Goal: Task Accomplishment & Management: Complete application form

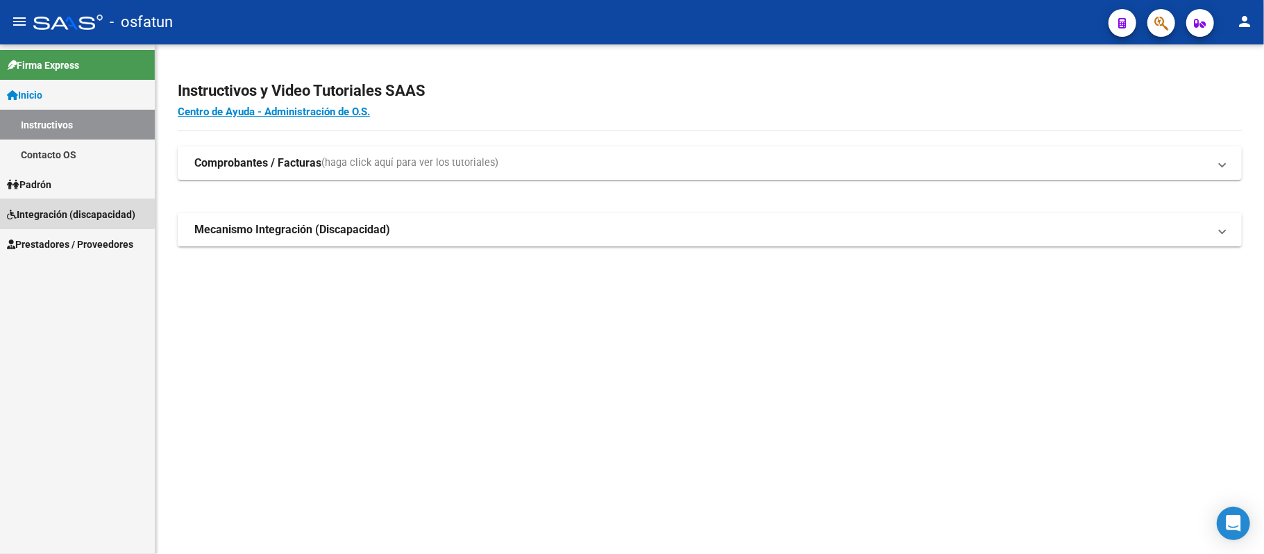
click at [54, 211] on span "Integración (discapacidad)" at bounding box center [71, 214] width 128 height 15
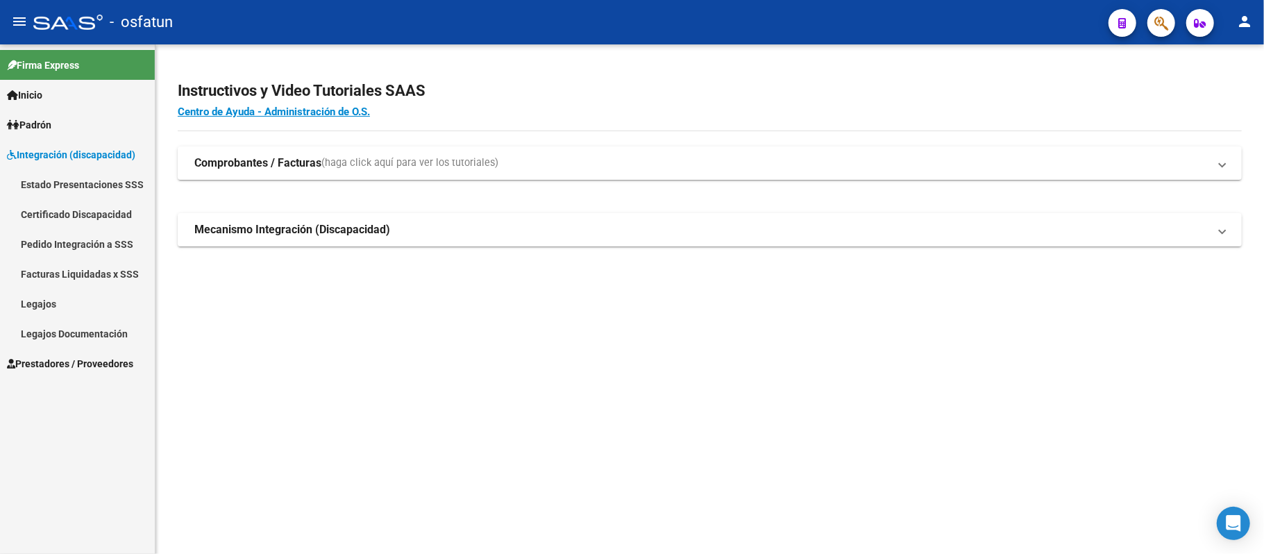
click at [82, 356] on span "Prestadores / Proveedores" at bounding box center [70, 363] width 126 height 15
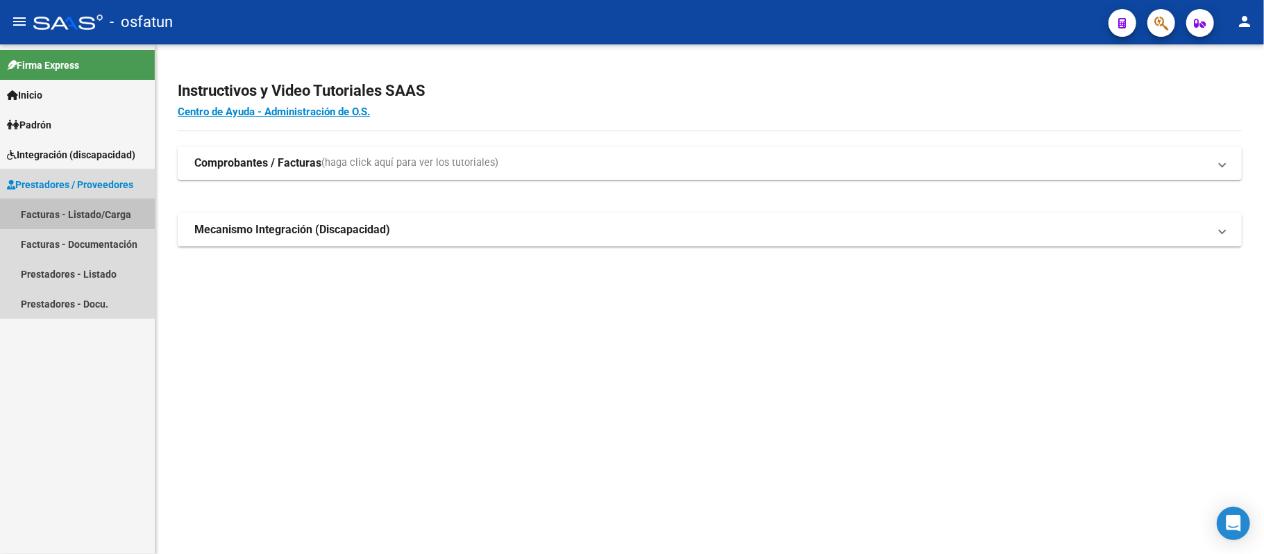
click at [75, 212] on link "Facturas - Listado/Carga" at bounding box center [77, 214] width 155 height 30
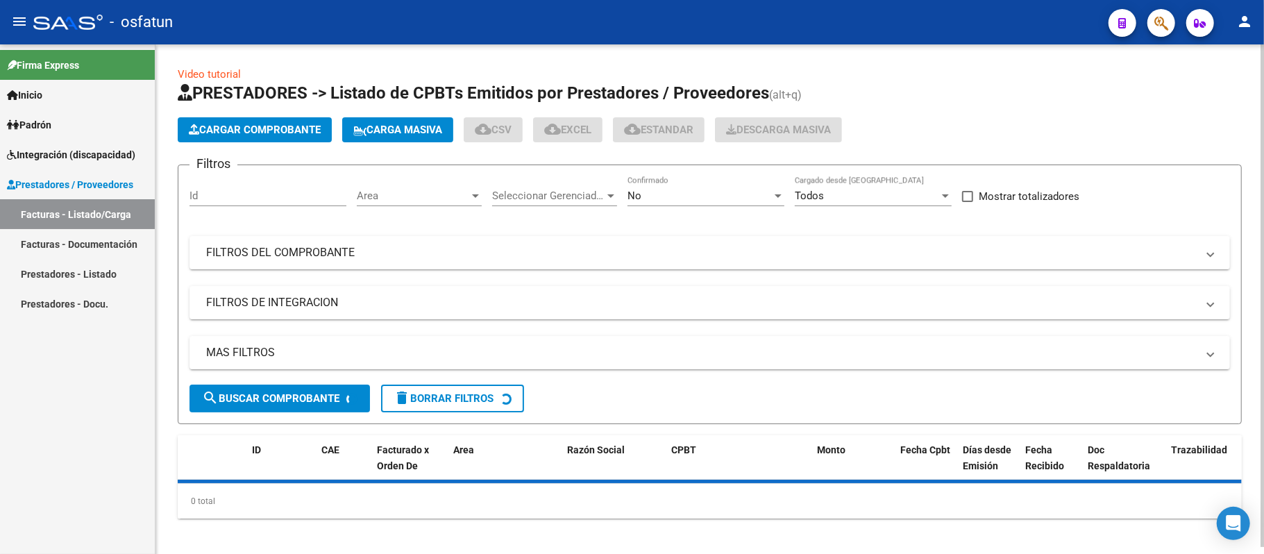
click at [255, 128] on span "Cargar Comprobante" at bounding box center [255, 130] width 132 height 12
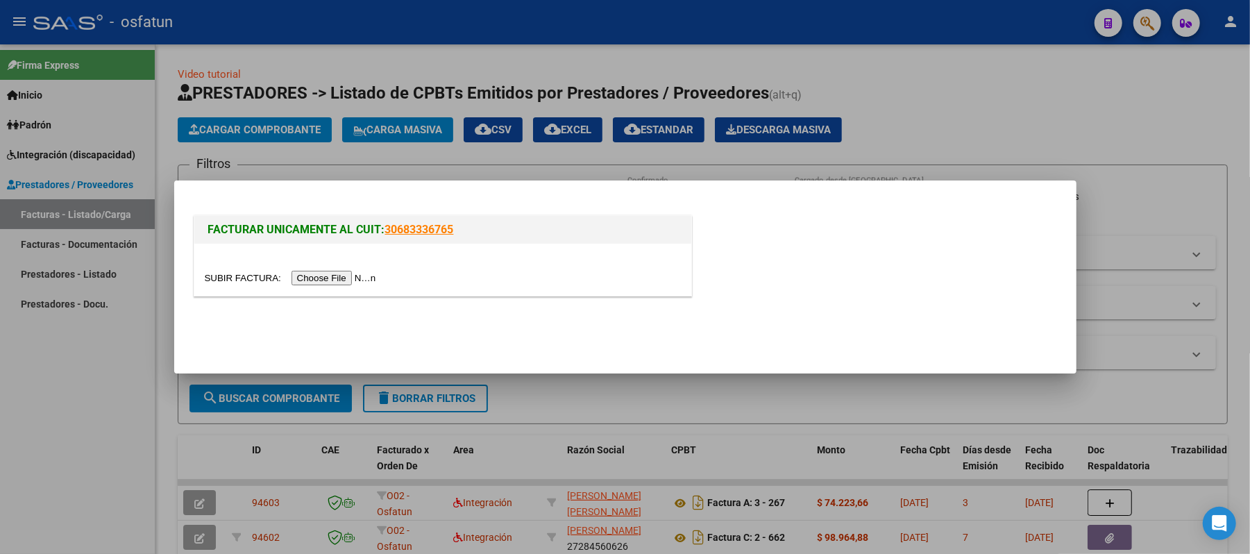
click at [360, 276] on input "file" at bounding box center [293, 278] width 176 height 15
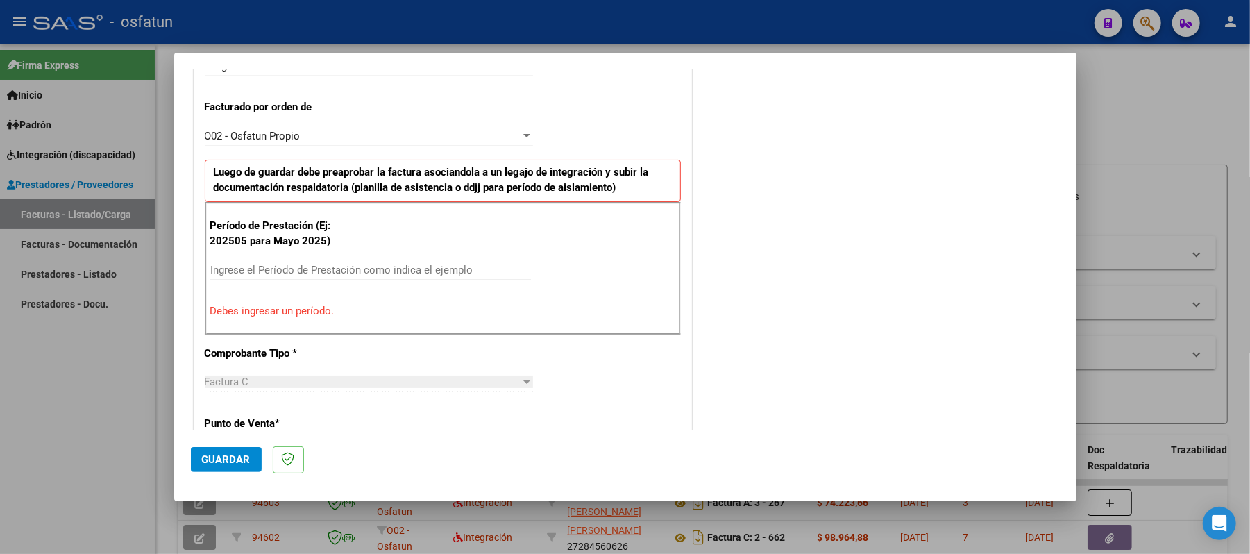
scroll to position [376, 0]
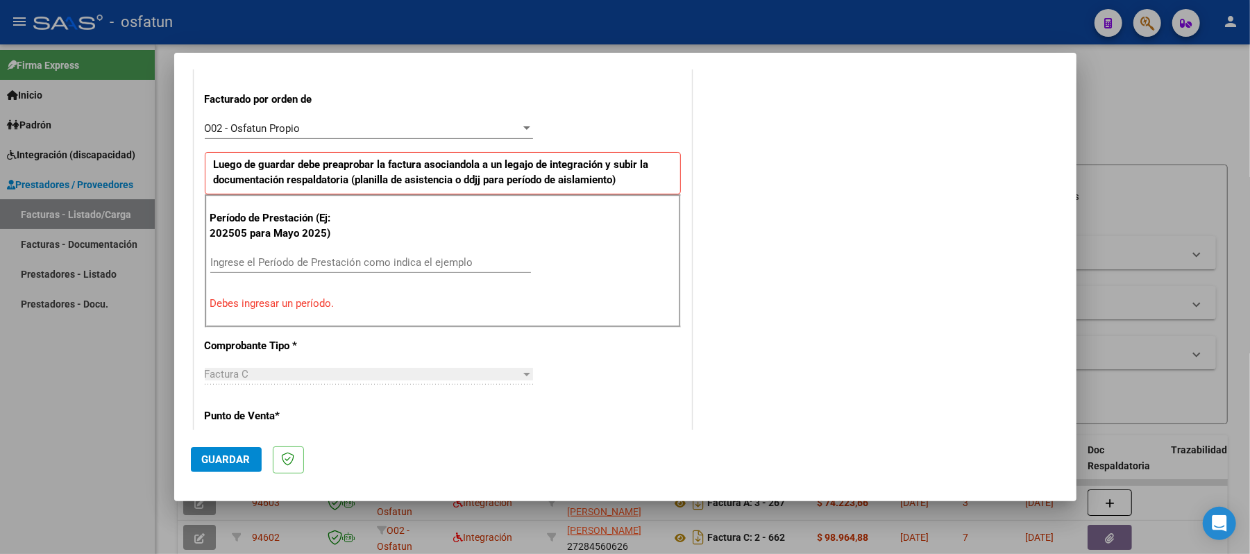
click at [330, 300] on p "Debes ingresar un período." at bounding box center [442, 304] width 465 height 16
click at [286, 298] on p "Debes ingresar un período." at bounding box center [442, 304] width 465 height 16
click at [273, 260] on input "Ingrese el Período de Prestación como indica el ejemplo" at bounding box center [370, 262] width 321 height 12
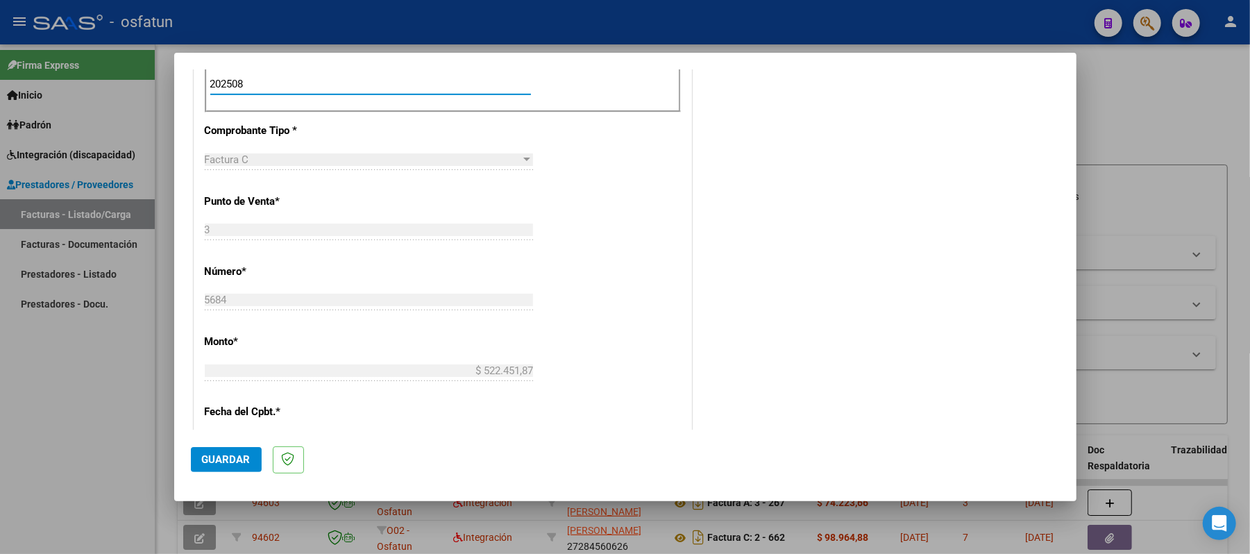
scroll to position [561, 0]
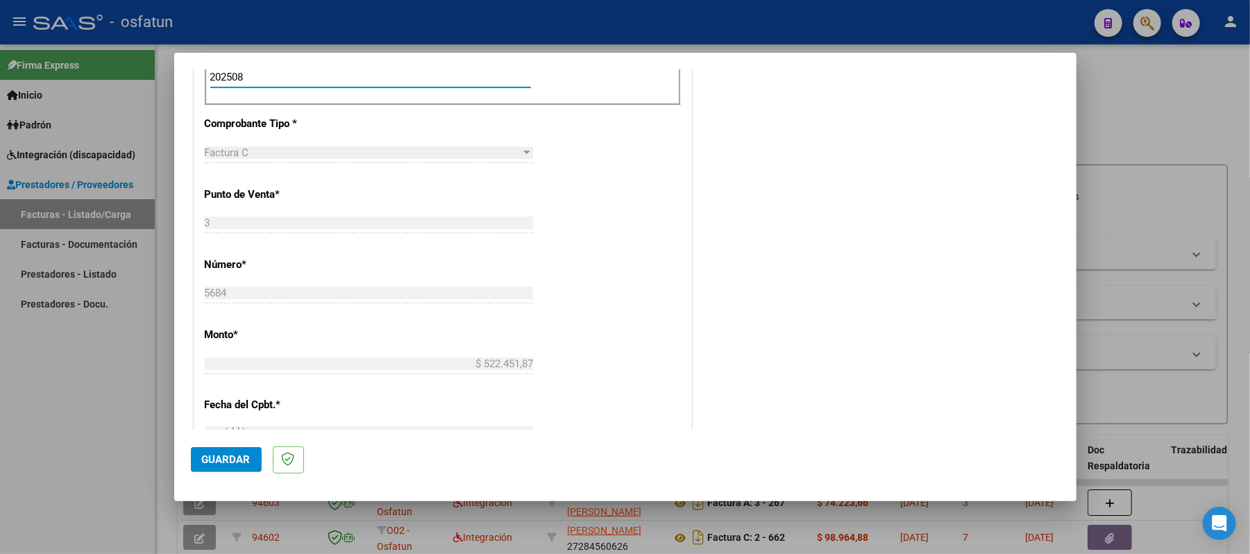
type input "202508"
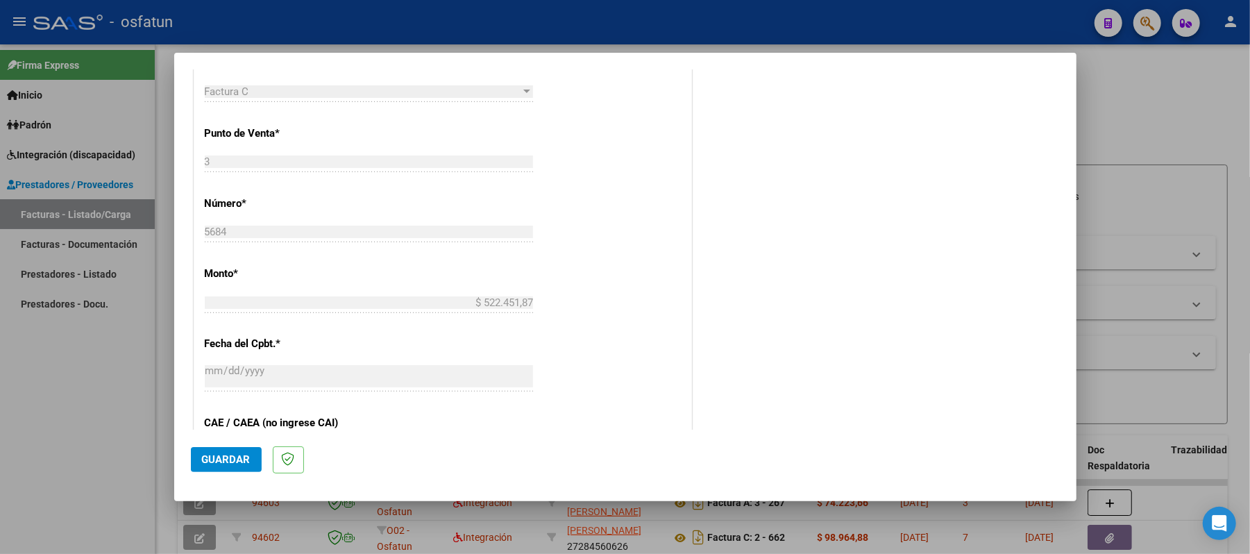
scroll to position [653, 0]
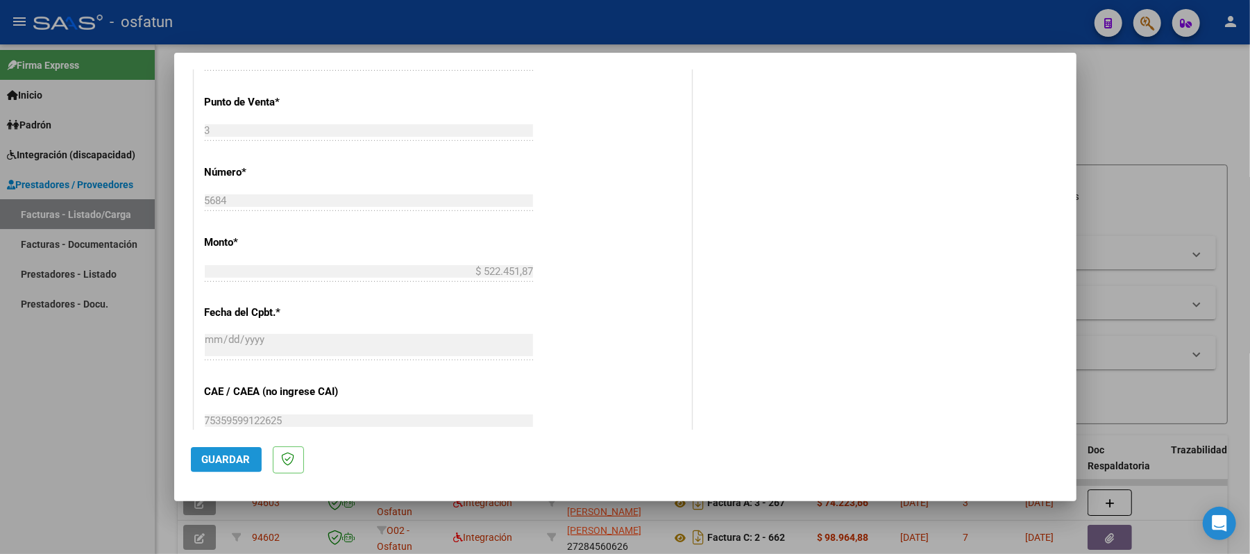
click at [237, 456] on span "Guardar" at bounding box center [226, 459] width 49 height 12
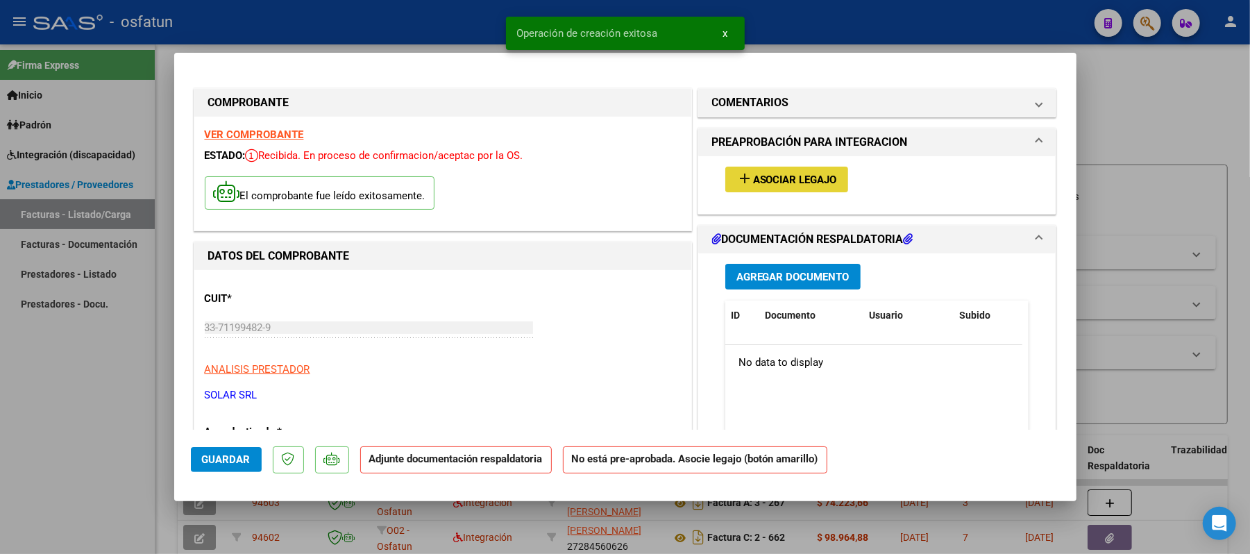
click at [758, 174] on span "Asociar Legajo" at bounding box center [795, 180] width 84 height 12
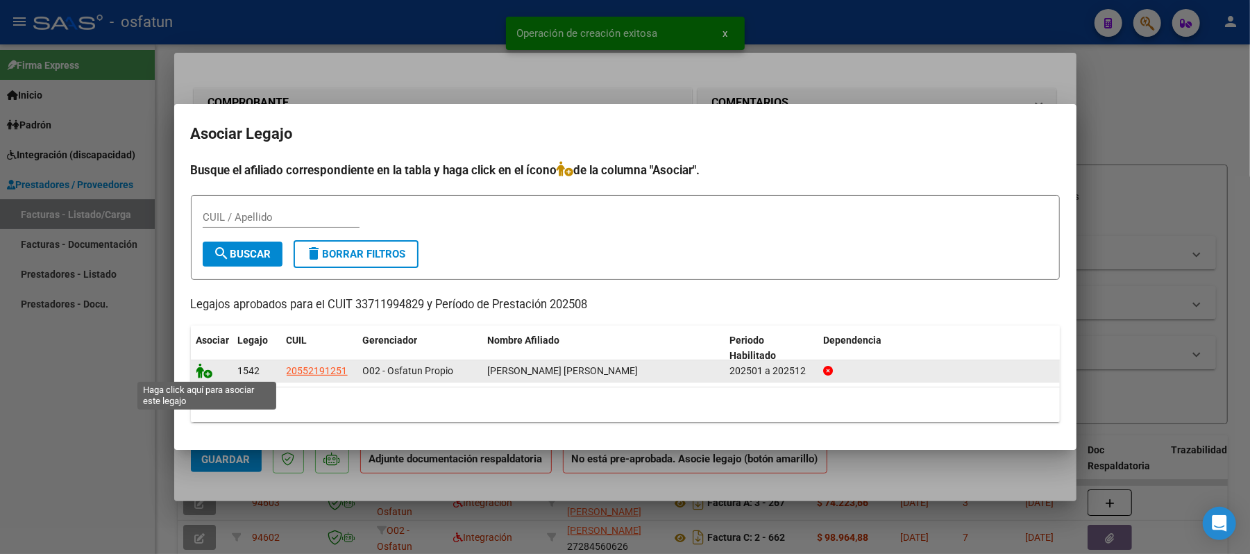
click at [201, 369] on icon at bounding box center [204, 370] width 17 height 15
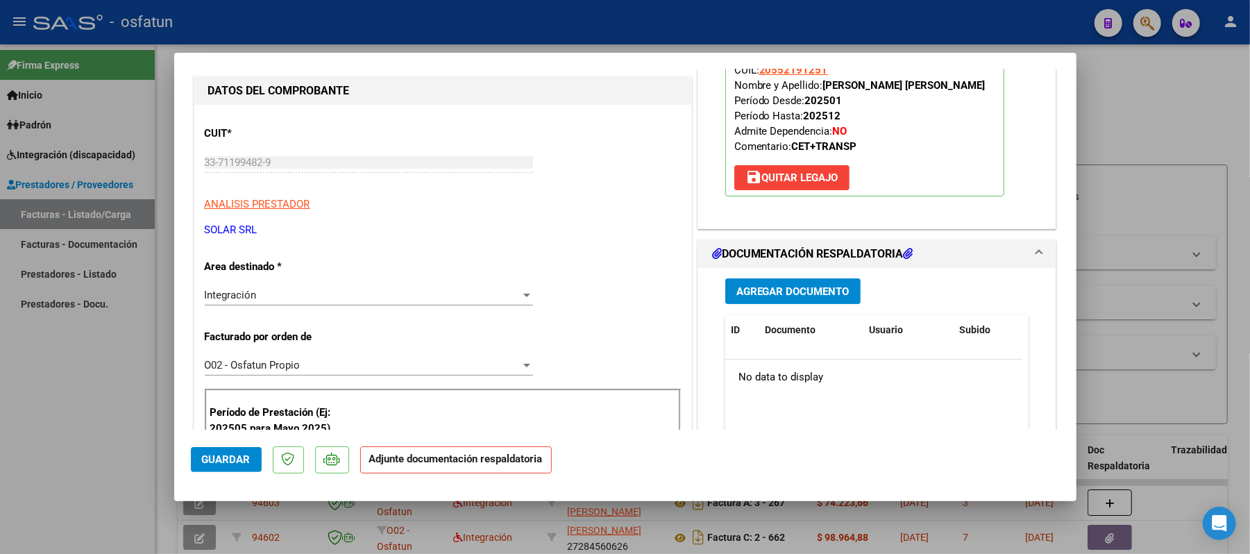
scroll to position [278, 0]
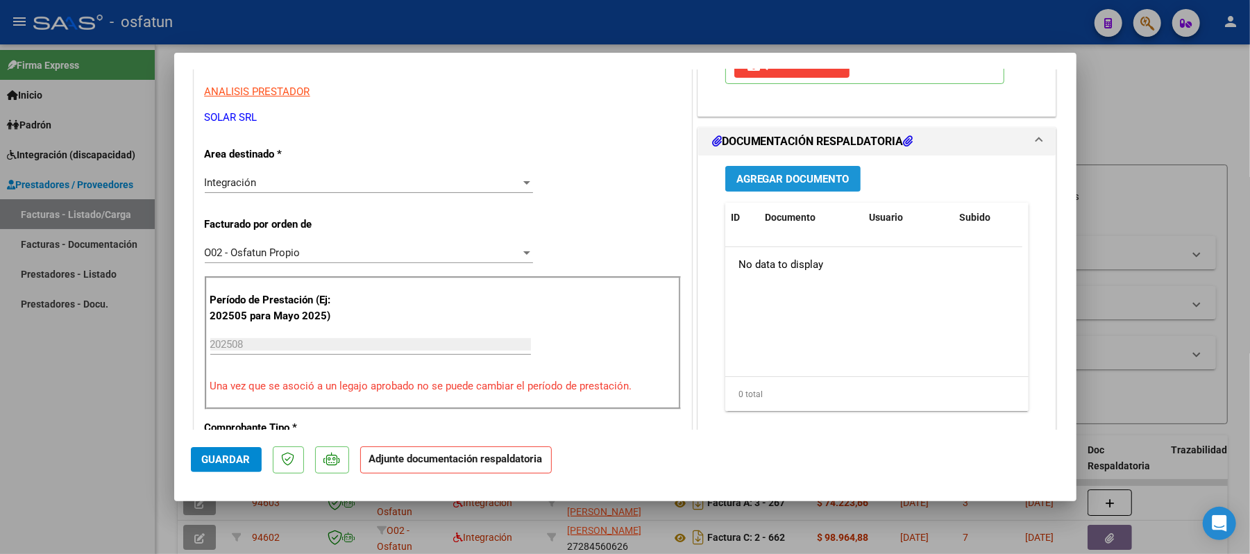
click at [777, 168] on button "Agregar Documento" at bounding box center [792, 179] width 135 height 26
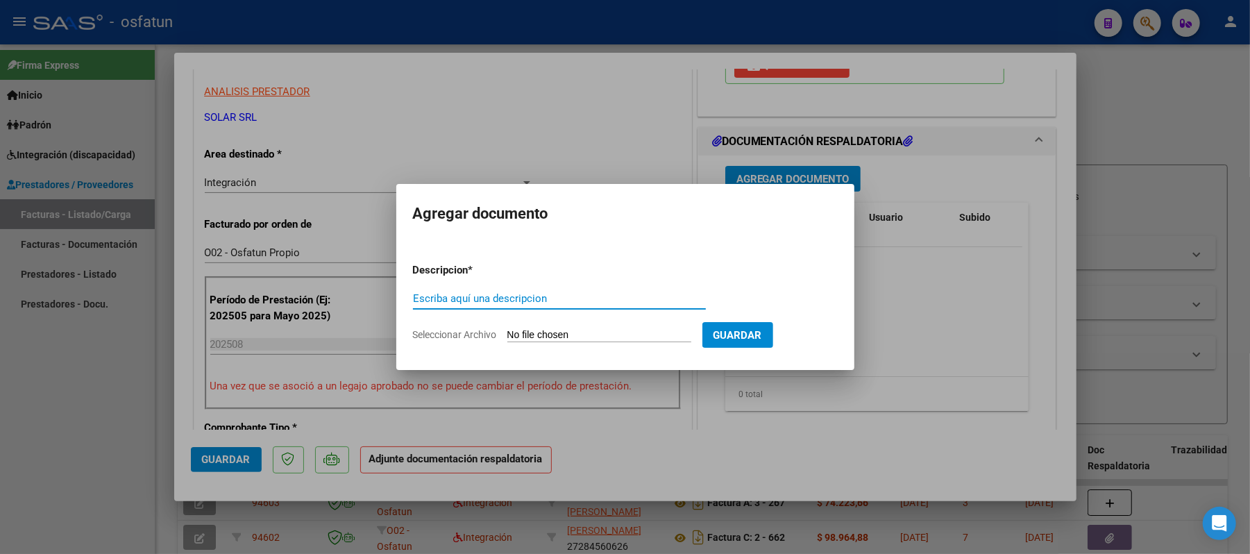
click at [503, 287] on form "Descripcion * Escriba aquí una descripcion Seleccionar Archivo Guardar" at bounding box center [625, 302] width 425 height 101
click at [523, 293] on input "Escriba aquí una descripcion" at bounding box center [559, 298] width 293 height 12
type input "asist"
click at [578, 332] on input "Seleccionar Archivo" at bounding box center [599, 335] width 184 height 13
type input "C:\fakepath\ASIST.pdf"
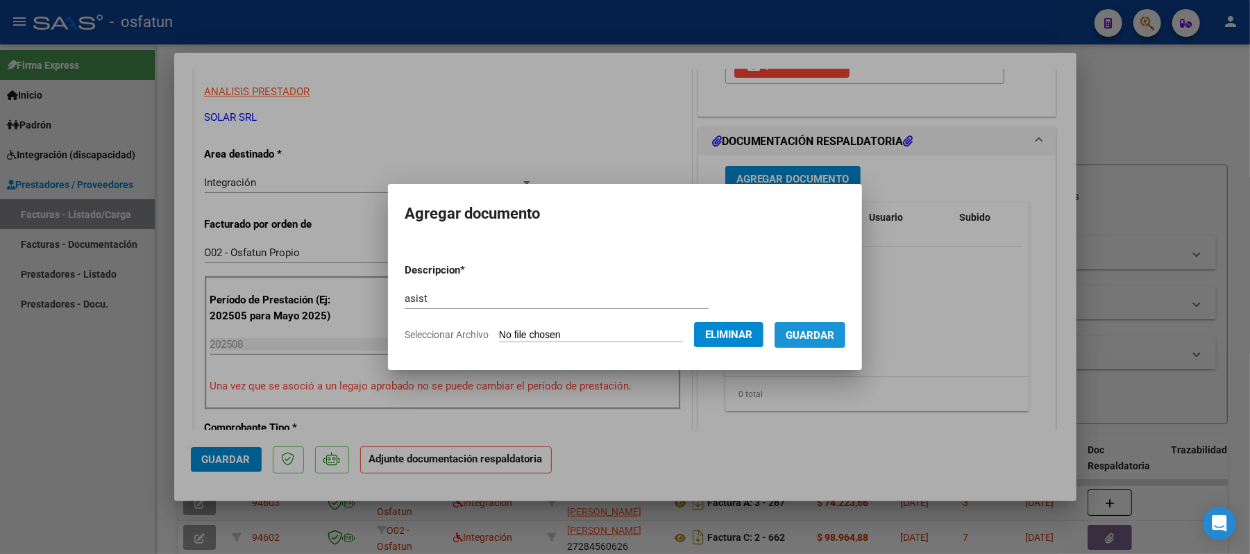
click at [834, 337] on span "Guardar" at bounding box center [810, 335] width 49 height 12
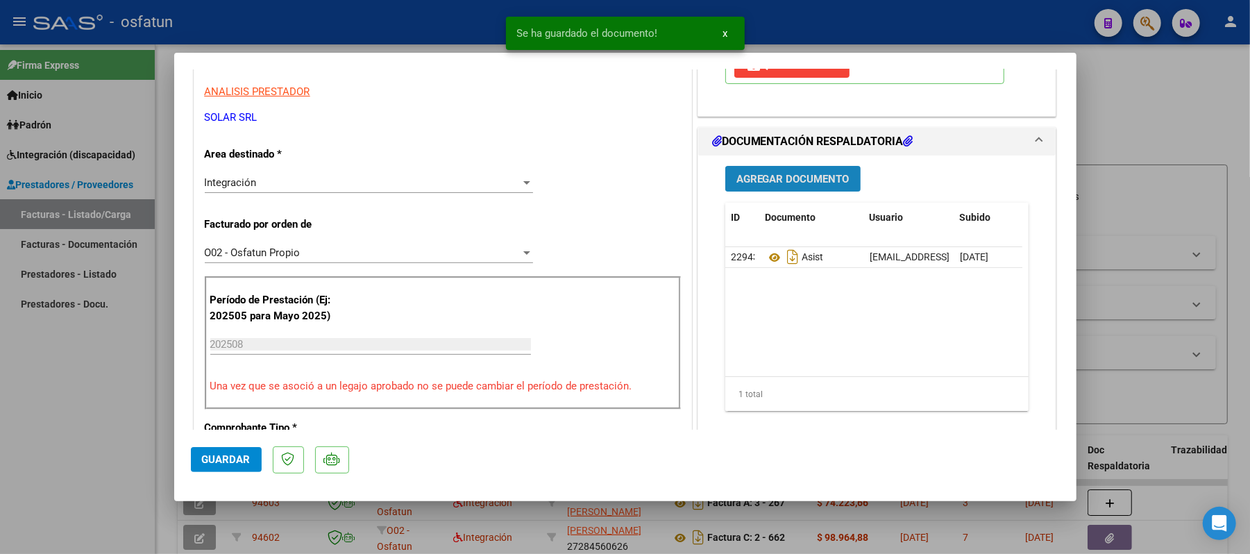
click at [786, 178] on span "Agregar Documento" at bounding box center [792, 179] width 113 height 12
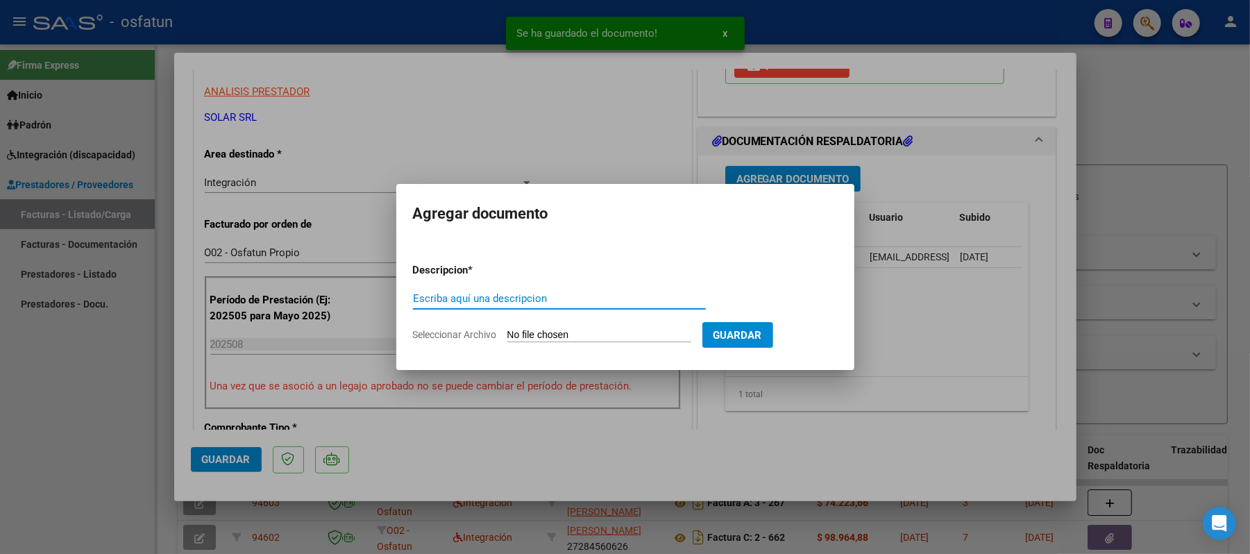
click at [623, 297] on input "Escriba aquí una descripcion" at bounding box center [559, 298] width 293 height 12
type input "aut"
click at [565, 329] on input "Seleccionar Archivo" at bounding box center [599, 335] width 184 height 13
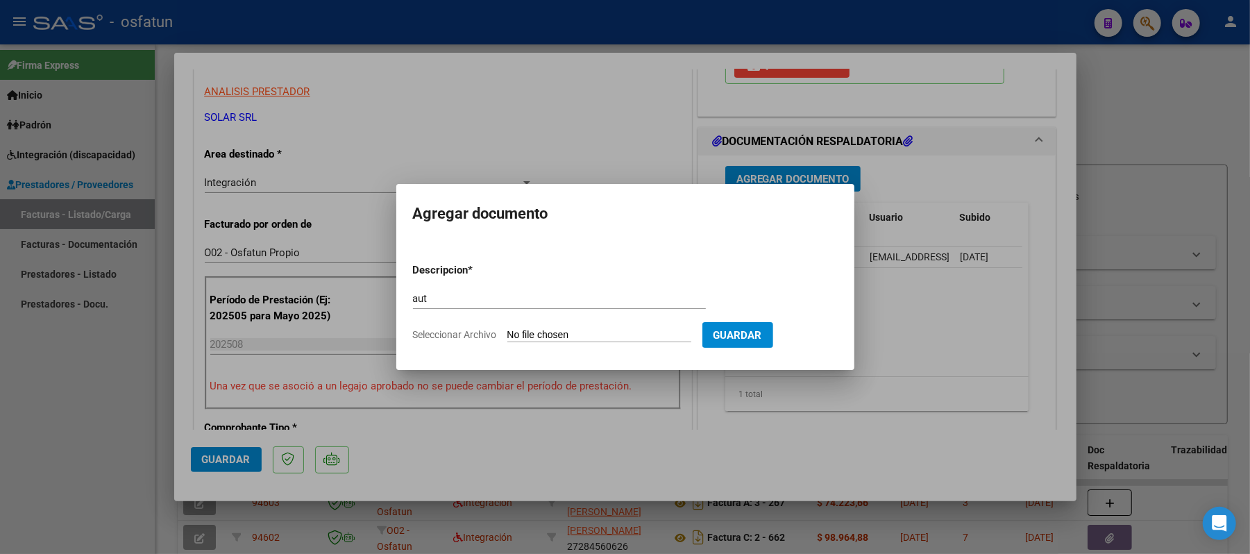
type input "C:\fakepath\AUT.pdf"
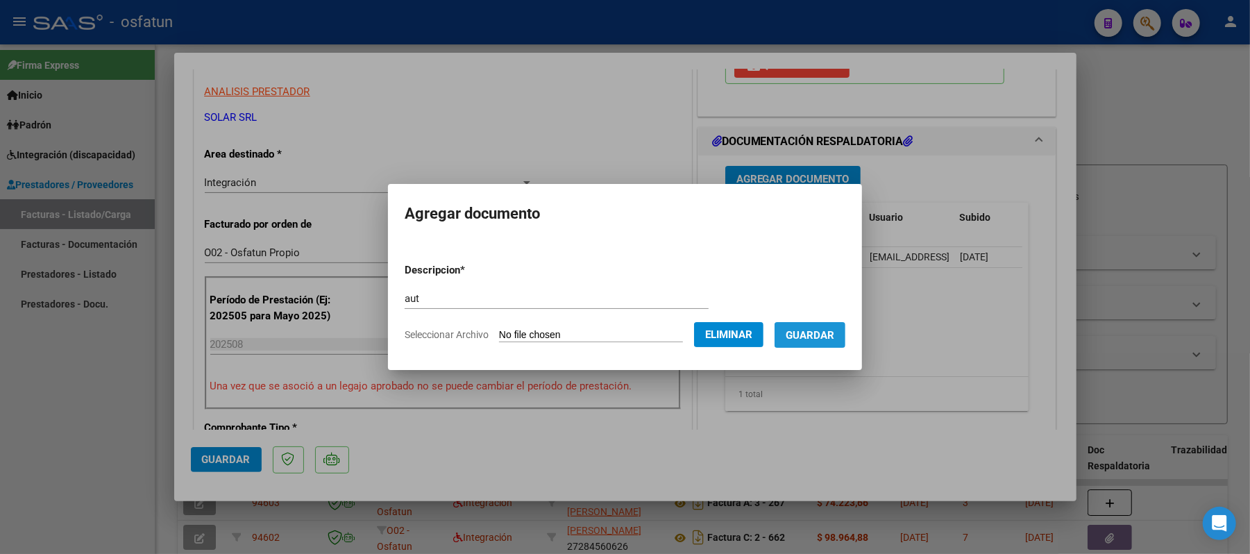
click at [808, 339] on span "Guardar" at bounding box center [810, 335] width 49 height 12
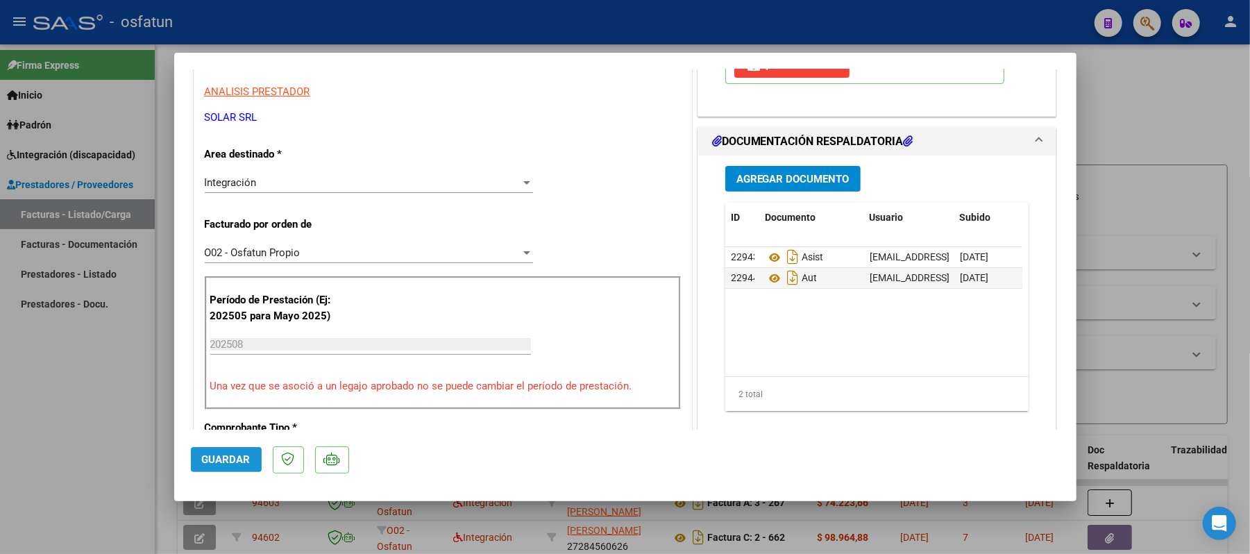
click at [234, 455] on span "Guardar" at bounding box center [226, 459] width 49 height 12
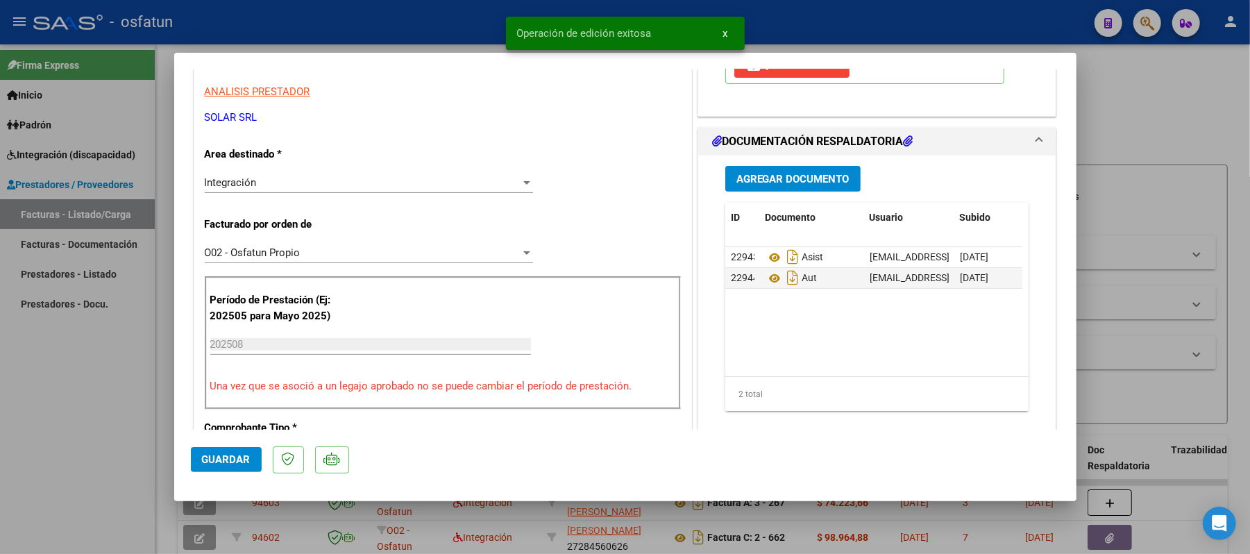
click at [1139, 104] on div at bounding box center [625, 277] width 1250 height 554
type input "$ 0,00"
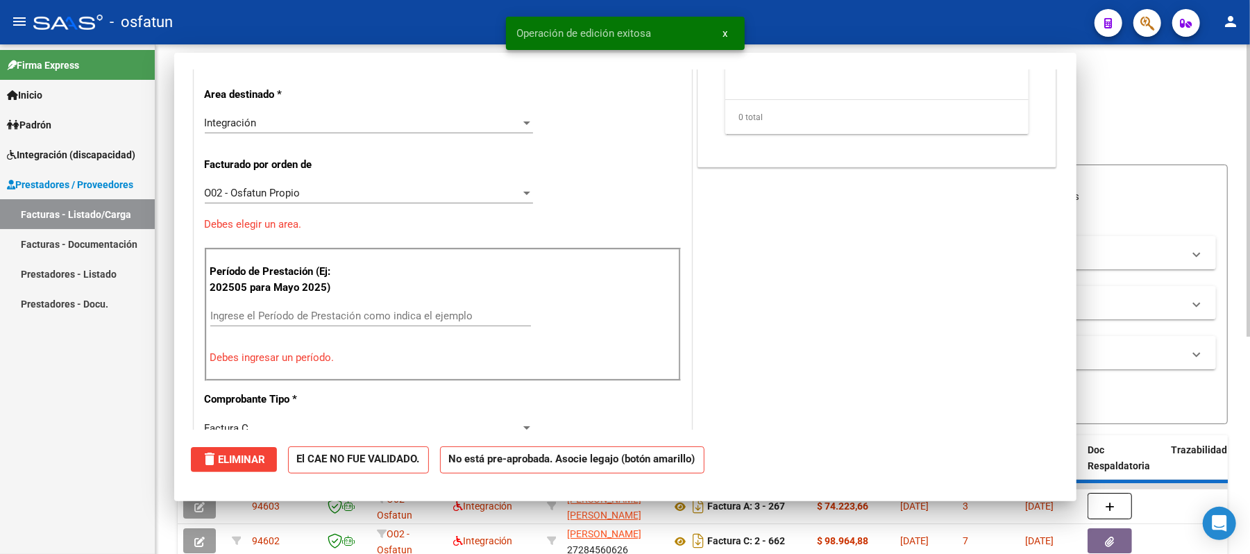
scroll to position [235, 0]
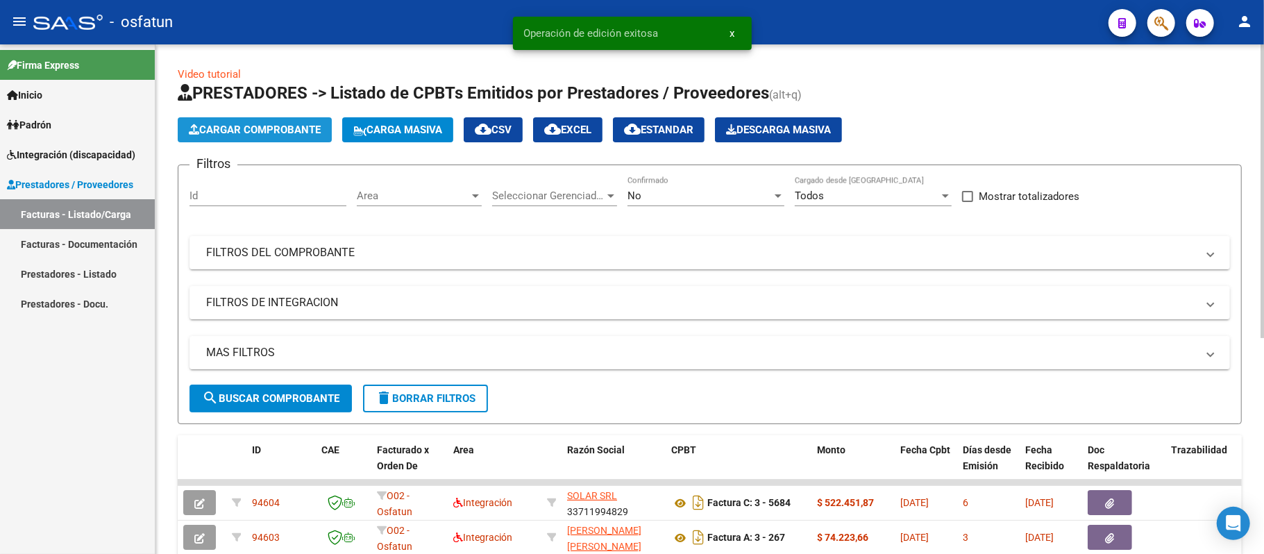
click at [264, 124] on span "Cargar Comprobante" at bounding box center [255, 130] width 132 height 12
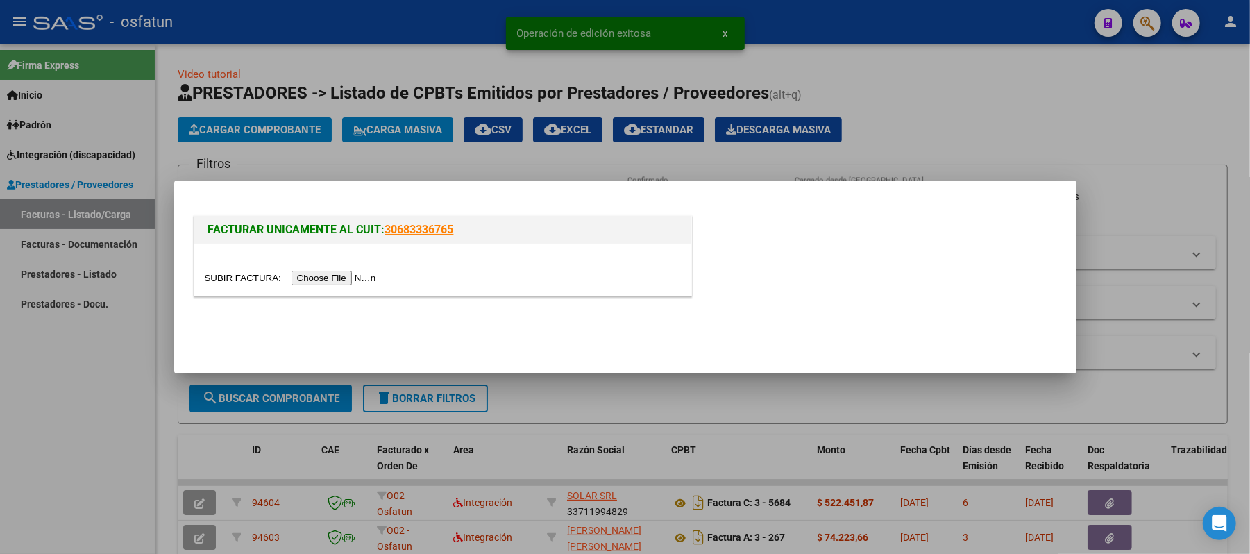
click at [328, 280] on input "file" at bounding box center [293, 278] width 176 height 15
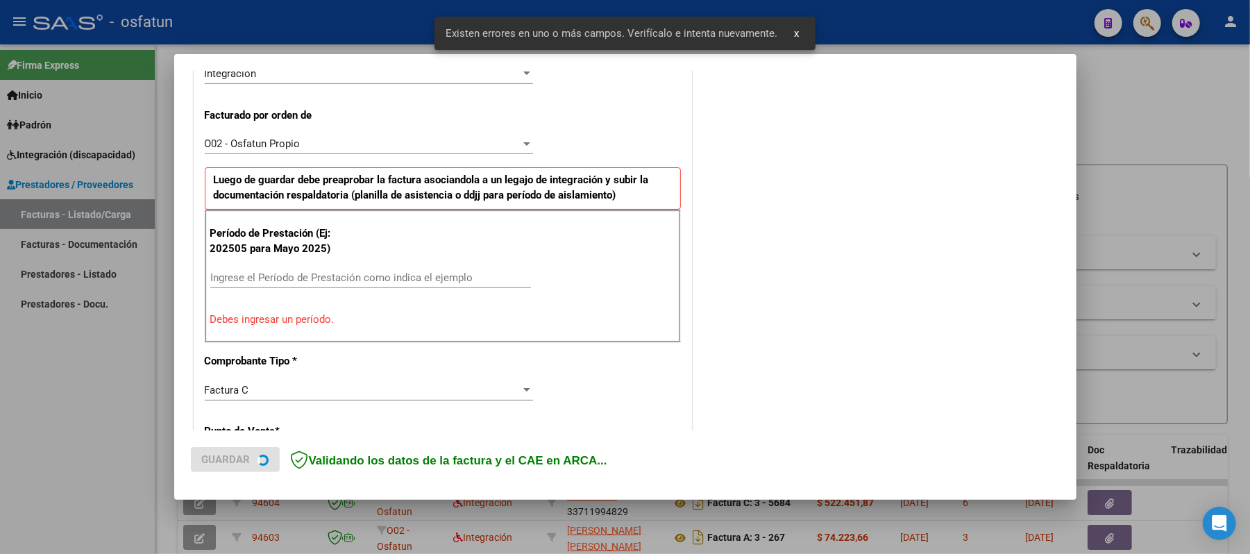
scroll to position [376, 0]
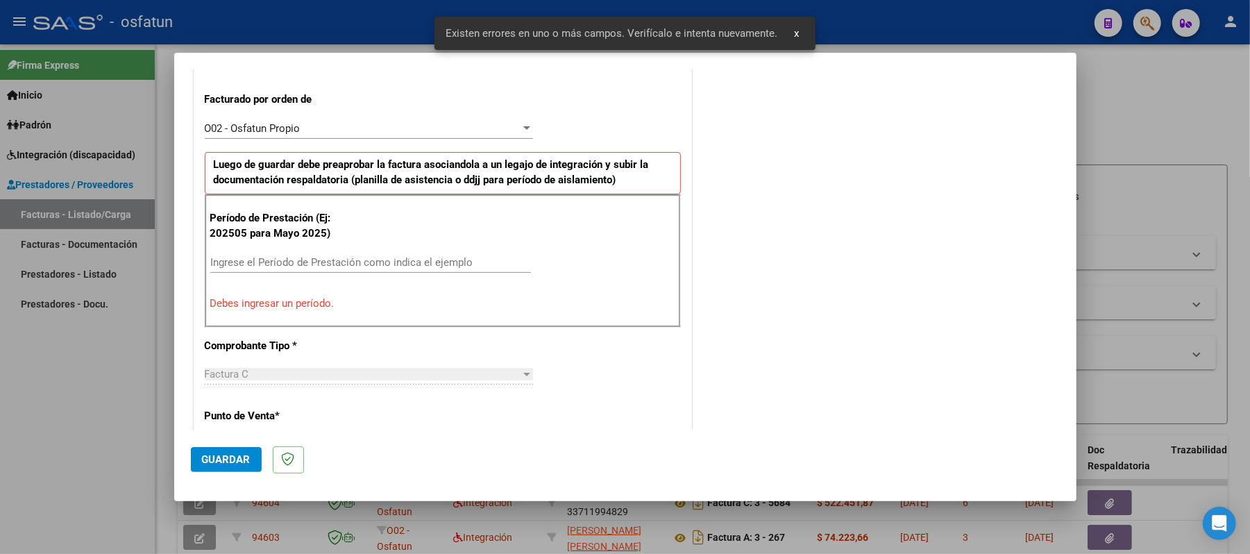
click at [367, 307] on p "Debes ingresar un período." at bounding box center [442, 304] width 465 height 16
click at [328, 267] on input "Ingrese el Período de Prestación como indica el ejemplo" at bounding box center [370, 262] width 321 height 12
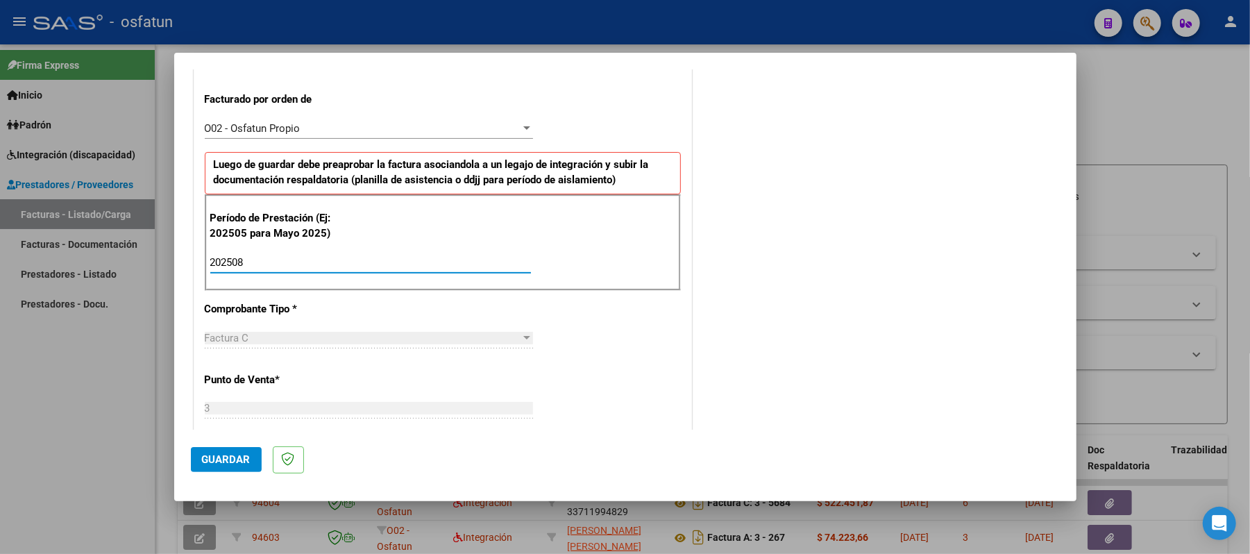
type input "202508"
click at [229, 461] on span "Guardar" at bounding box center [226, 459] width 49 height 12
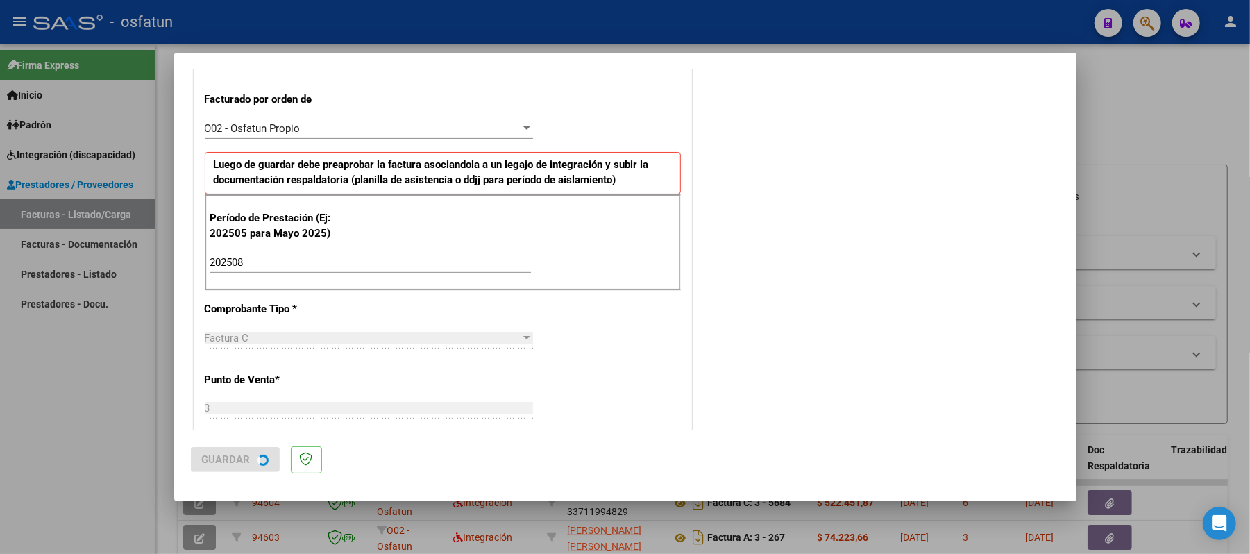
scroll to position [0, 0]
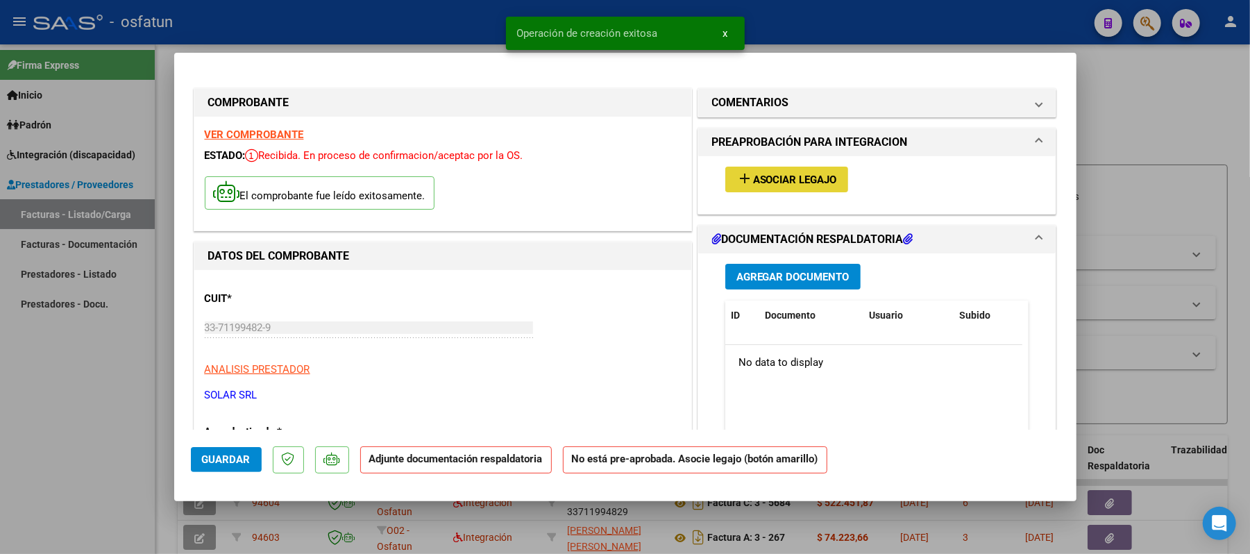
click at [790, 175] on span "Asociar Legajo" at bounding box center [795, 180] width 84 height 12
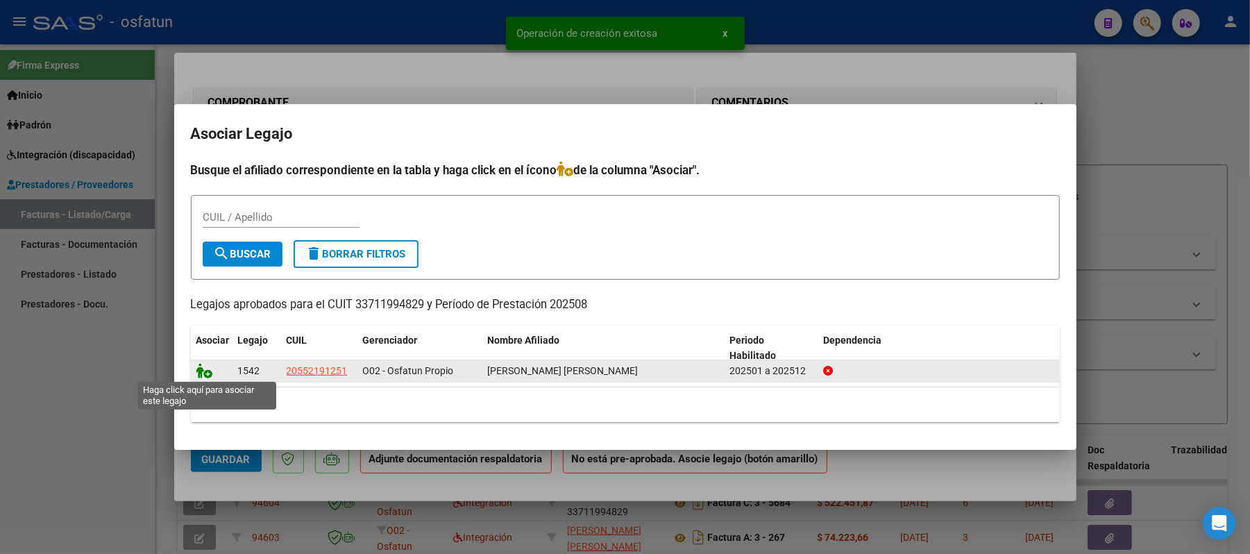
click at [204, 369] on icon at bounding box center [204, 370] width 17 height 15
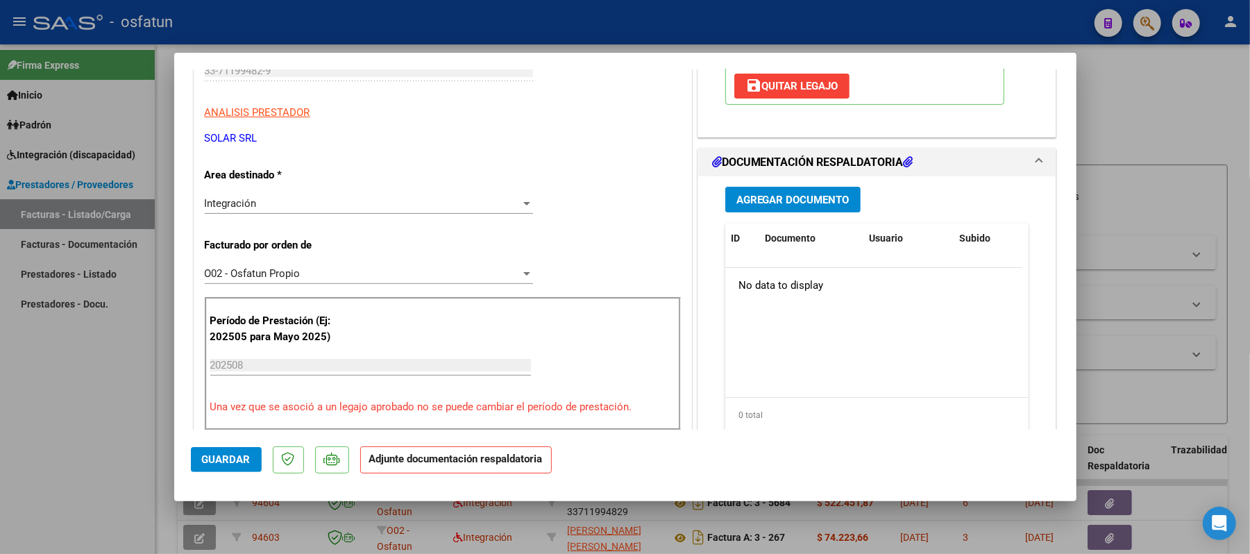
scroll to position [278, 0]
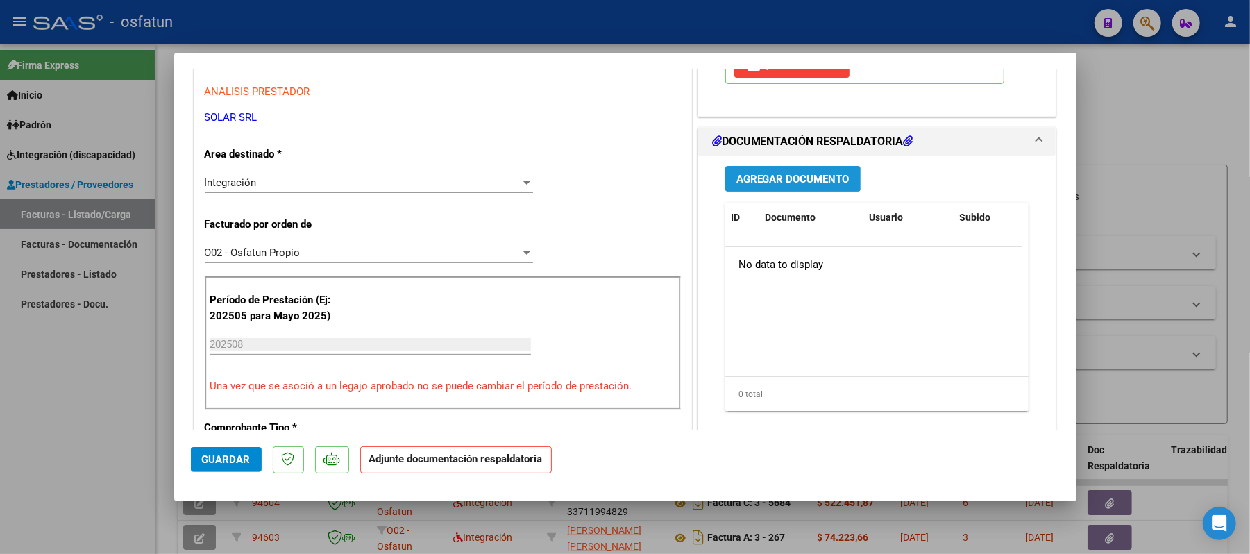
click at [791, 173] on span "Agregar Documento" at bounding box center [792, 179] width 113 height 12
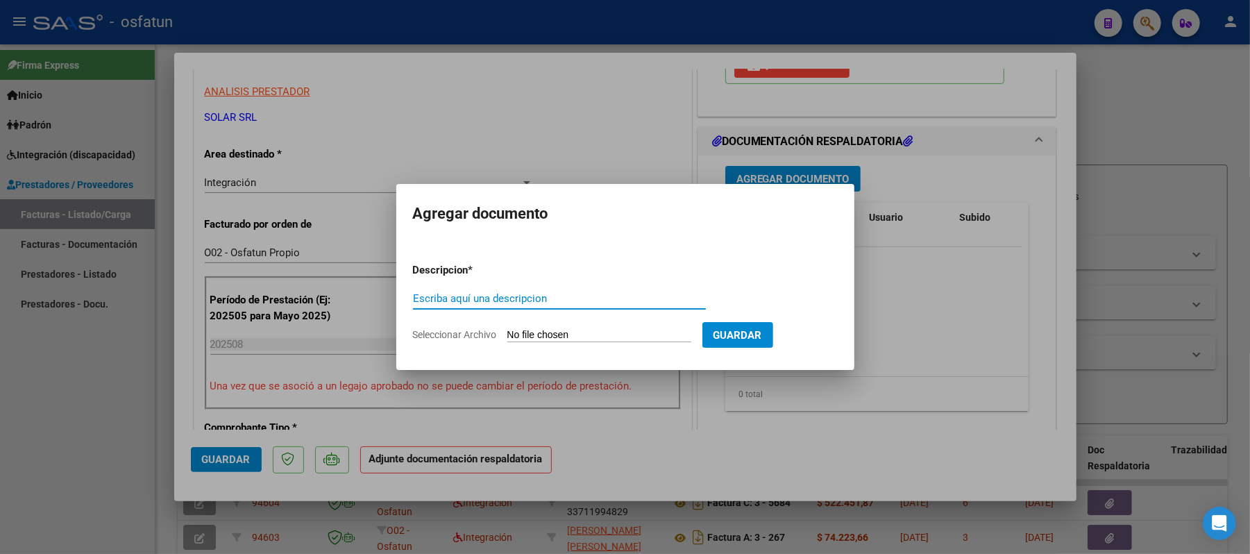
click at [531, 293] on input "Escriba aquí una descripcion" at bounding box center [559, 298] width 293 height 12
type input "asist"
click at [592, 332] on input "Seleccionar Archivo" at bounding box center [599, 335] width 184 height 13
type input "C:\fakepath\ASIST.pdf"
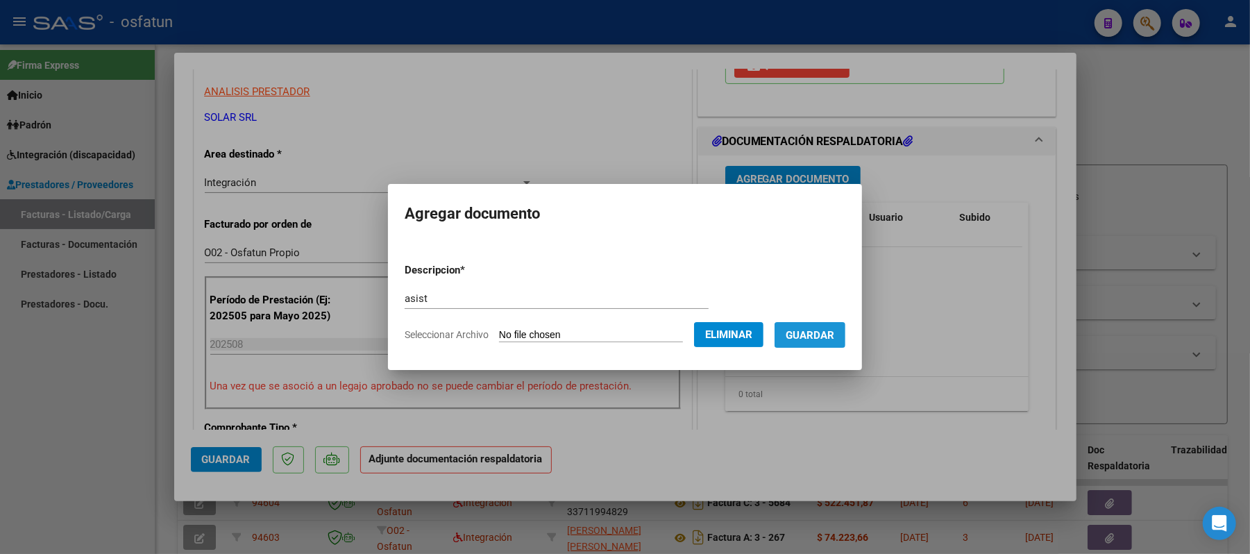
click at [834, 333] on span "Guardar" at bounding box center [810, 335] width 49 height 12
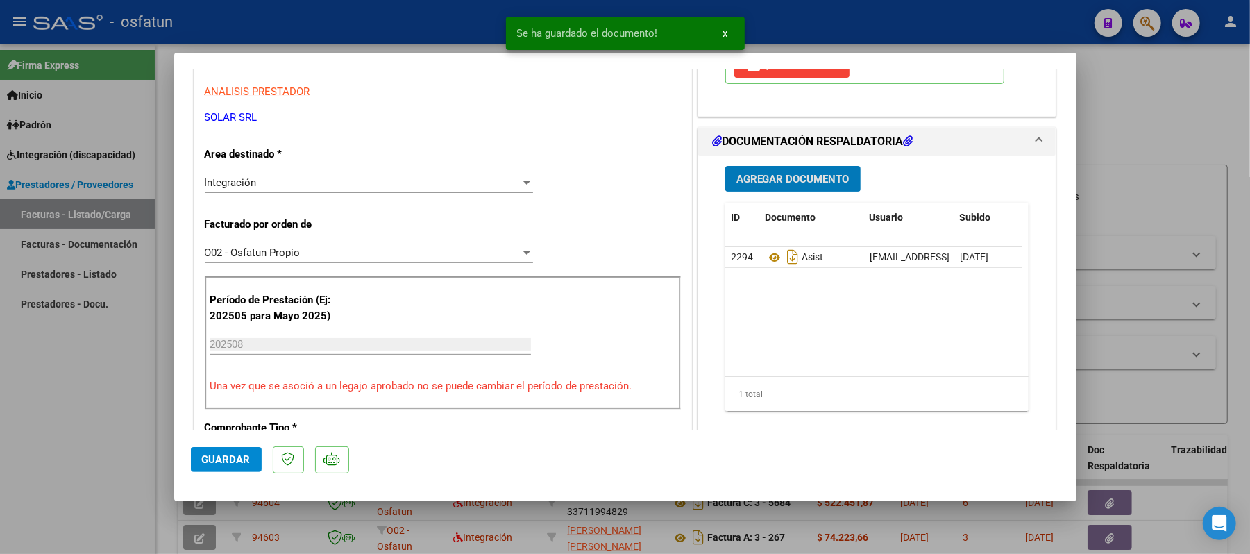
click at [773, 181] on span "Agregar Documento" at bounding box center [792, 179] width 113 height 12
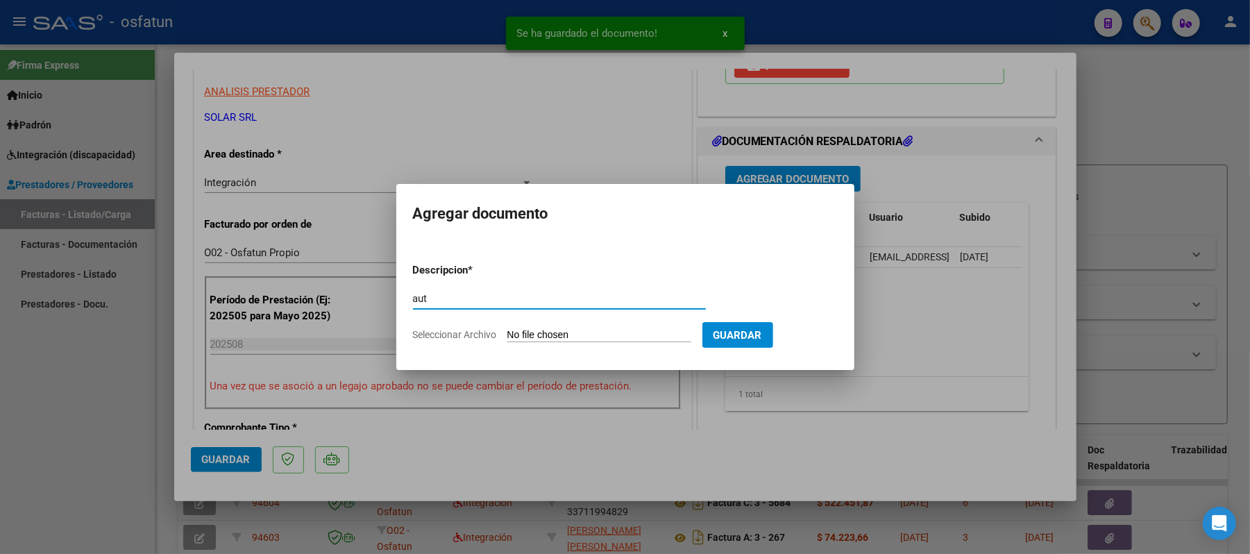
type input "aut"
click at [605, 335] on input "Seleccionar Archivo" at bounding box center [599, 335] width 184 height 13
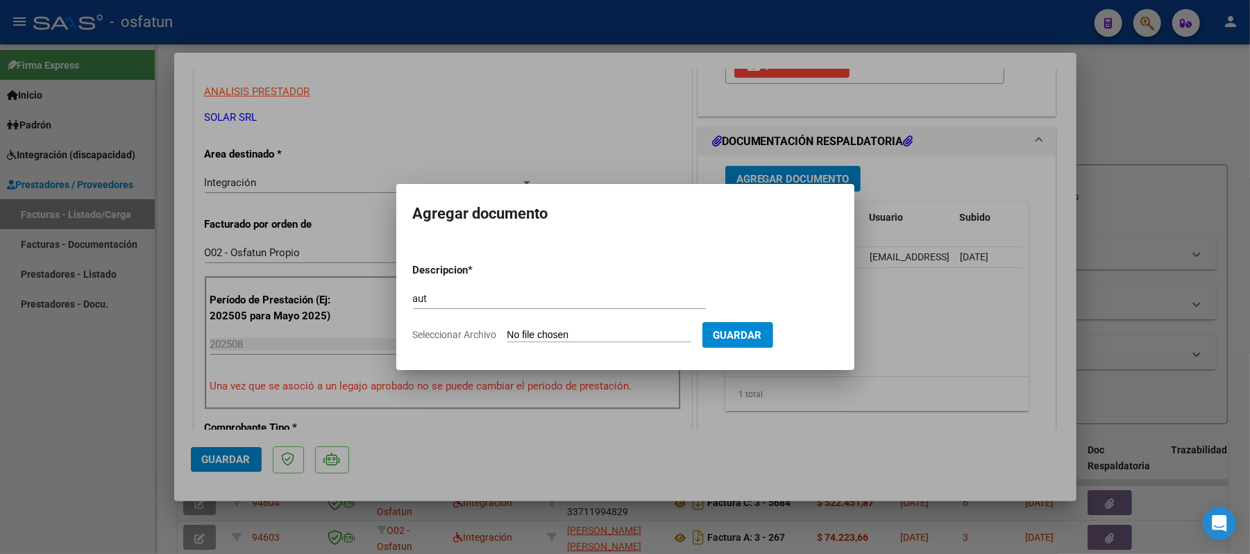
type input "C:\fakepath\AUT TRANSP.pdf"
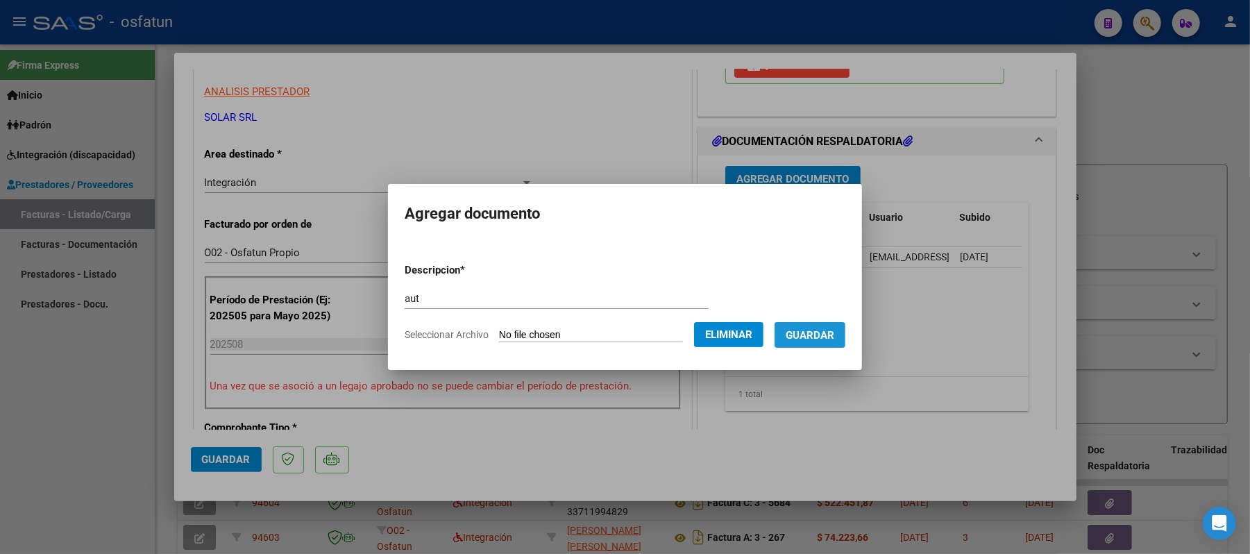
click at [834, 335] on span "Guardar" at bounding box center [810, 335] width 49 height 12
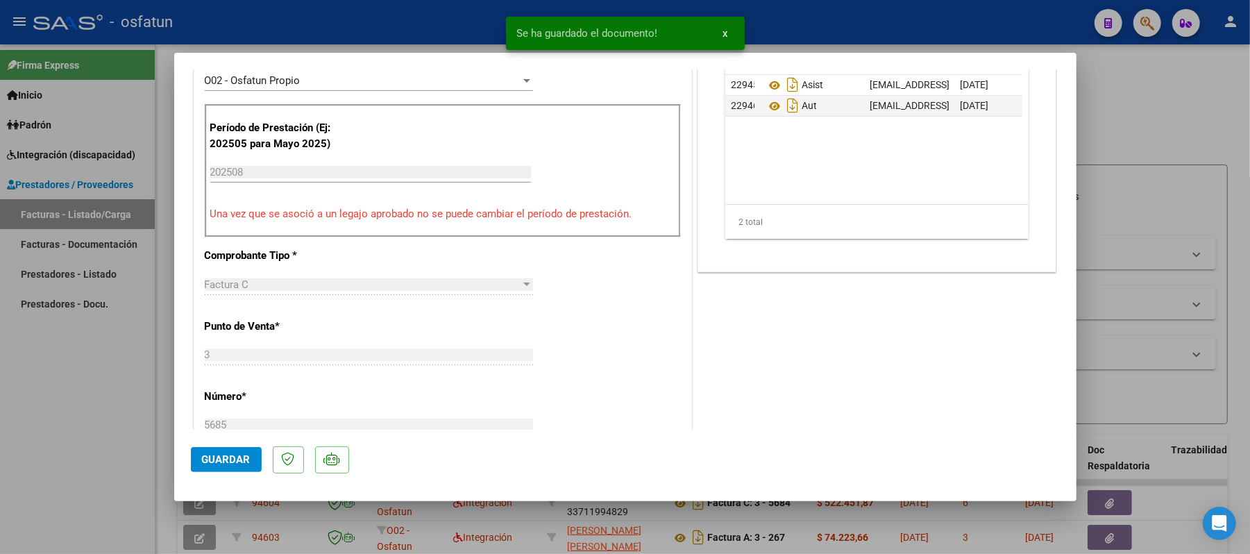
scroll to position [462, 0]
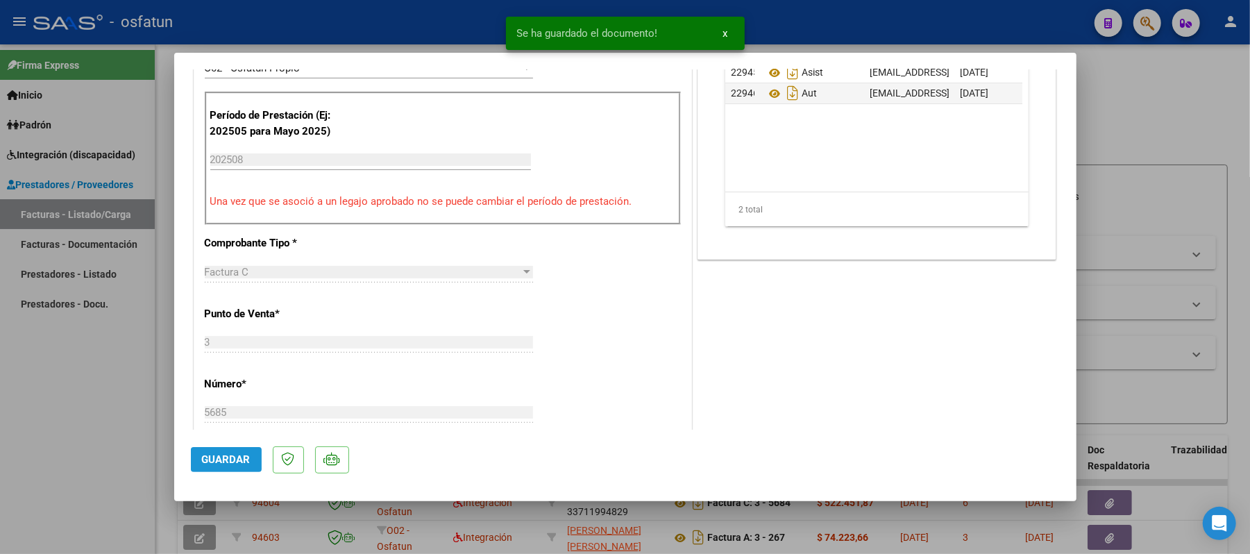
click at [248, 460] on span "Guardar" at bounding box center [226, 459] width 49 height 12
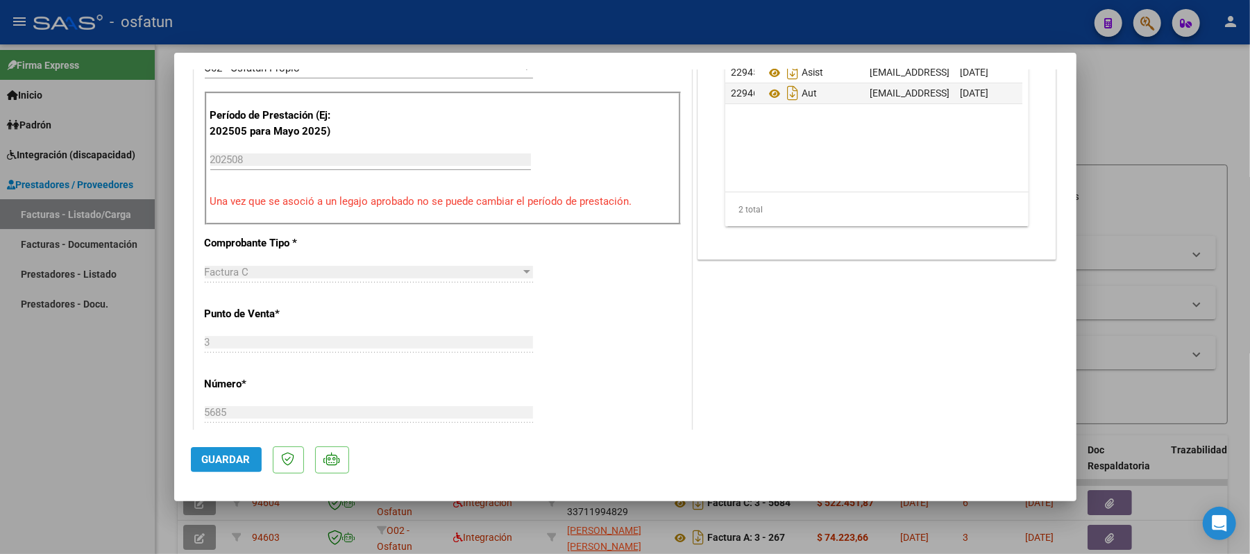
click at [251, 458] on button "Guardar" at bounding box center [226, 459] width 71 height 25
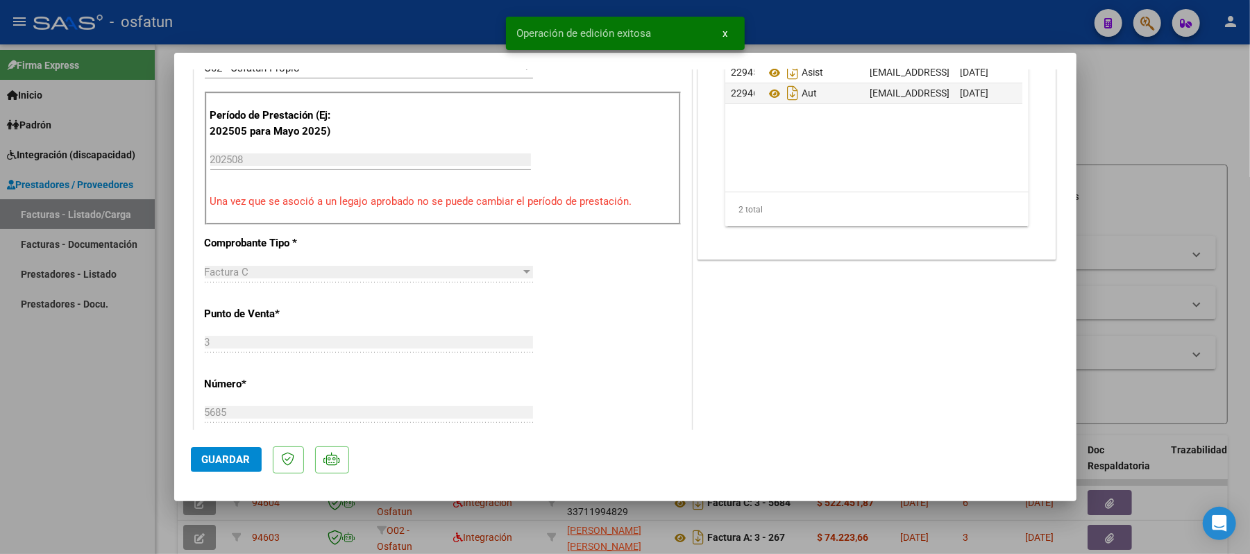
click at [1179, 136] on div at bounding box center [625, 277] width 1250 height 554
type input "$ 0,00"
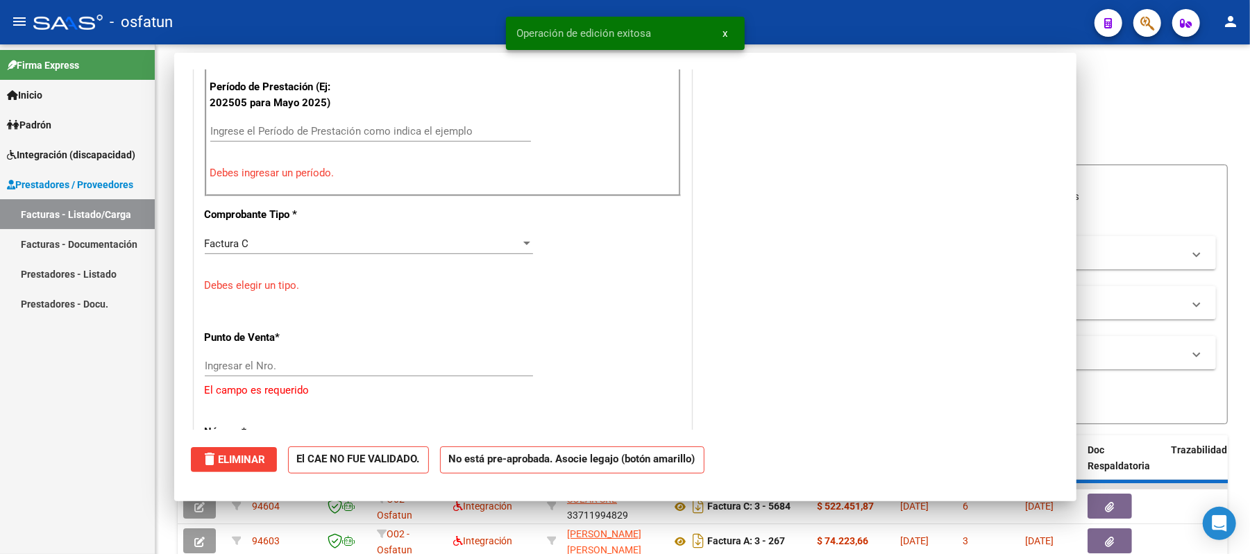
scroll to position [403, 0]
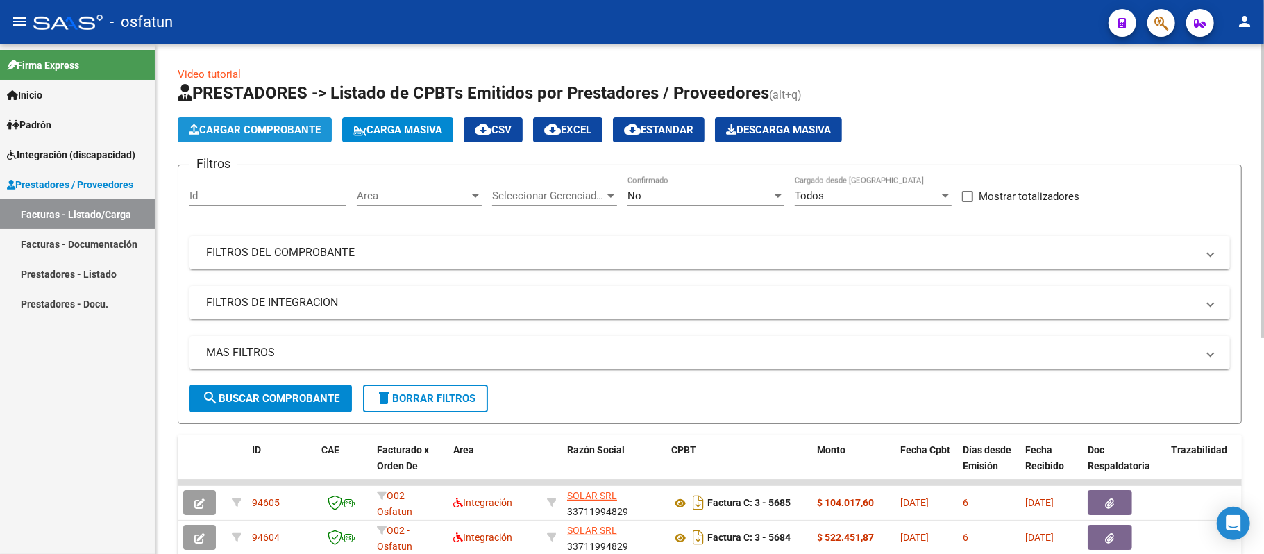
click at [223, 129] on span "Cargar Comprobante" at bounding box center [255, 130] width 132 height 12
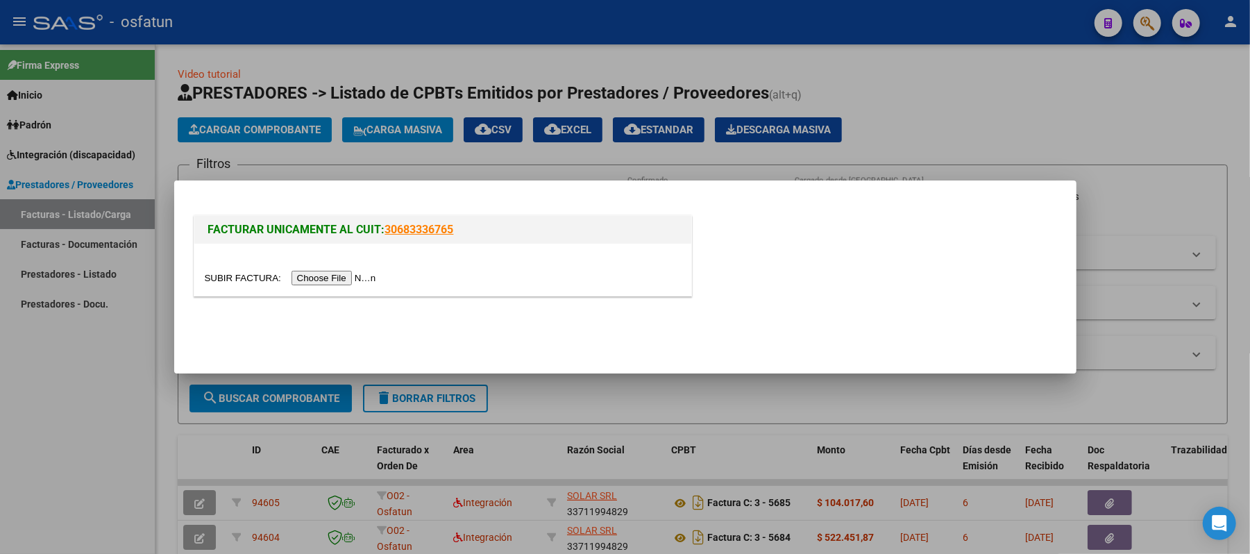
click at [351, 276] on input "file" at bounding box center [293, 278] width 176 height 15
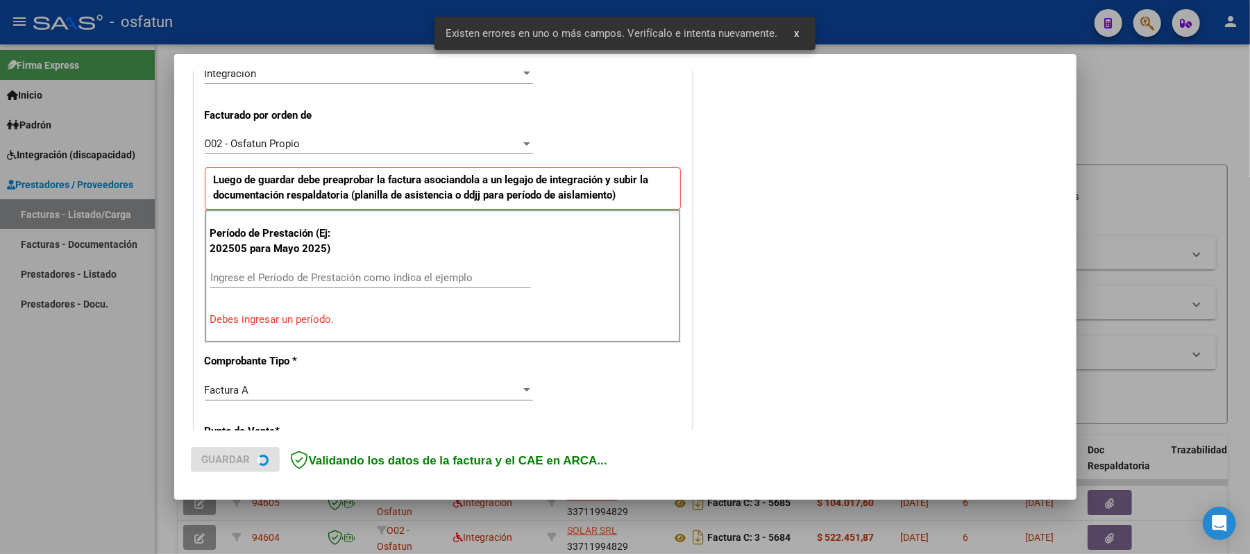
scroll to position [376, 0]
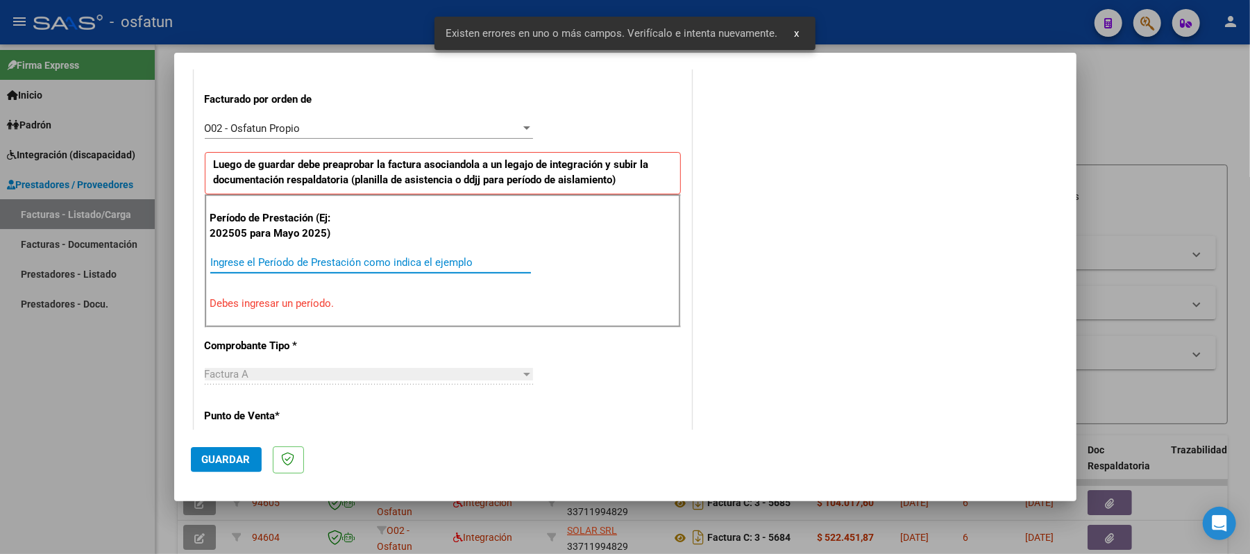
click at [287, 257] on input "Ingrese el Período de Prestación como indica el ejemplo" at bounding box center [370, 262] width 321 height 12
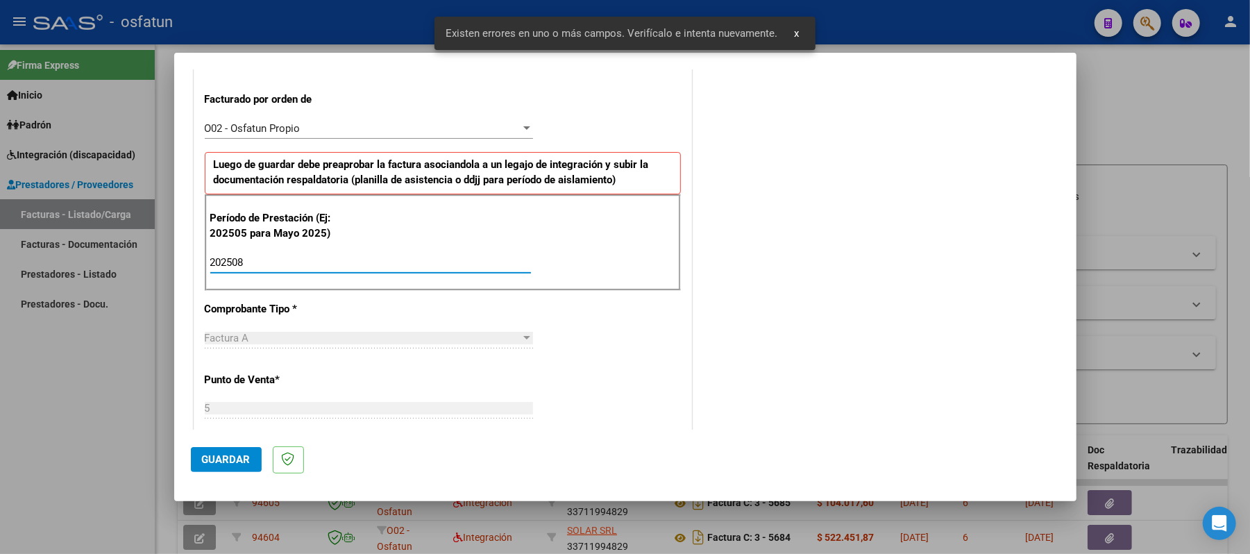
type input "202508"
click at [220, 455] on span "Guardar" at bounding box center [226, 459] width 49 height 12
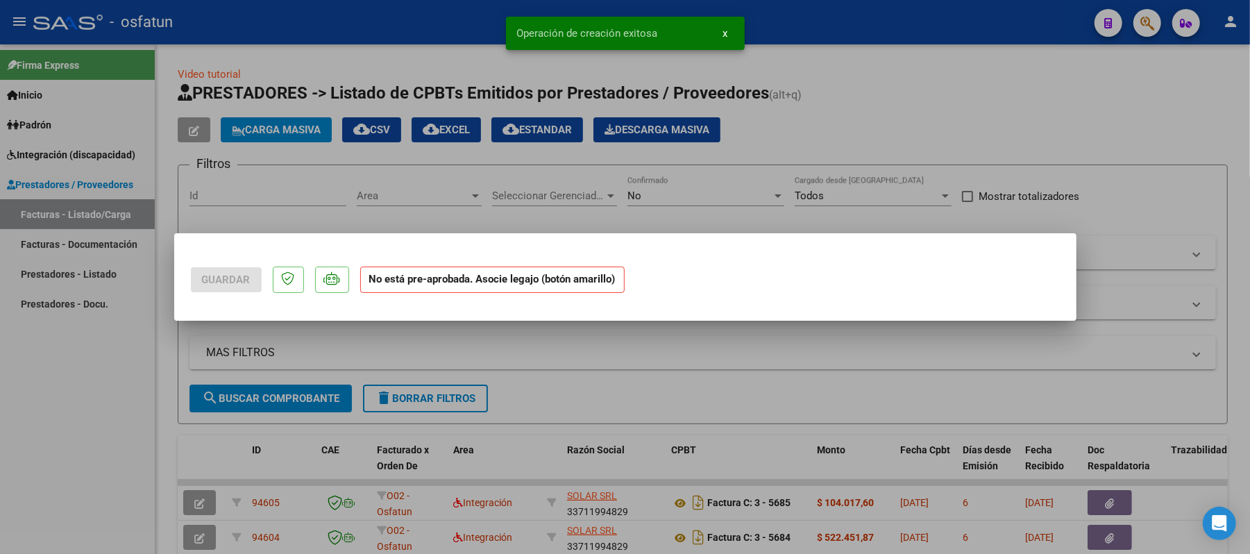
scroll to position [0, 0]
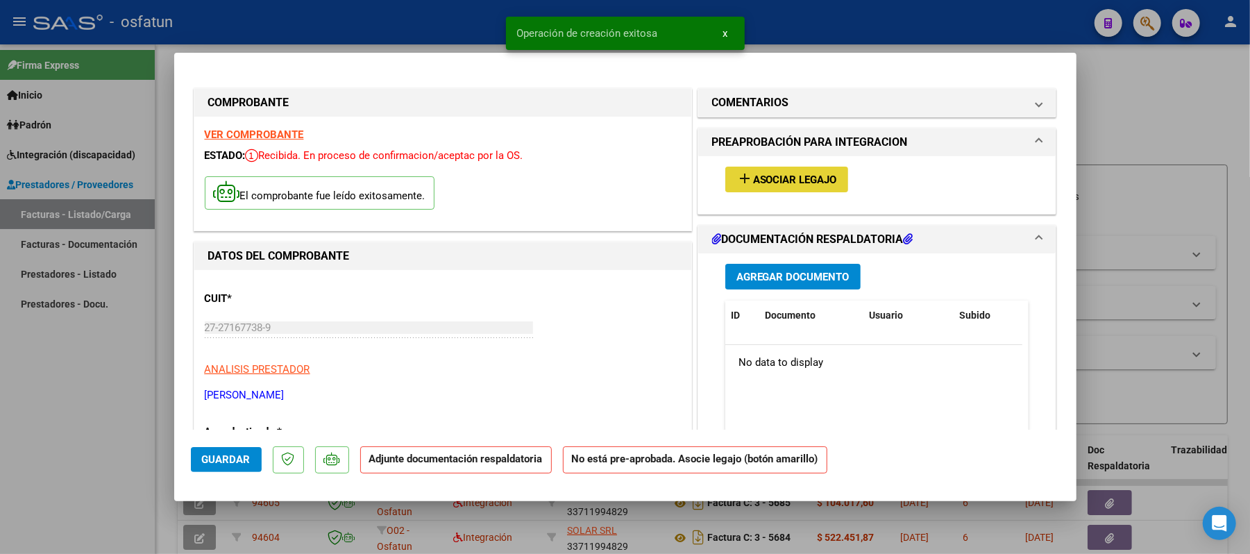
click at [778, 176] on span "Asociar Legajo" at bounding box center [795, 180] width 84 height 12
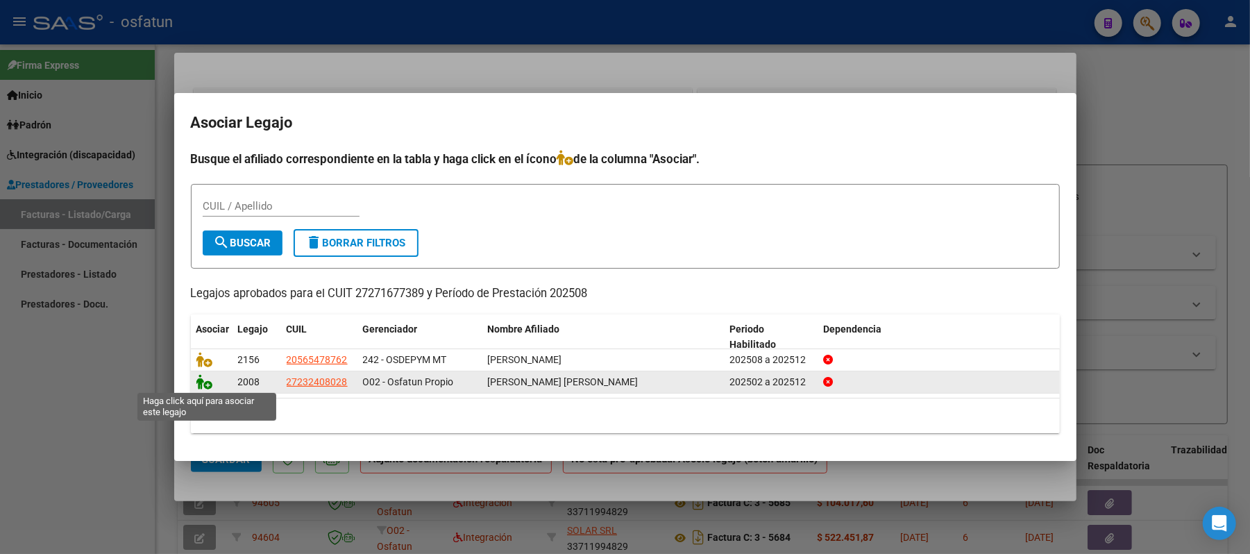
click at [197, 386] on icon at bounding box center [204, 381] width 17 height 15
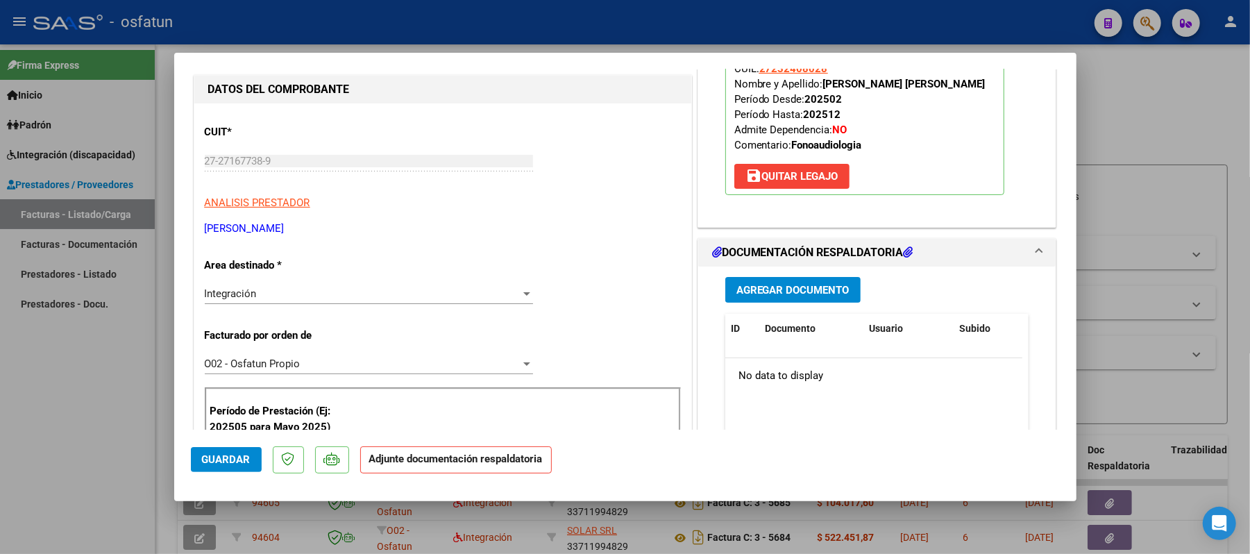
scroll to position [278, 0]
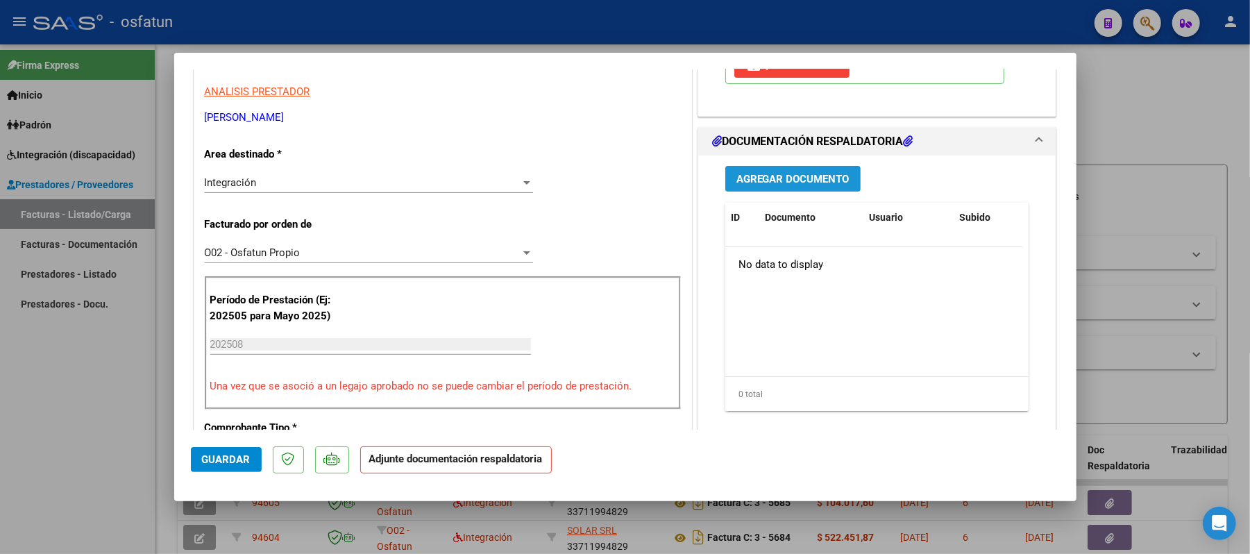
click at [764, 178] on span "Agregar Documento" at bounding box center [792, 179] width 113 height 12
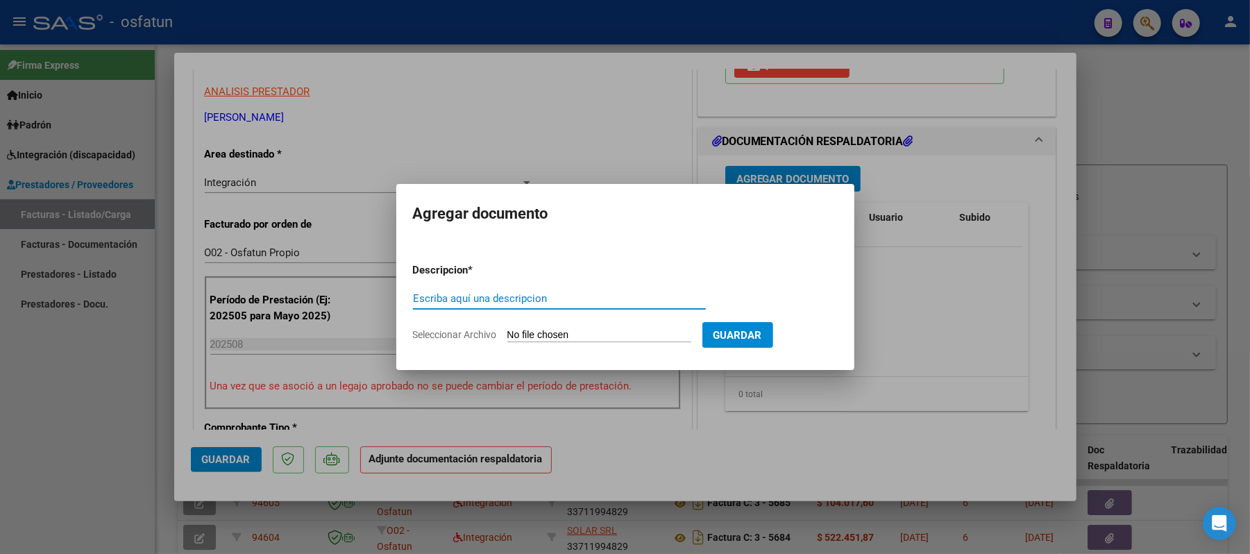
click at [586, 303] on input "Escriba aquí una descripcion" at bounding box center [559, 298] width 293 height 12
type input "asist"
click at [586, 337] on input "Seleccionar Archivo" at bounding box center [599, 335] width 184 height 13
type input "C:\fakepath\ASIST.pdf"
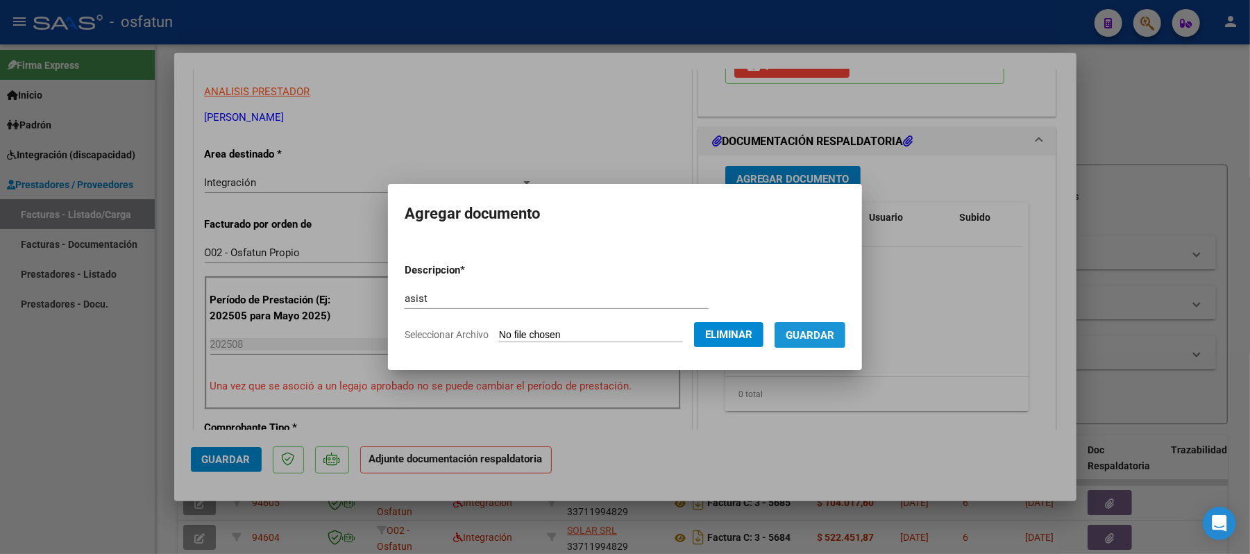
click at [809, 336] on span "Guardar" at bounding box center [810, 335] width 49 height 12
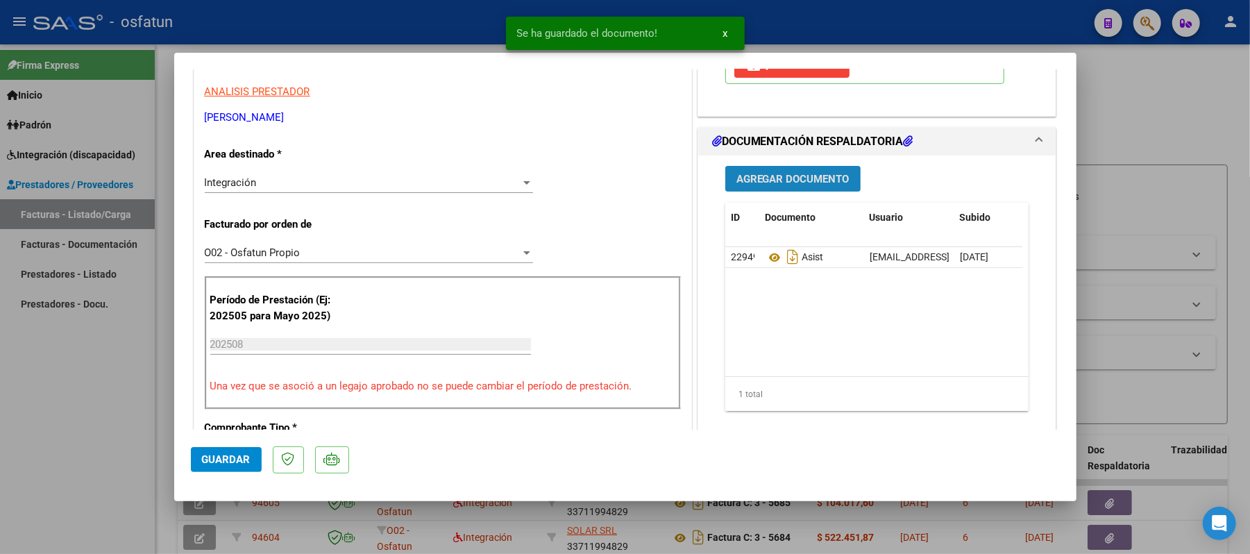
click at [806, 185] on span "Agregar Documento" at bounding box center [792, 179] width 113 height 12
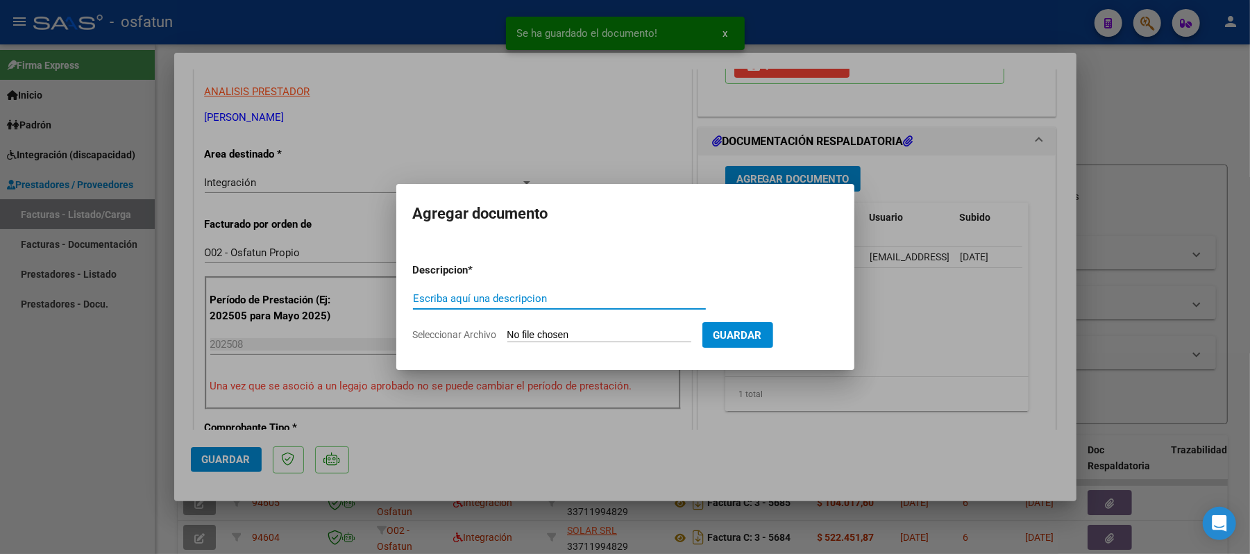
click at [550, 293] on input "Escriba aquí una descripcion" at bounding box center [559, 298] width 293 height 12
type input "aut"
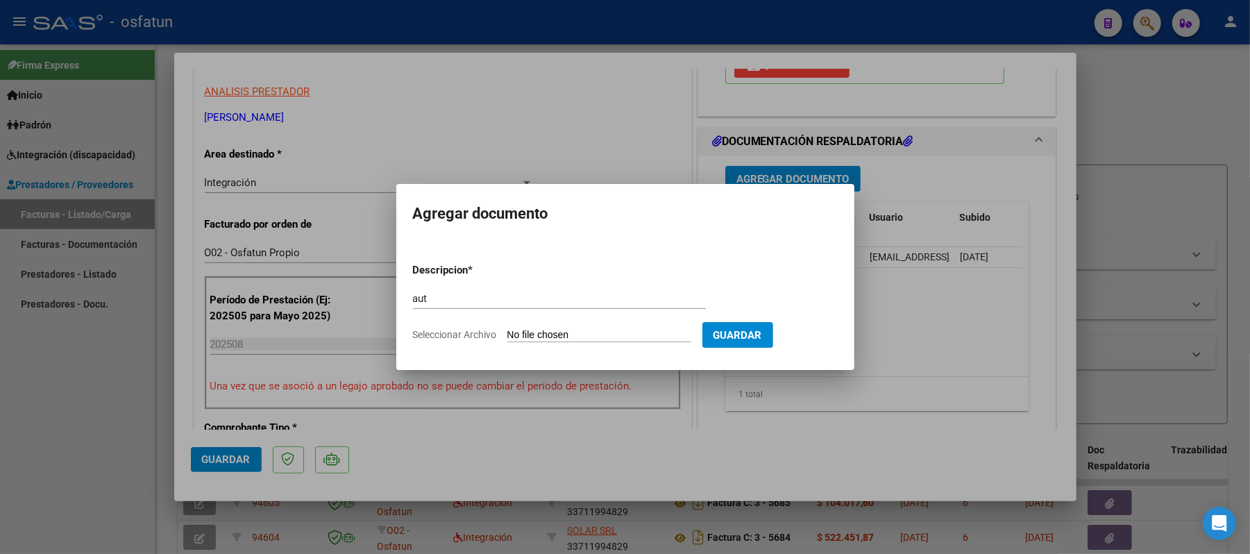
click at [550, 336] on input "Seleccionar Archivo" at bounding box center [599, 335] width 184 height 13
type input "C:\fakepath\AUT.pdf"
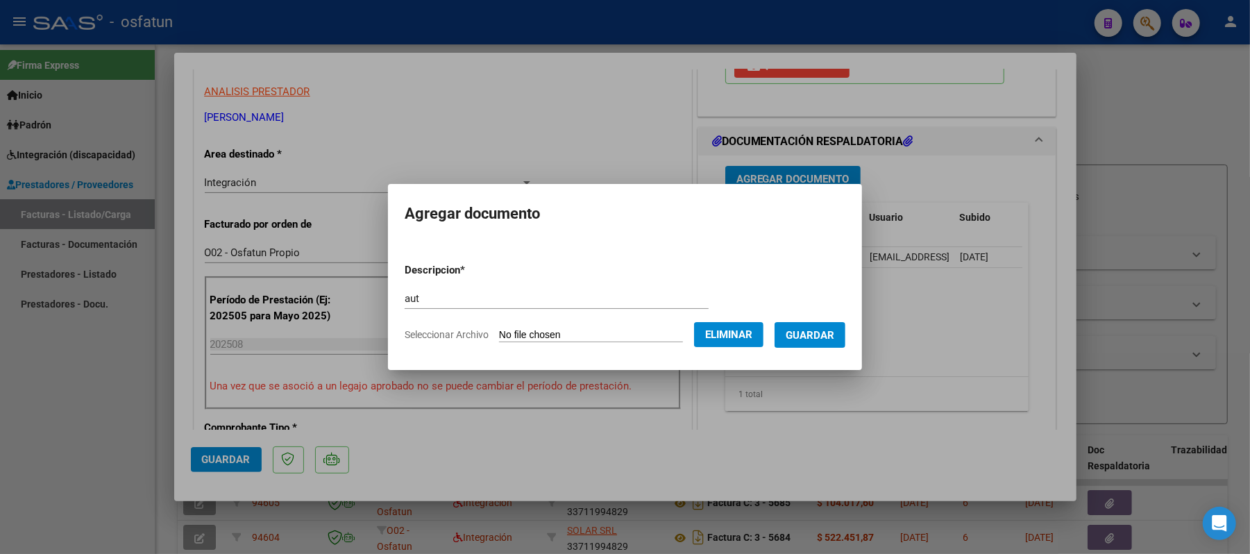
click at [812, 333] on span "Guardar" at bounding box center [810, 335] width 49 height 12
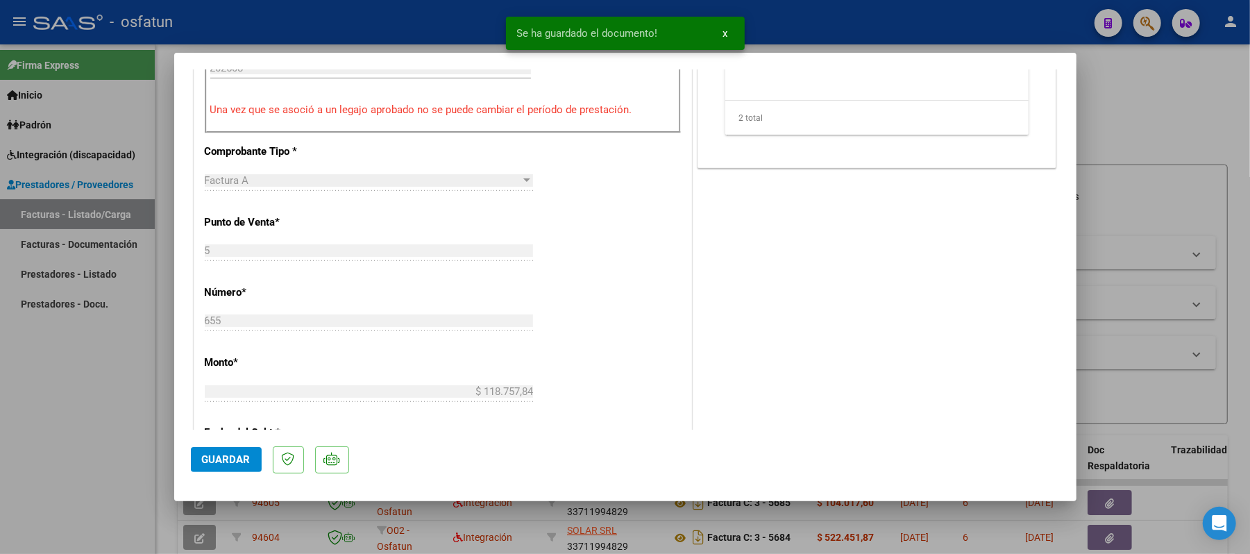
scroll to position [555, 0]
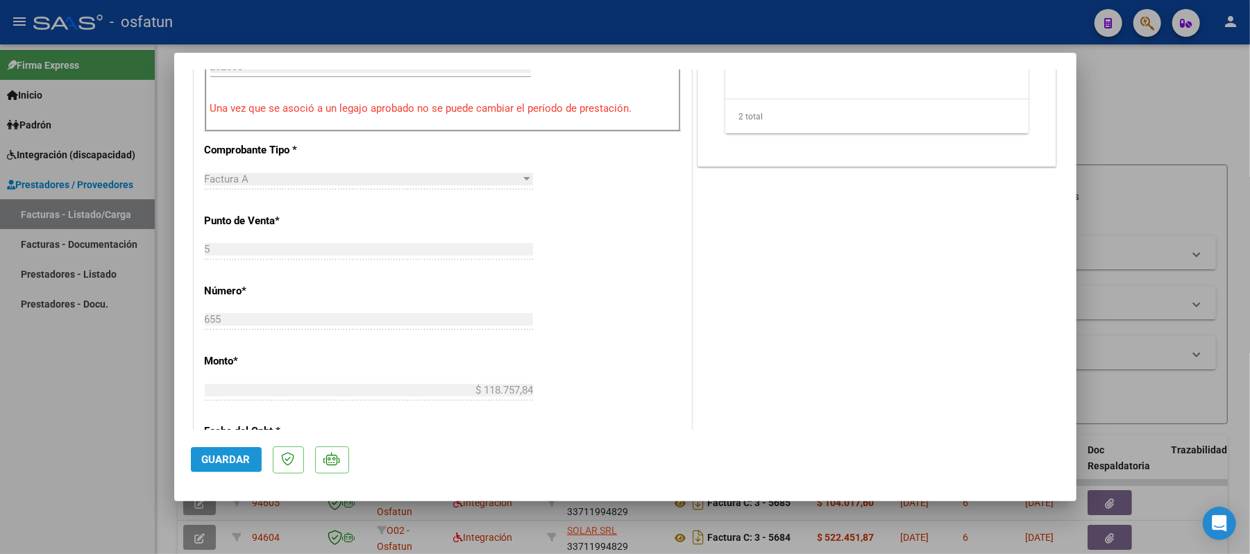
click at [223, 455] on span "Guardar" at bounding box center [226, 459] width 49 height 12
click at [209, 459] on span "Guardar" at bounding box center [226, 459] width 49 height 12
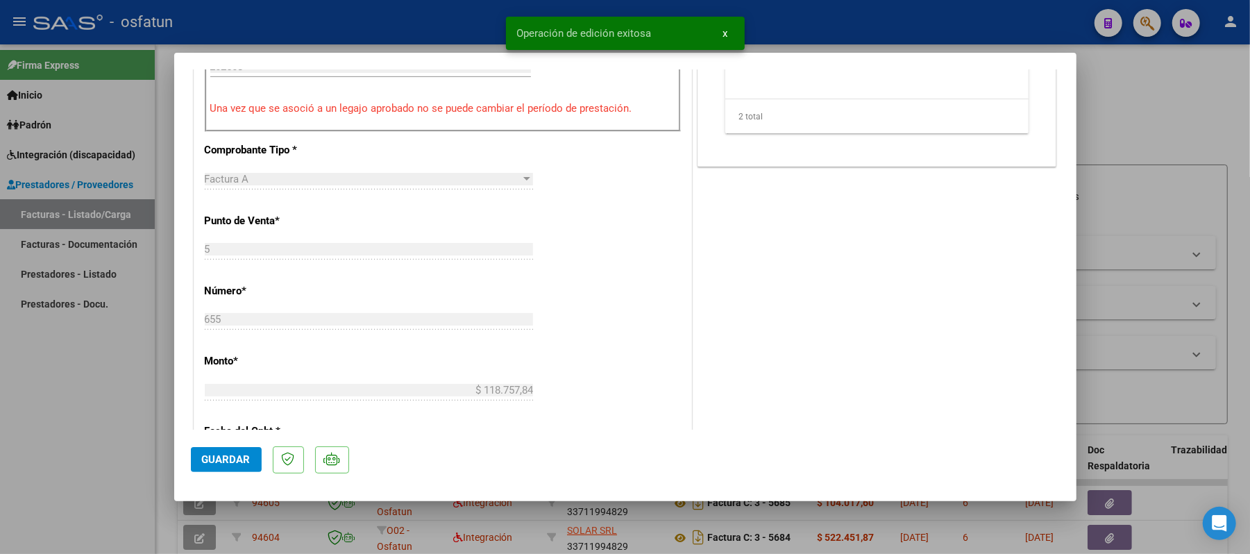
click at [1204, 133] on div at bounding box center [625, 277] width 1250 height 554
type input "$ 0,00"
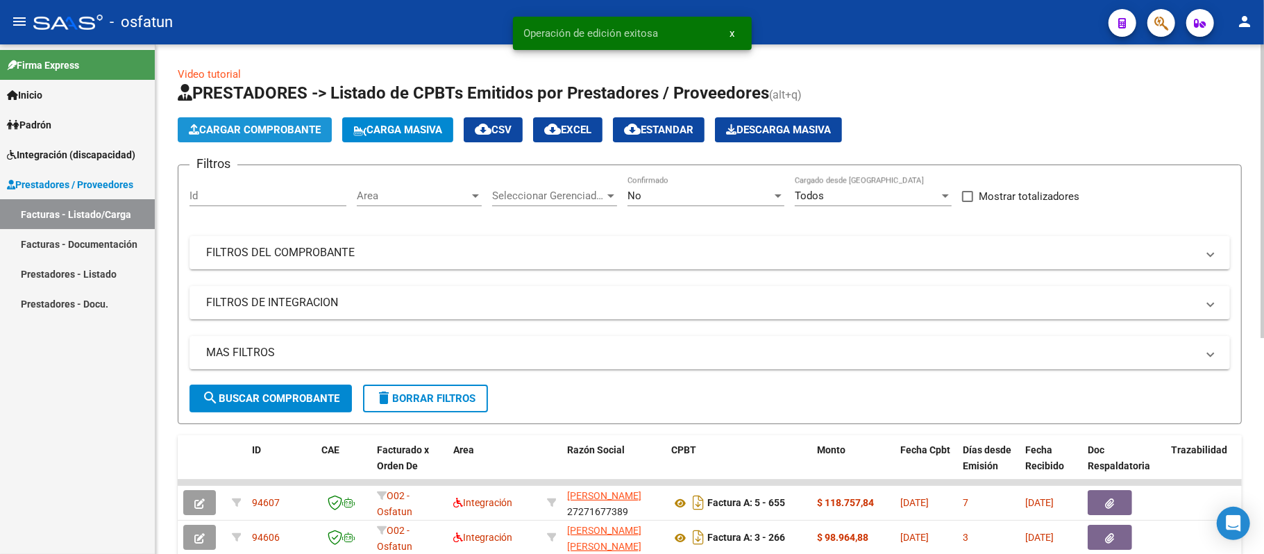
click at [283, 119] on button "Cargar Comprobante" at bounding box center [255, 129] width 154 height 25
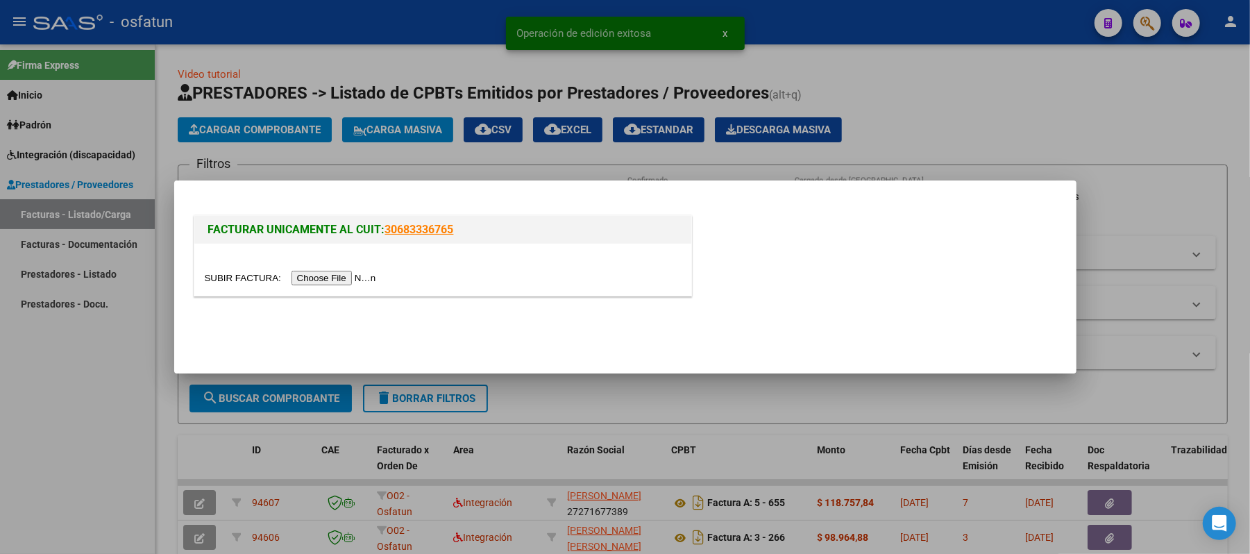
click at [348, 273] on input "file" at bounding box center [293, 278] width 176 height 15
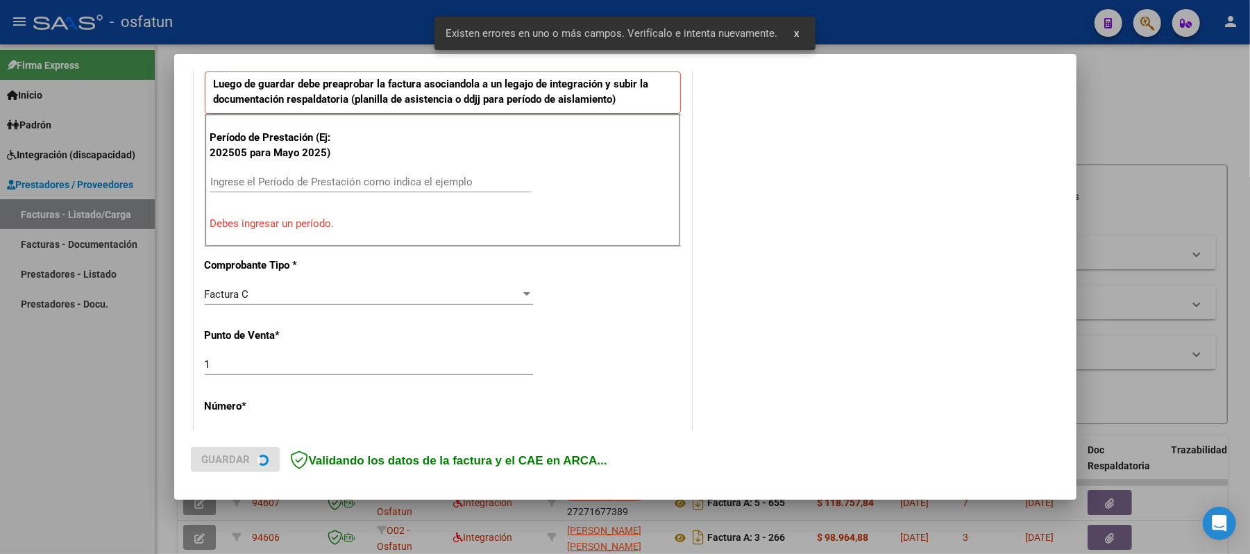
scroll to position [464, 0]
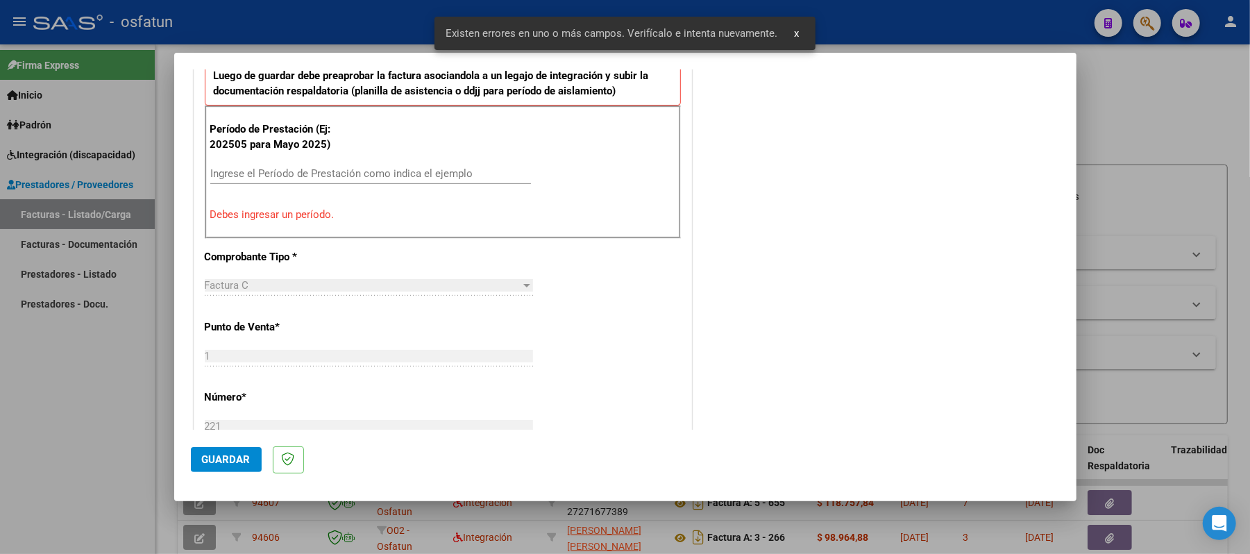
click at [353, 167] on div "Ingrese el Período de Prestación como indica el ejemplo" at bounding box center [370, 173] width 321 height 21
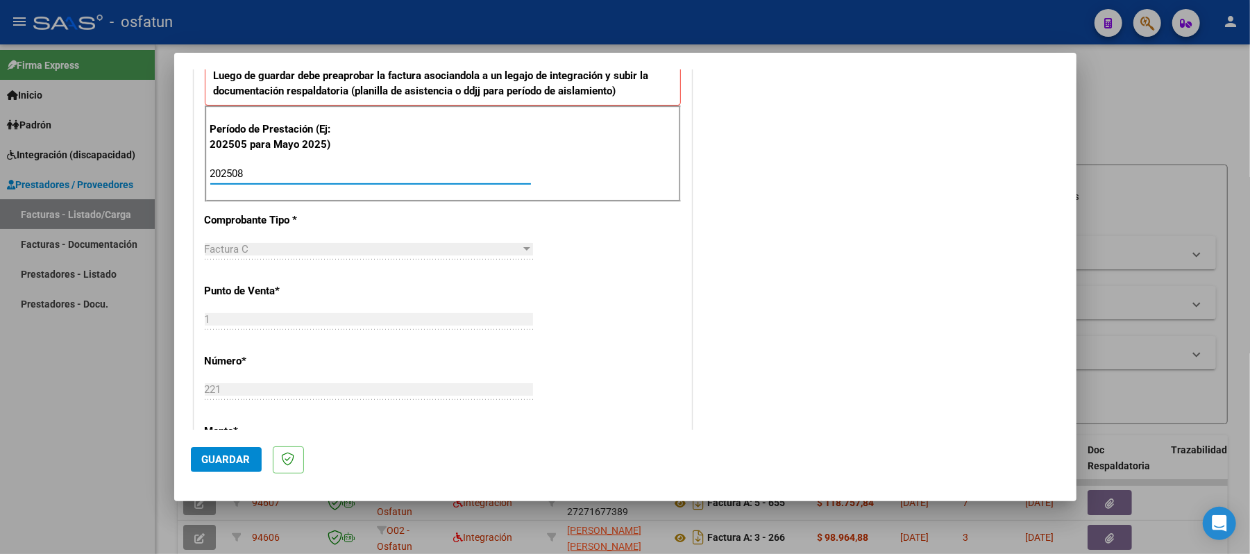
type input "202508"
click at [209, 459] on span "Guardar" at bounding box center [226, 459] width 49 height 12
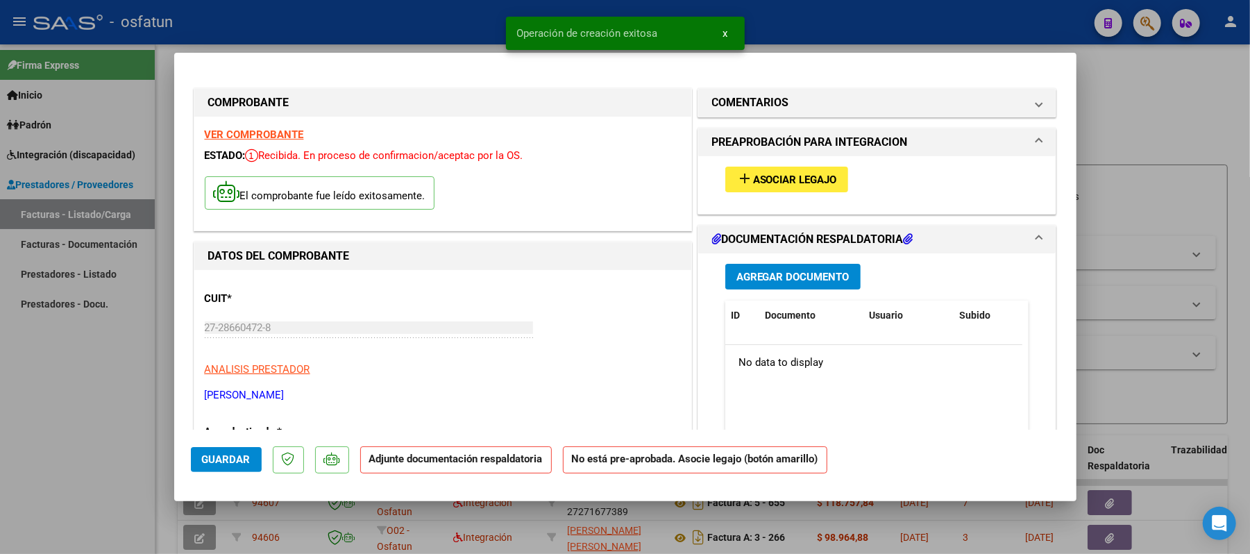
click at [770, 178] on span "Asociar Legajo" at bounding box center [795, 180] width 84 height 12
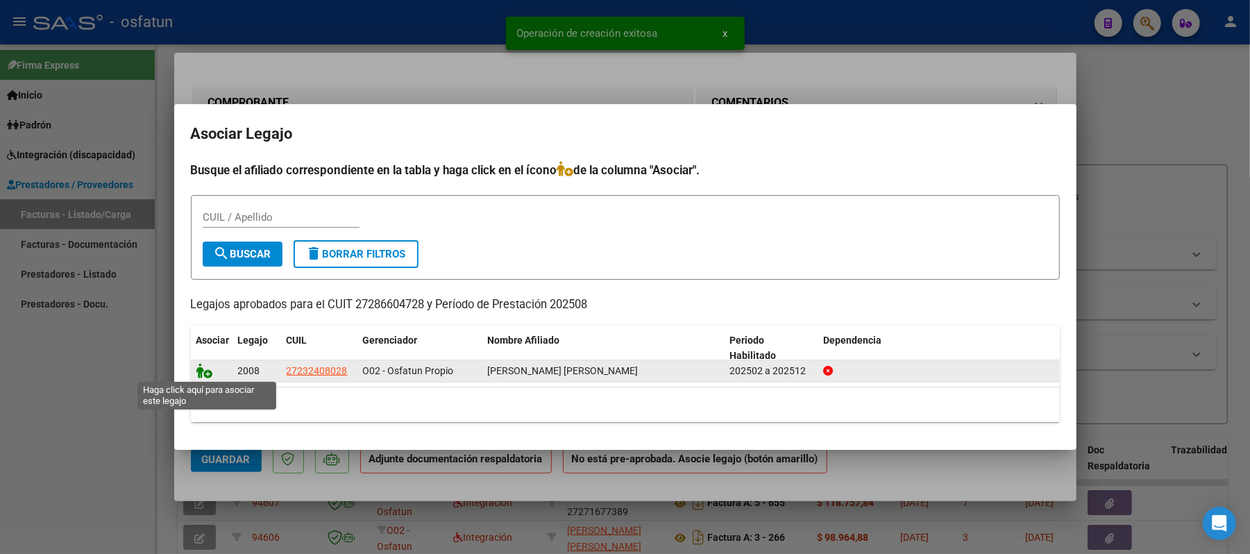
click at [207, 368] on icon at bounding box center [204, 370] width 17 height 15
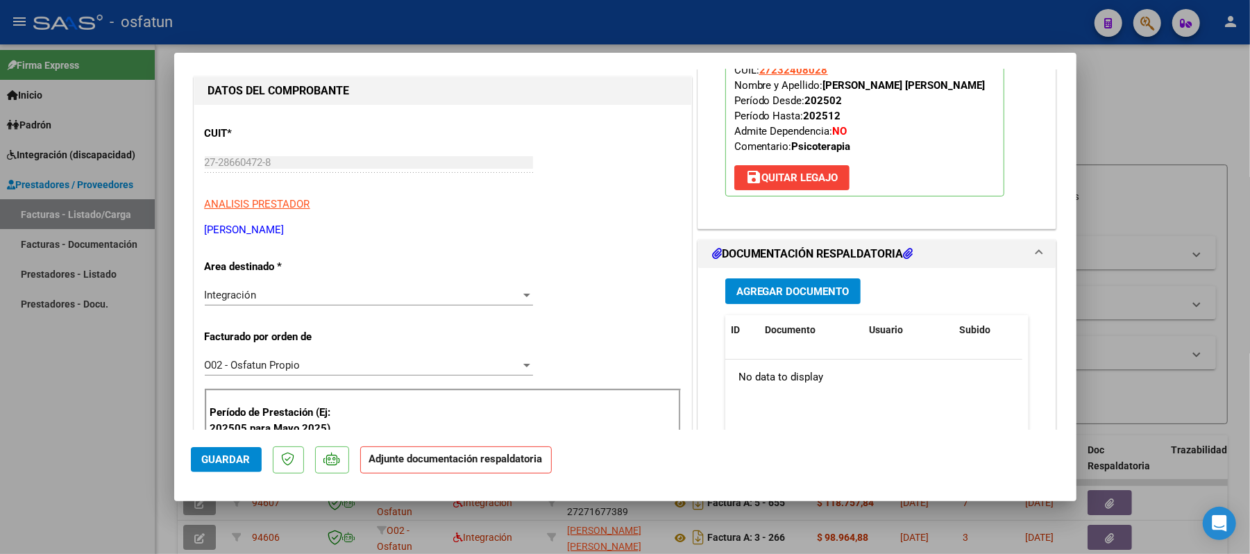
scroll to position [185, 0]
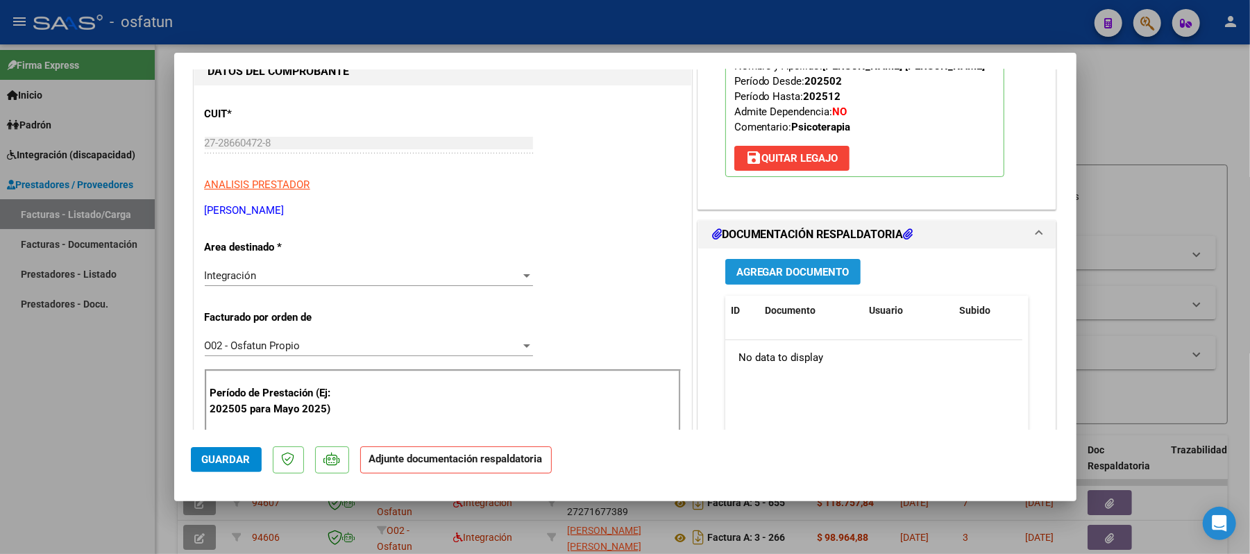
click at [808, 273] on span "Agregar Documento" at bounding box center [792, 272] width 113 height 12
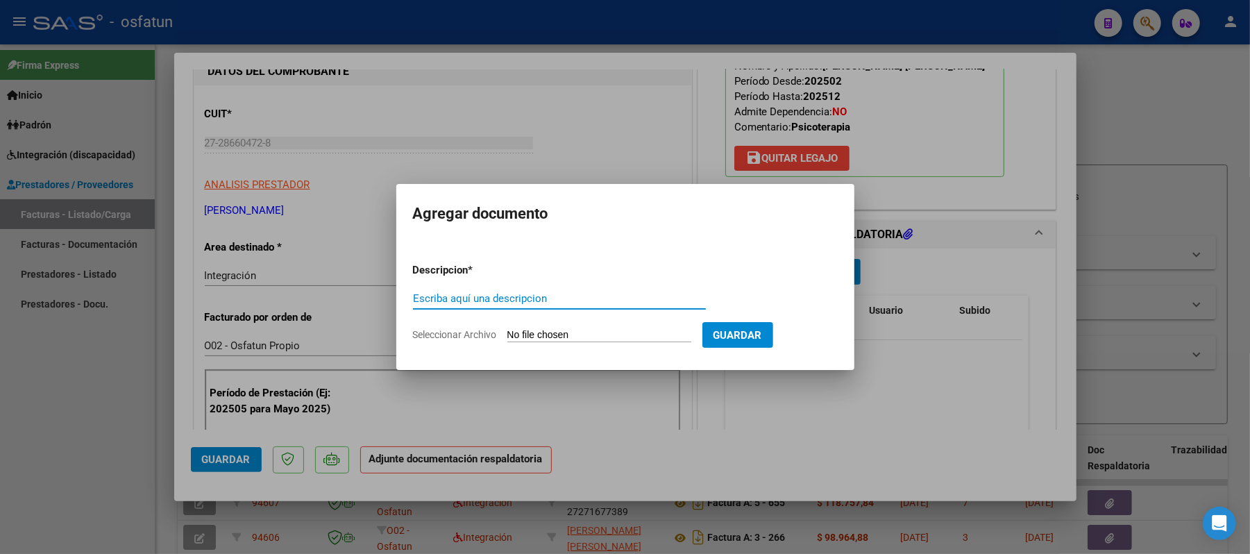
click at [570, 295] on input "Escriba aquí una descripcion" at bounding box center [559, 298] width 293 height 12
type input "asist"
click at [561, 336] on input "Seleccionar Archivo" at bounding box center [599, 335] width 184 height 13
type input "C:\fakepath\ASIST.pdf"
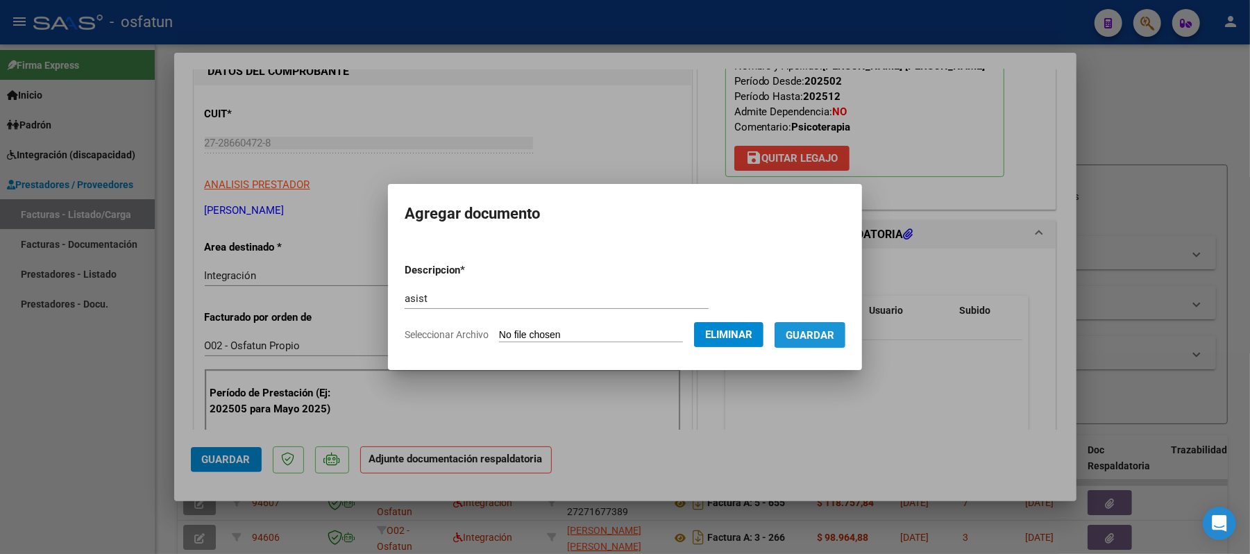
click at [814, 332] on span "Guardar" at bounding box center [810, 335] width 49 height 12
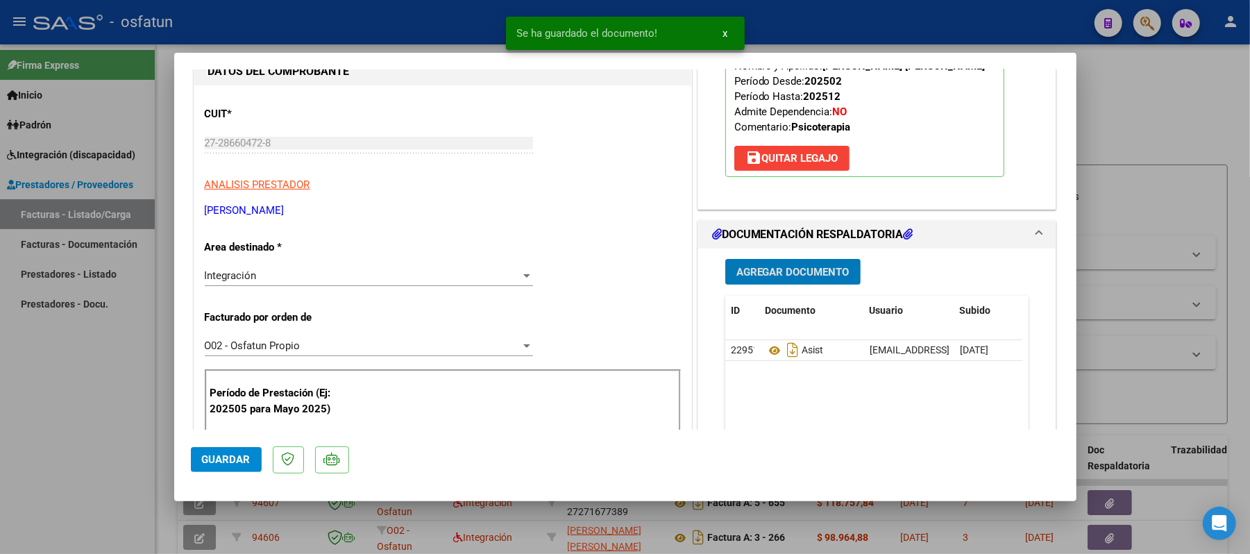
click at [786, 272] on span "Agregar Documento" at bounding box center [792, 272] width 113 height 12
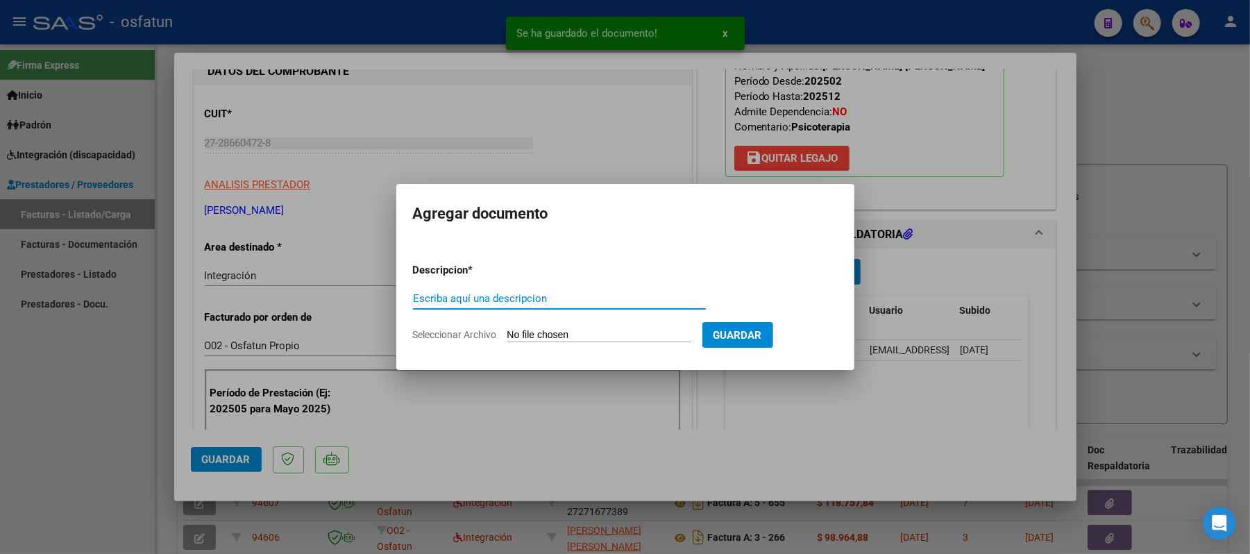
click at [581, 297] on input "Escriba aquí una descripcion" at bounding box center [559, 298] width 293 height 12
type input "aut"
click at [573, 340] on input "Seleccionar Archivo" at bounding box center [599, 335] width 184 height 13
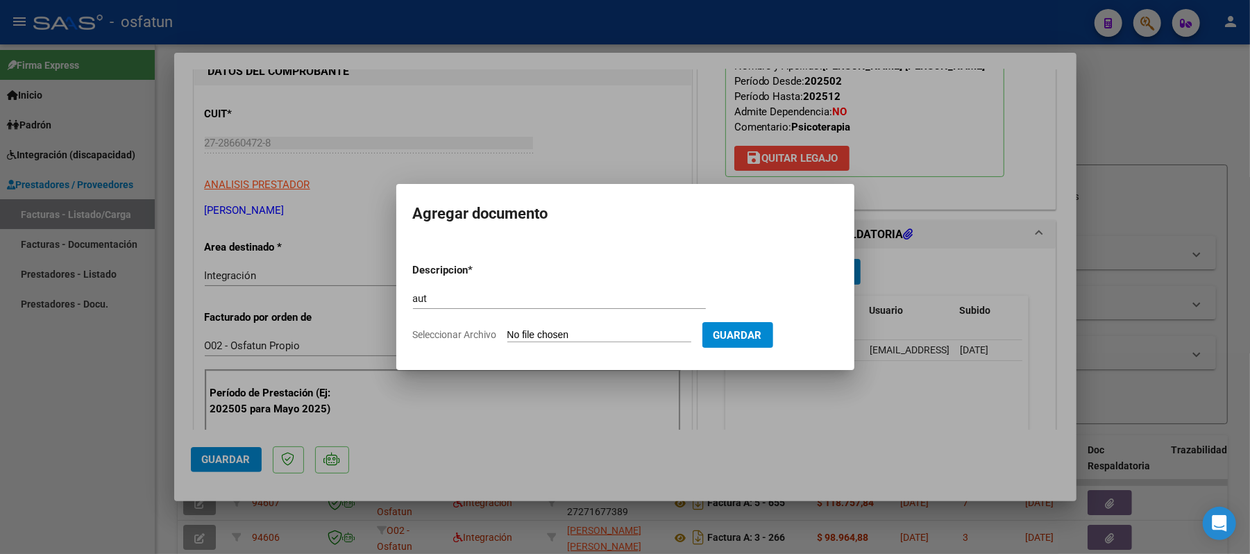
type input "C:\fakepath\order_3354574.pdf"
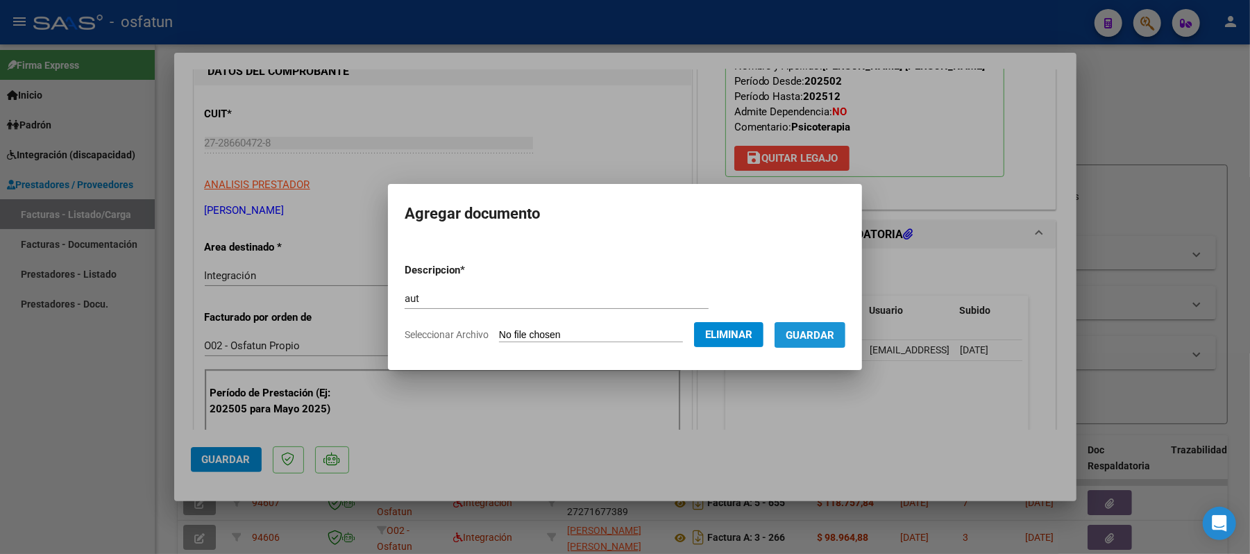
click at [825, 332] on span "Guardar" at bounding box center [810, 335] width 49 height 12
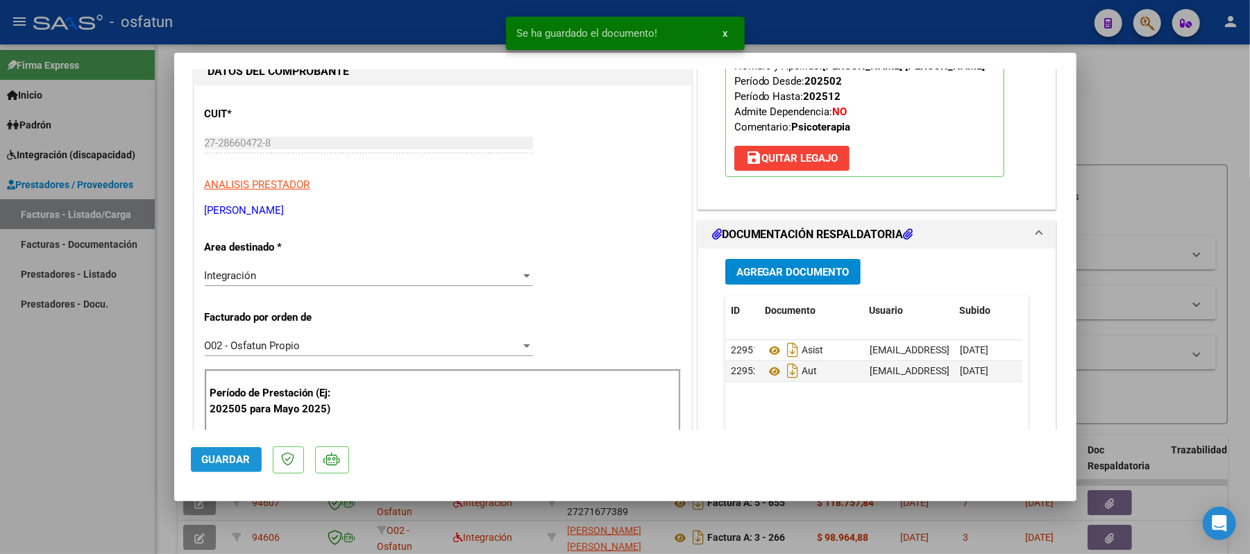
click at [233, 459] on span "Guardar" at bounding box center [226, 459] width 49 height 12
click at [1156, 117] on div at bounding box center [625, 277] width 1250 height 554
type input "$ 0,00"
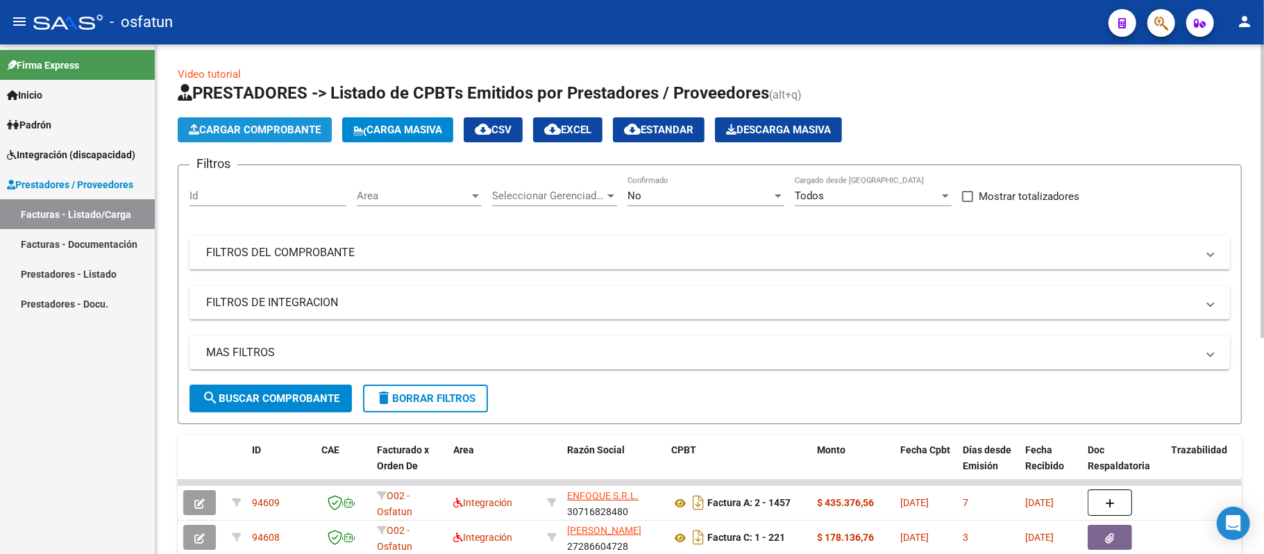
click at [248, 128] on span "Cargar Comprobante" at bounding box center [255, 130] width 132 height 12
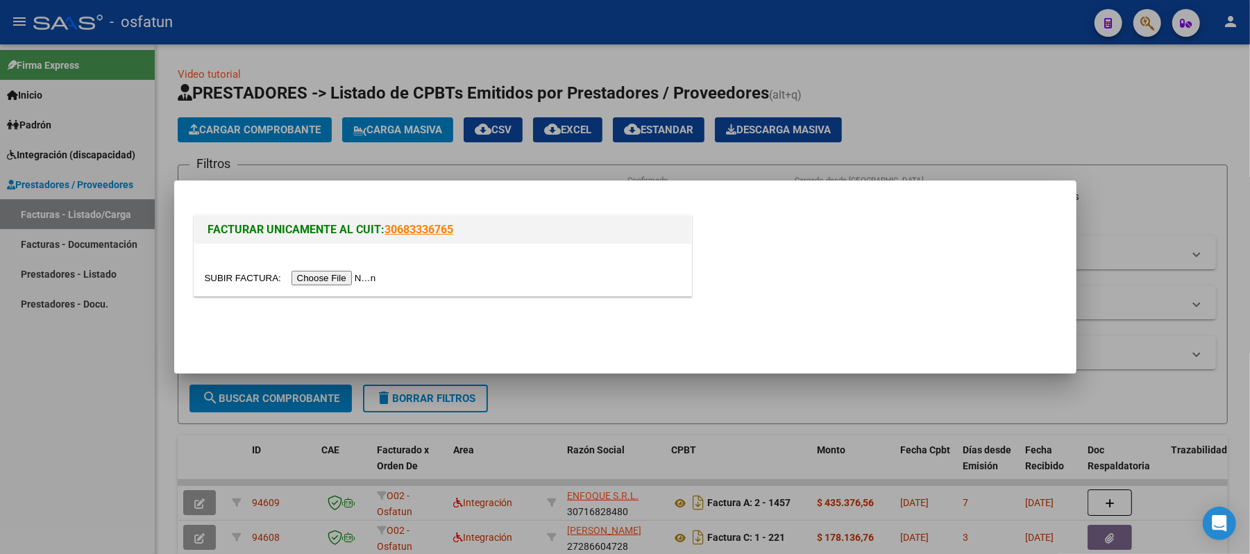
click at [353, 273] on input "file" at bounding box center [293, 278] width 176 height 15
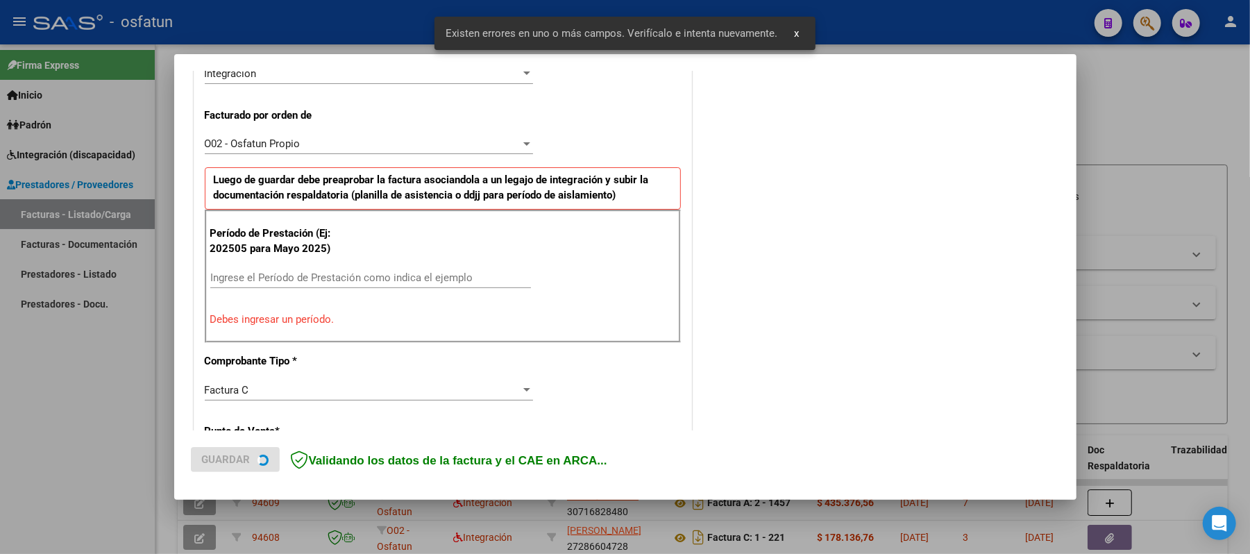
scroll to position [376, 0]
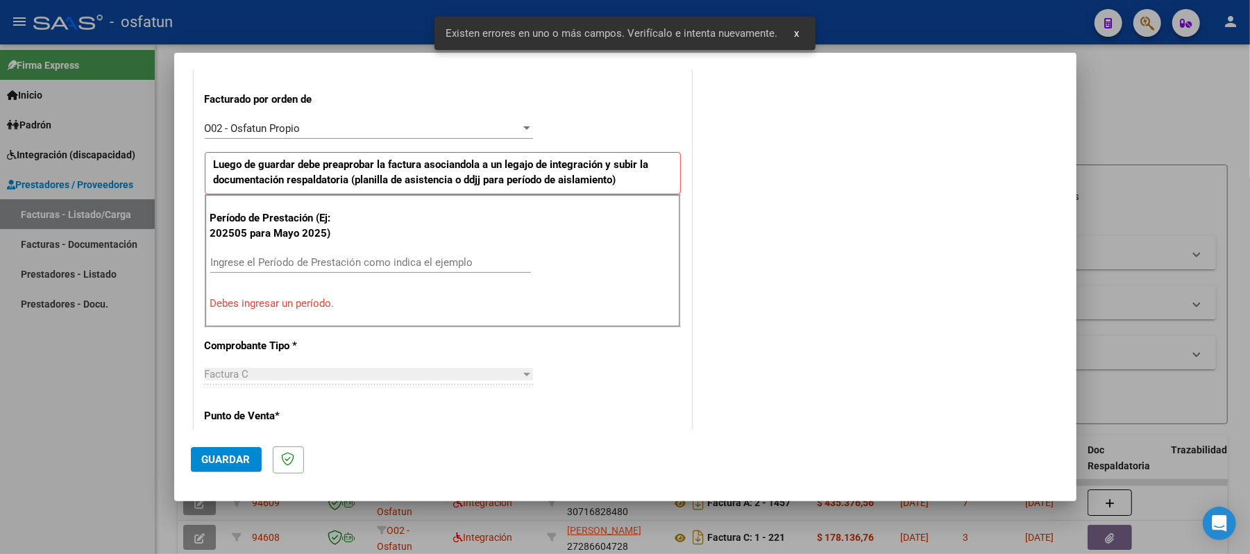
click at [358, 267] on input "Ingrese el Período de Prestación como indica el ejemplo" at bounding box center [370, 262] width 321 height 12
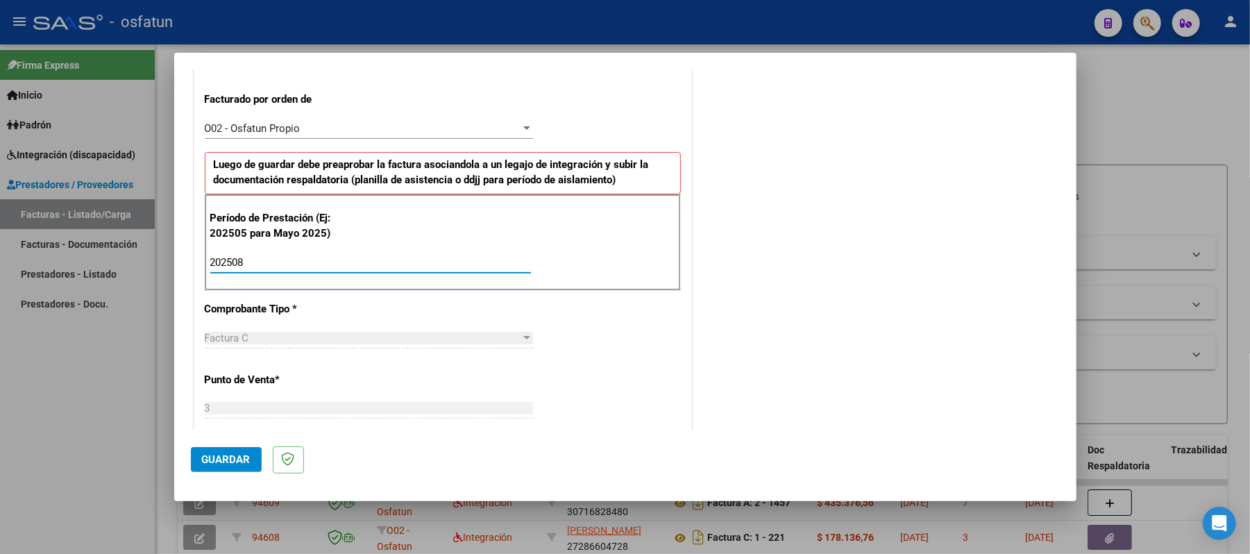
type input "202508"
click at [212, 462] on span "Guardar" at bounding box center [226, 459] width 49 height 12
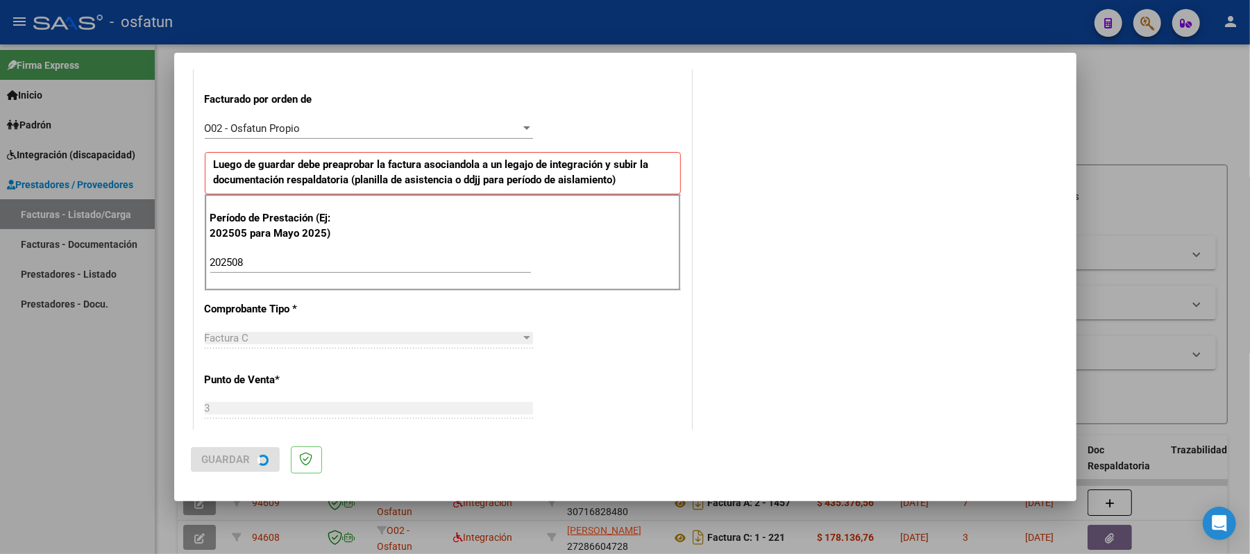
scroll to position [0, 0]
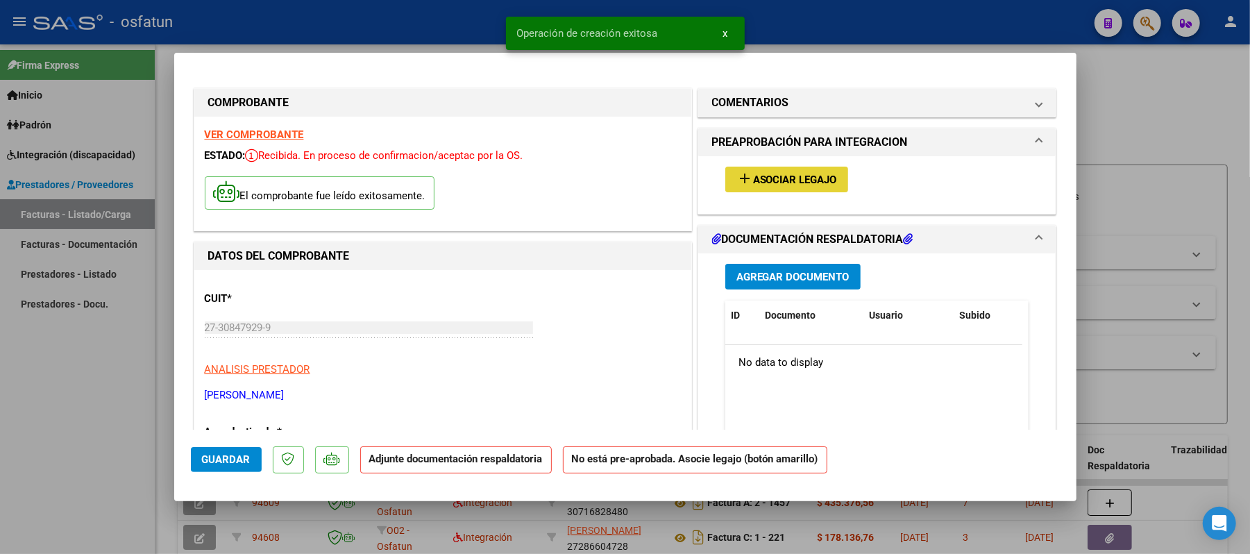
click at [775, 182] on span "Asociar Legajo" at bounding box center [795, 180] width 84 height 12
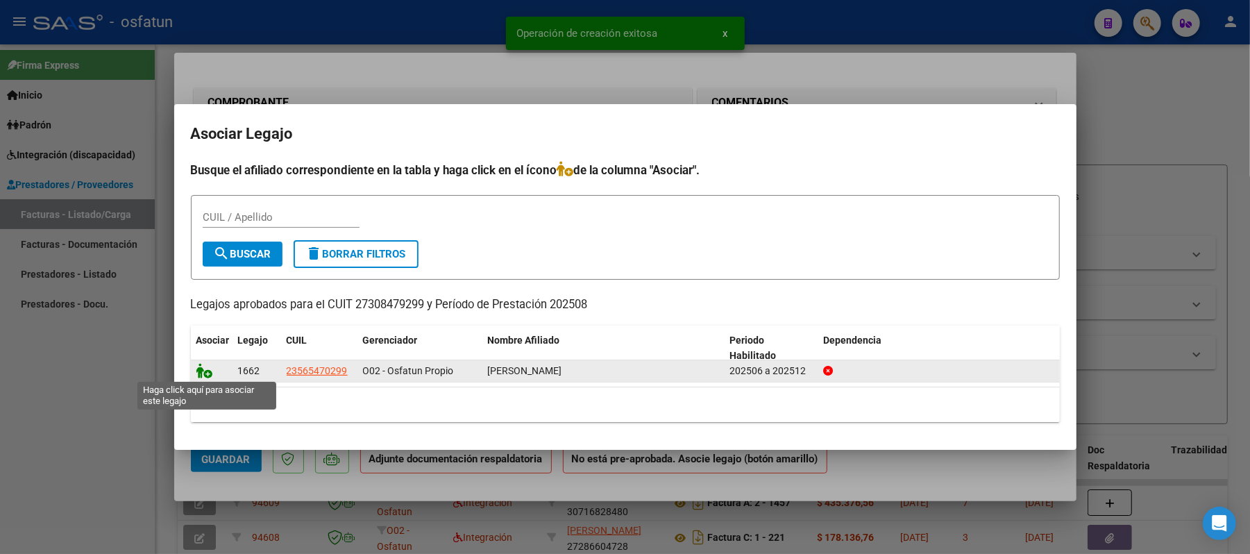
click at [203, 373] on icon at bounding box center [204, 370] width 17 height 15
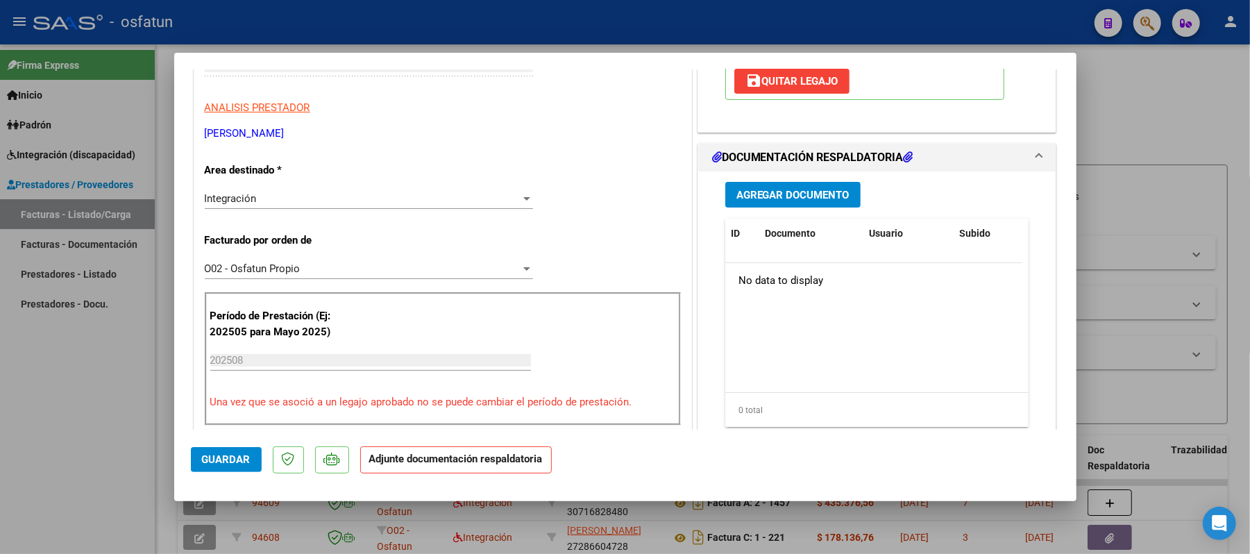
scroll to position [278, 0]
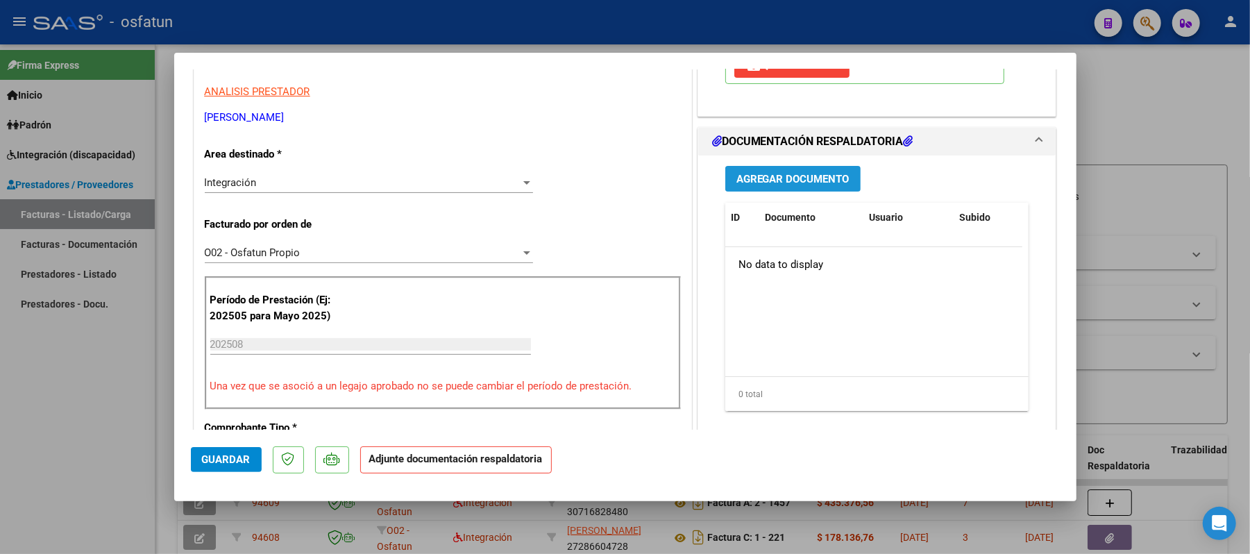
click at [783, 176] on span "Agregar Documento" at bounding box center [792, 179] width 113 height 12
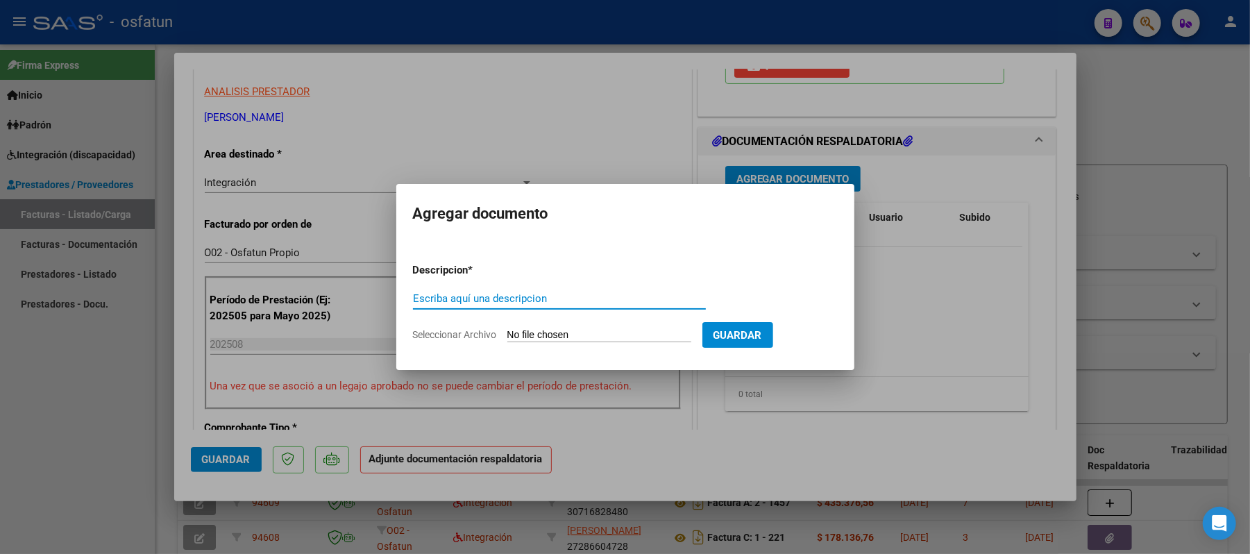
click at [623, 293] on input "Escriba aquí una descripcion" at bounding box center [559, 298] width 293 height 12
type input "asist"
click at [598, 337] on input "Seleccionar Archivo" at bounding box center [599, 335] width 184 height 13
type input "C:\fakepath\ASIST.pdf"
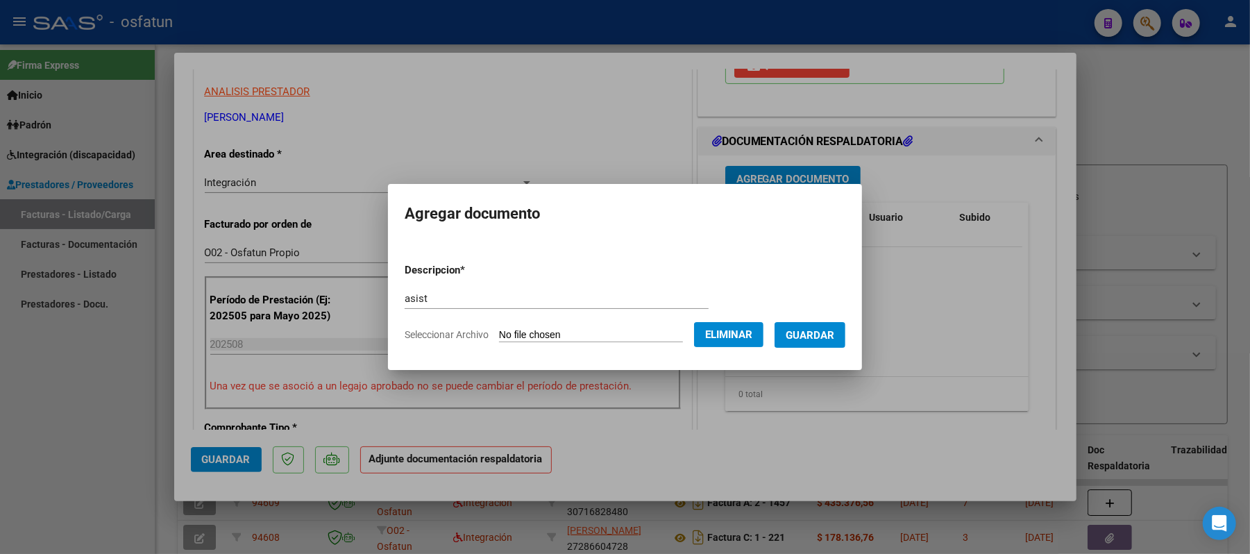
click at [820, 330] on span "Guardar" at bounding box center [810, 335] width 49 height 12
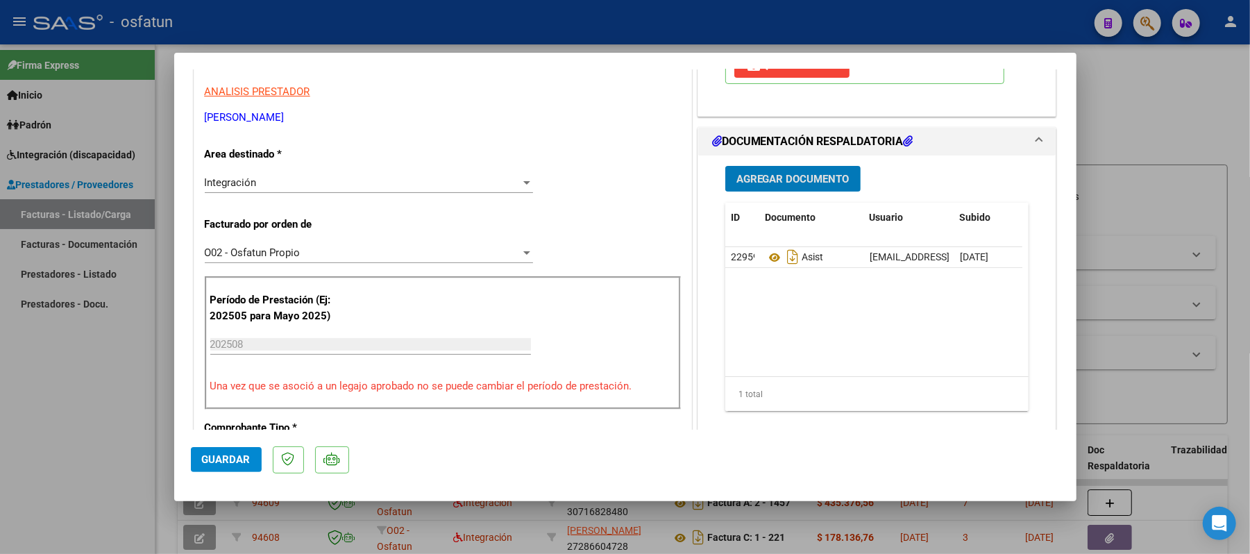
click at [795, 176] on span "Agregar Documento" at bounding box center [792, 179] width 113 height 12
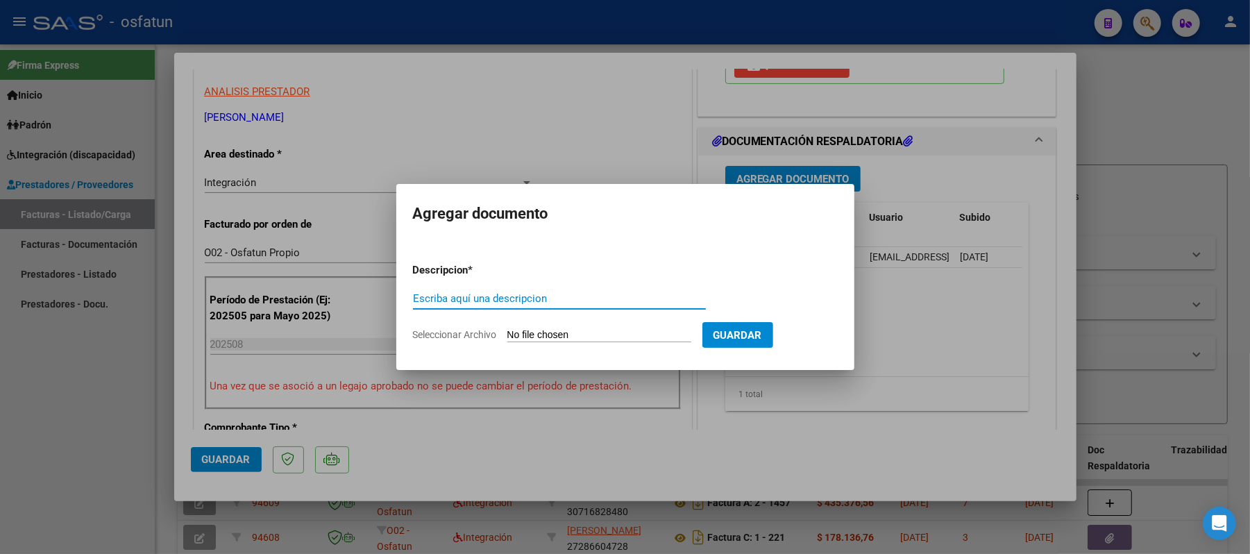
click at [593, 296] on input "Escriba aquí una descripcion" at bounding box center [559, 298] width 293 height 12
type input "aut"
click at [583, 337] on input "Seleccionar Archivo" at bounding box center [599, 335] width 184 height 13
type input "C:\fakepath\AUT.pdf"
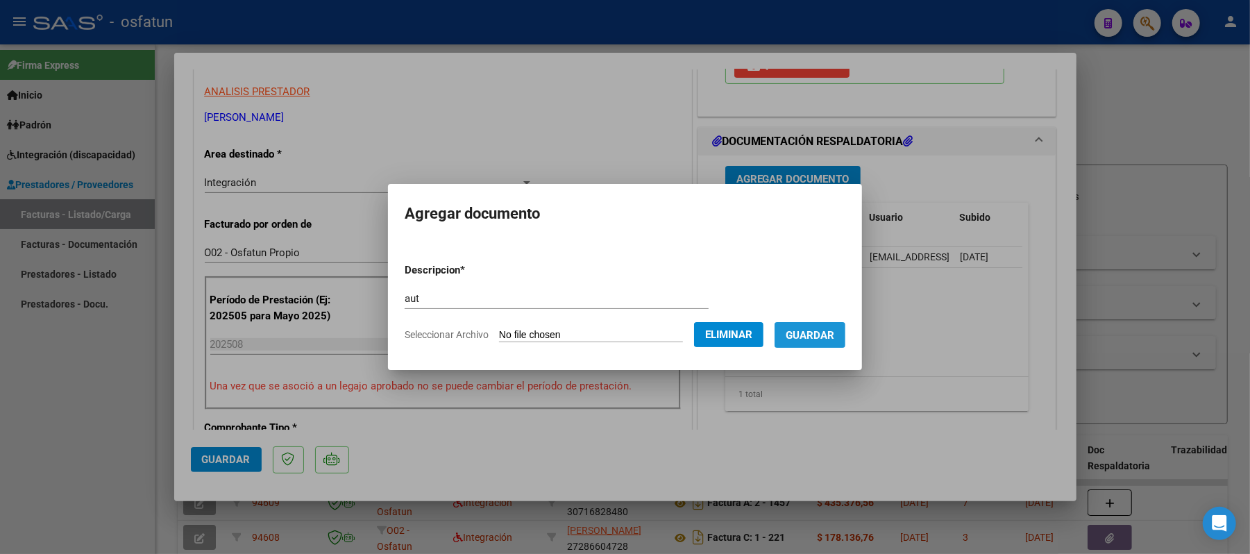
click at [827, 337] on span "Guardar" at bounding box center [810, 335] width 49 height 12
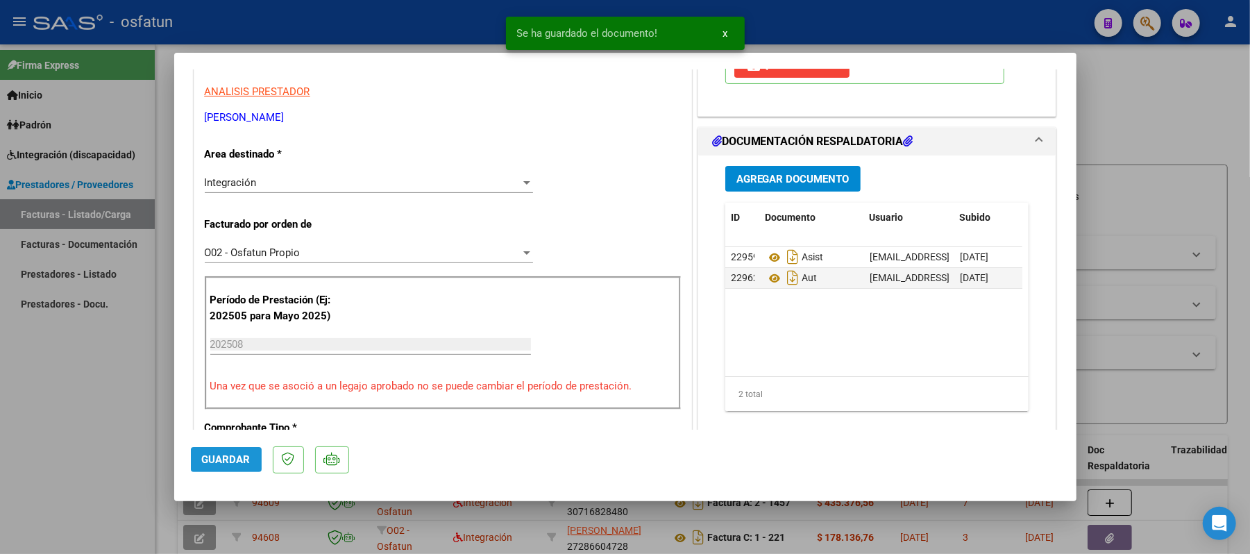
click at [253, 450] on button "Guardar" at bounding box center [226, 459] width 71 height 25
click at [1166, 107] on div at bounding box center [625, 277] width 1250 height 554
type input "$ 0,00"
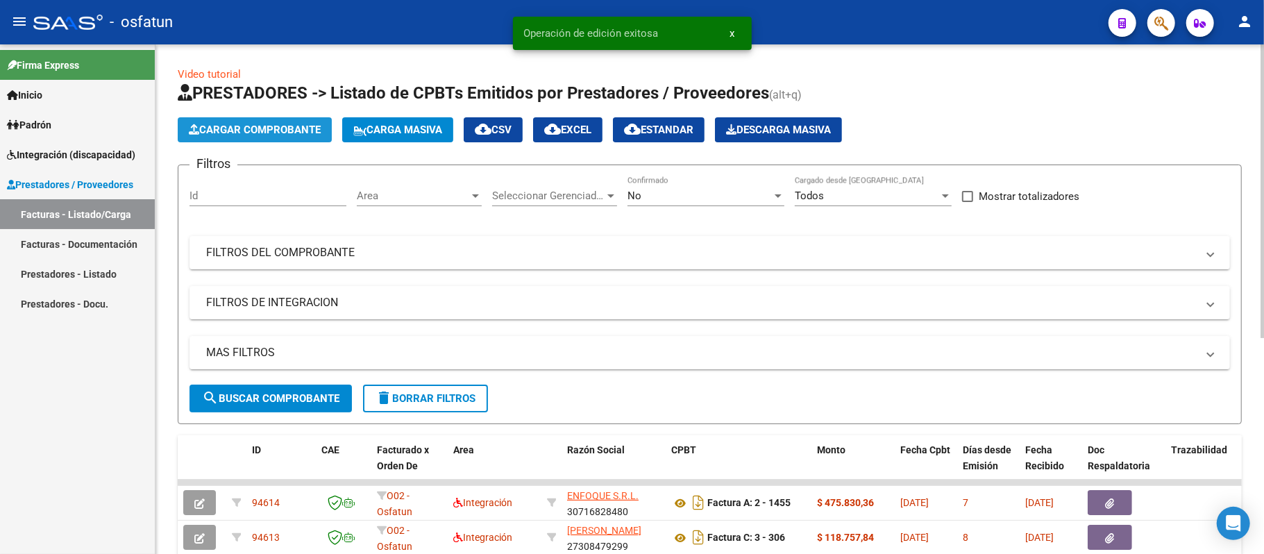
click at [301, 128] on span "Cargar Comprobante" at bounding box center [255, 130] width 132 height 12
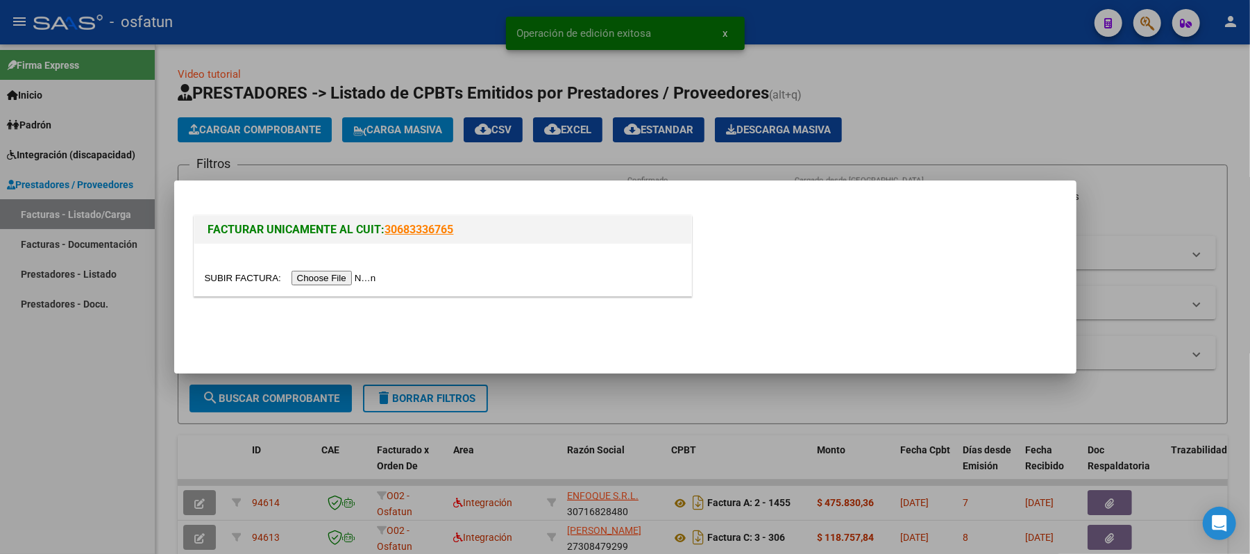
click at [345, 278] on input "file" at bounding box center [293, 278] width 176 height 15
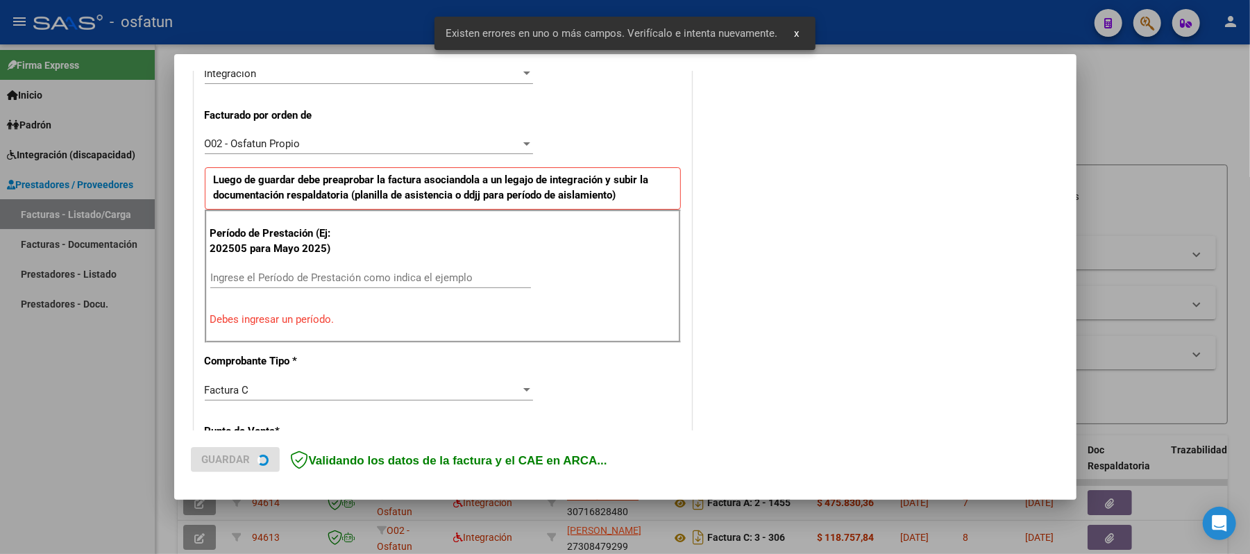
scroll to position [376, 0]
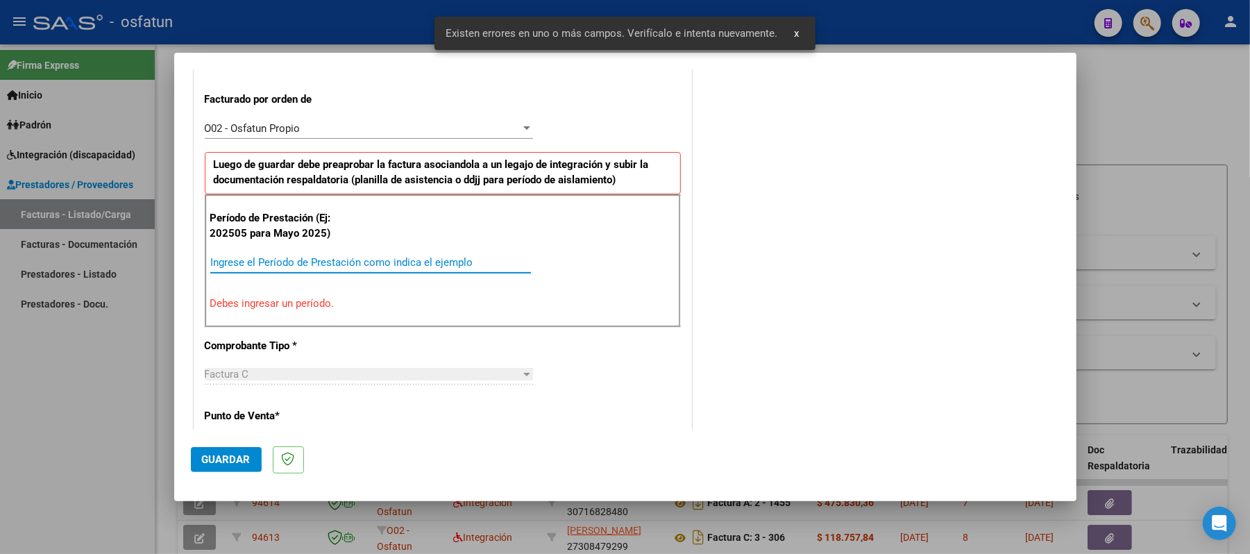
click at [392, 262] on input "Ingrese el Período de Prestación como indica el ejemplo" at bounding box center [370, 262] width 321 height 12
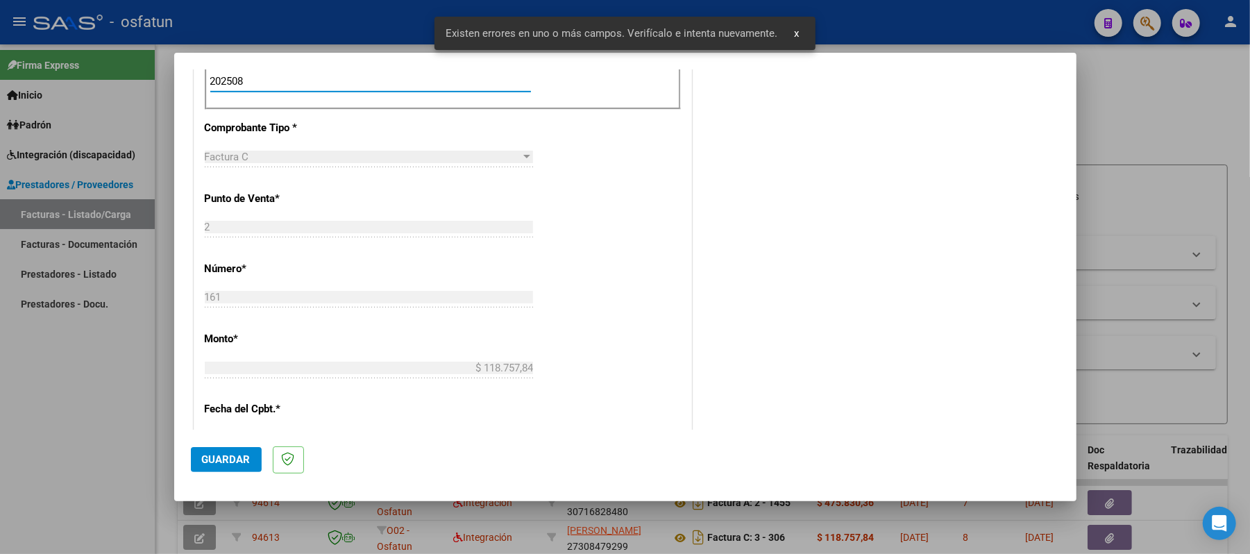
scroll to position [561, 0]
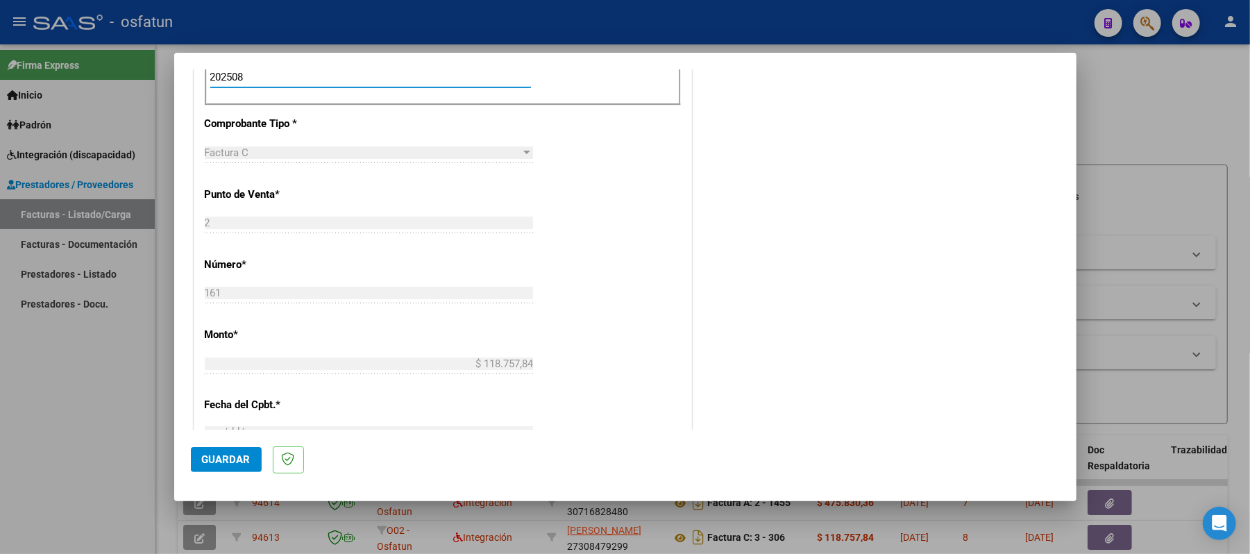
type input "202508"
click at [221, 458] on span "Guardar" at bounding box center [226, 459] width 49 height 12
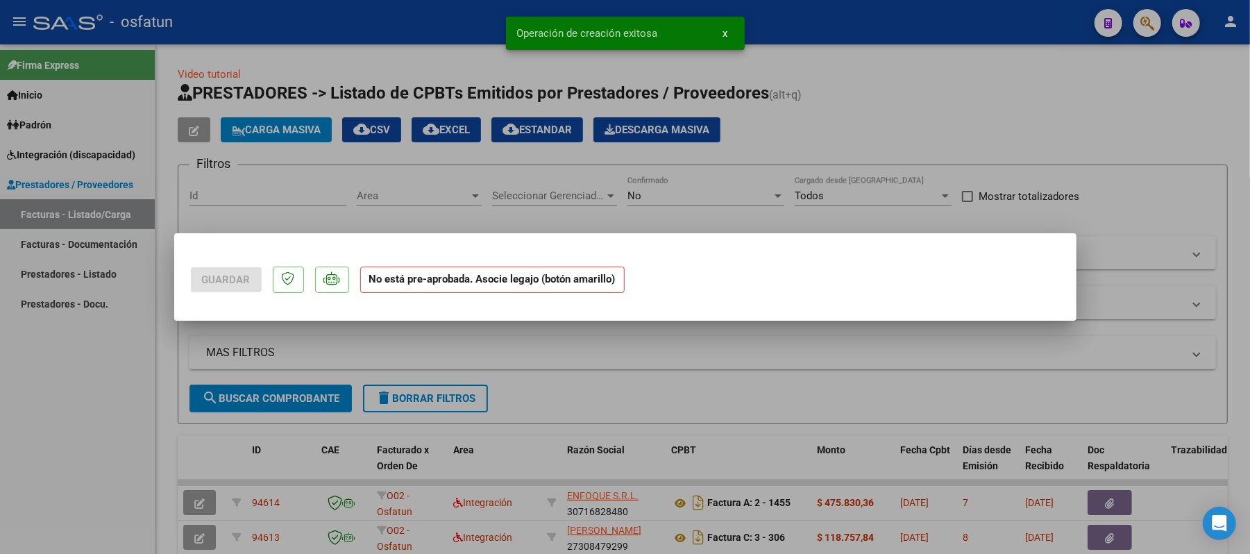
scroll to position [0, 0]
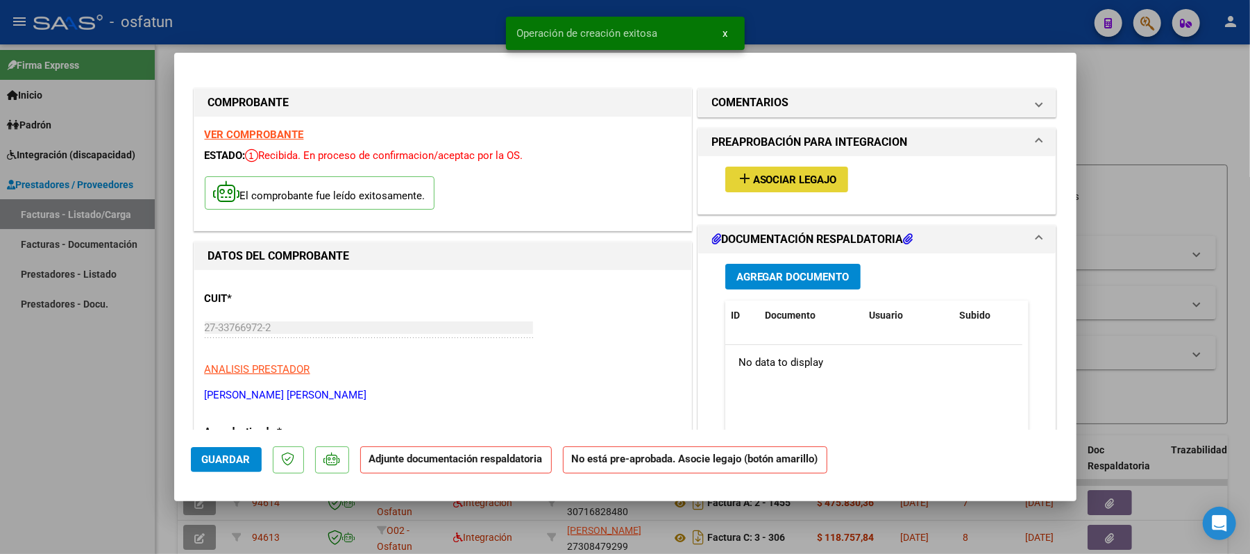
click at [775, 176] on span "Asociar Legajo" at bounding box center [795, 180] width 84 height 12
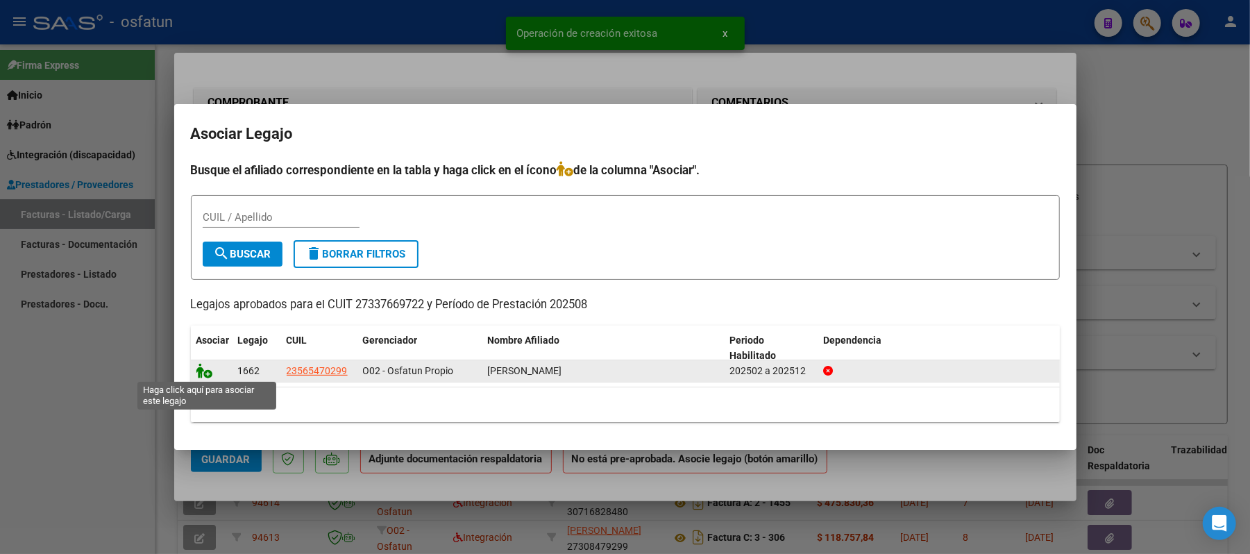
click at [201, 367] on icon at bounding box center [204, 370] width 17 height 15
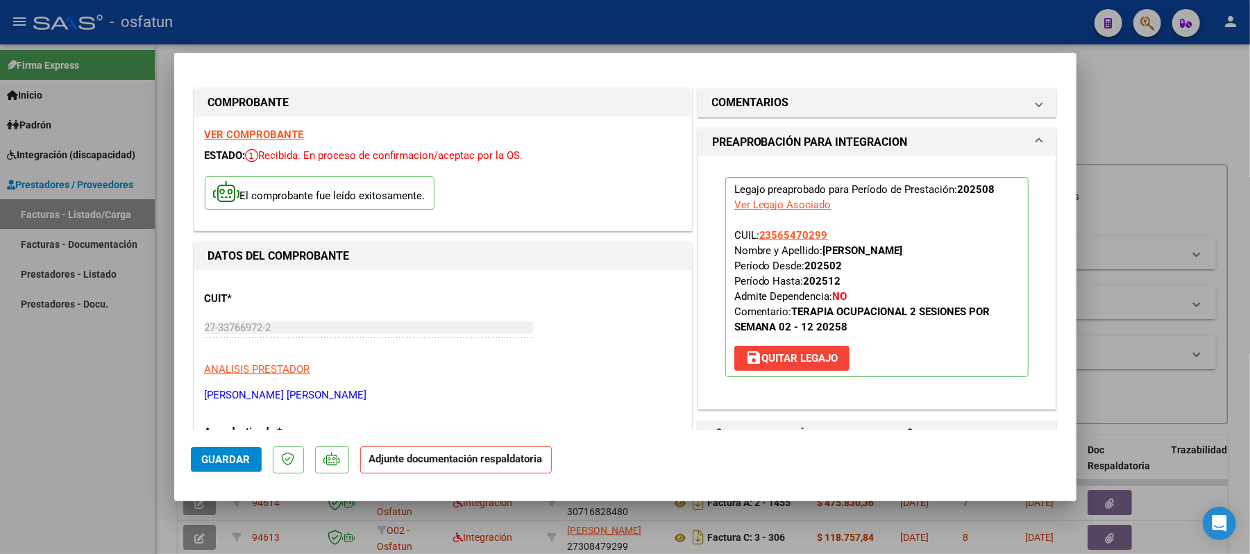
scroll to position [185, 0]
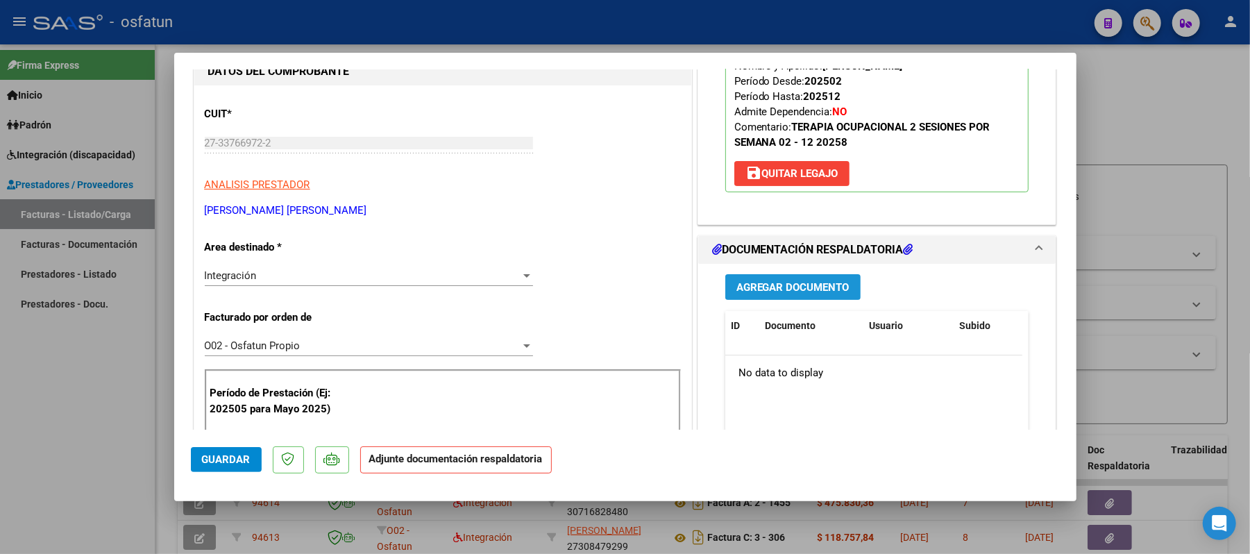
click at [792, 295] on button "Agregar Documento" at bounding box center [792, 287] width 135 height 26
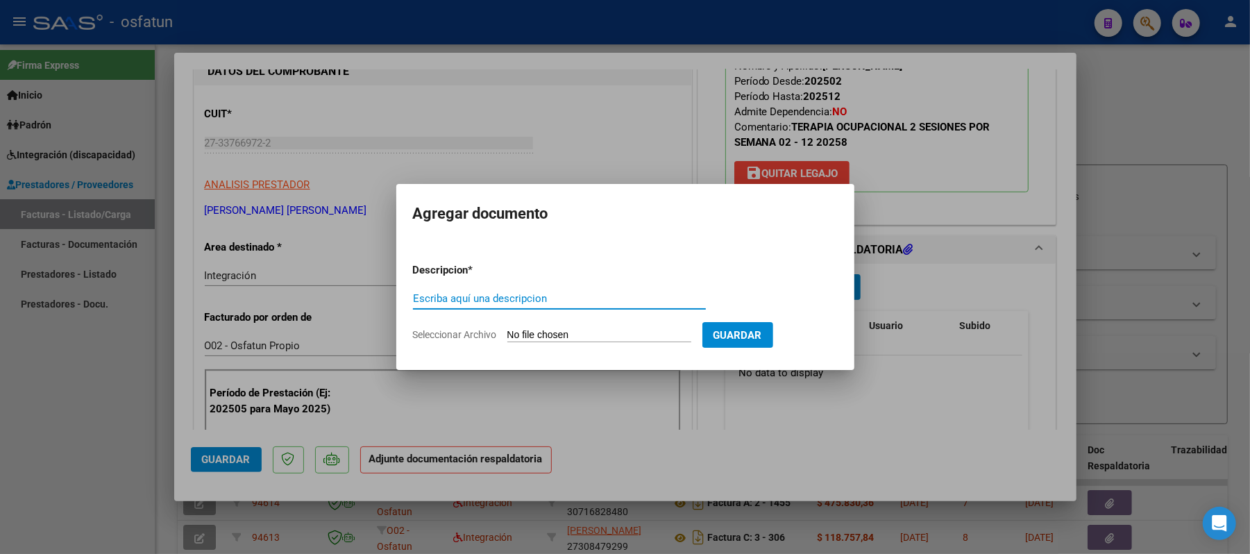
drag, startPoint x: 568, startPoint y: 297, endPoint x: 559, endPoint y: 297, distance: 8.3
click at [566, 297] on input "Escriba aquí una descripcion" at bounding box center [559, 298] width 293 height 12
type input "asist"
click at [554, 335] on input "Seleccionar Archivo" at bounding box center [599, 335] width 184 height 13
type input "C:\fakepath\ASIST.pdf"
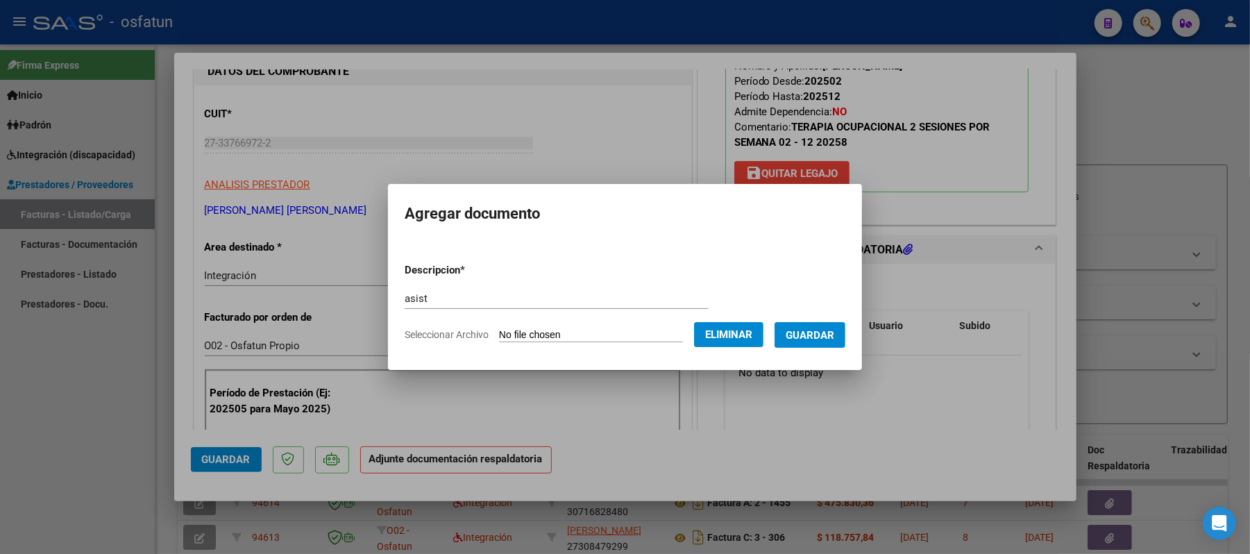
click at [811, 337] on span "Guardar" at bounding box center [810, 335] width 49 height 12
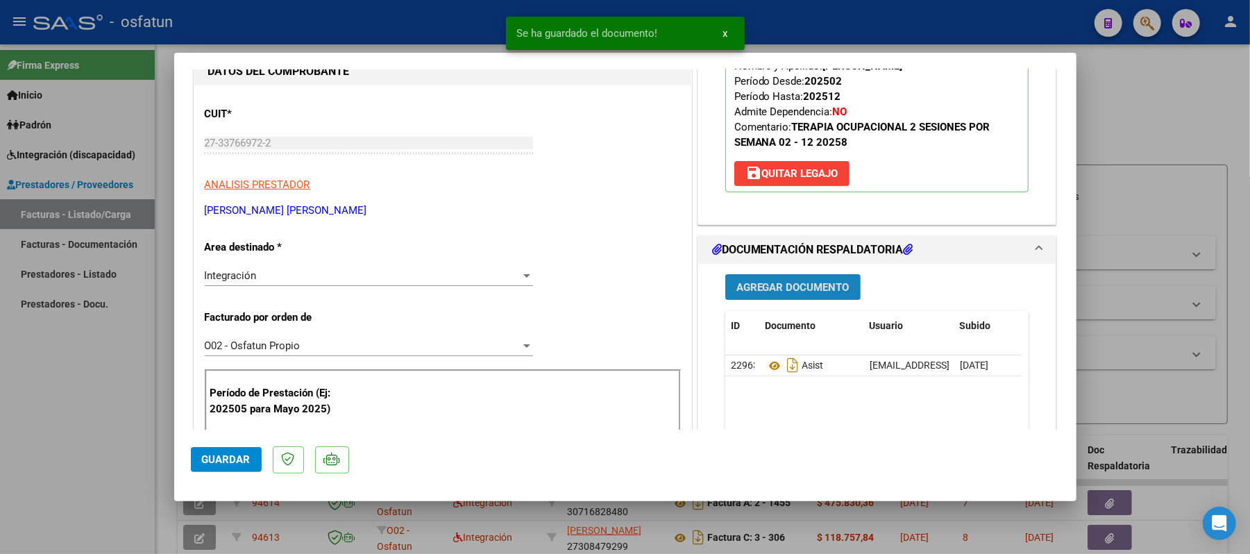
click at [787, 287] on span "Agregar Documento" at bounding box center [792, 287] width 113 height 12
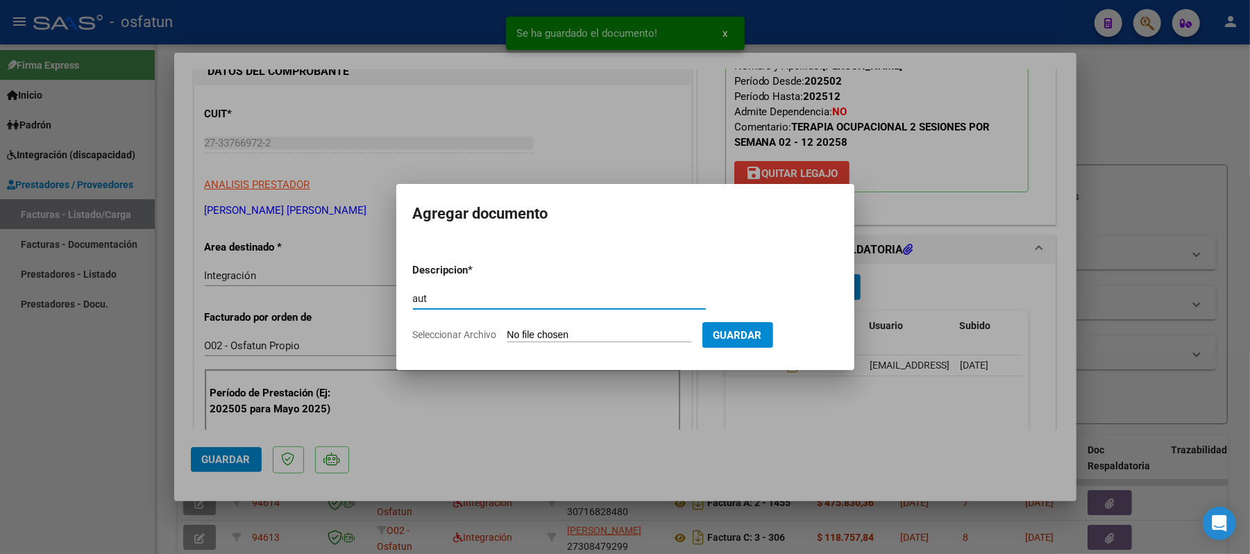
type input "aut"
click at [589, 333] on input "Seleccionar Archivo" at bounding box center [599, 335] width 184 height 13
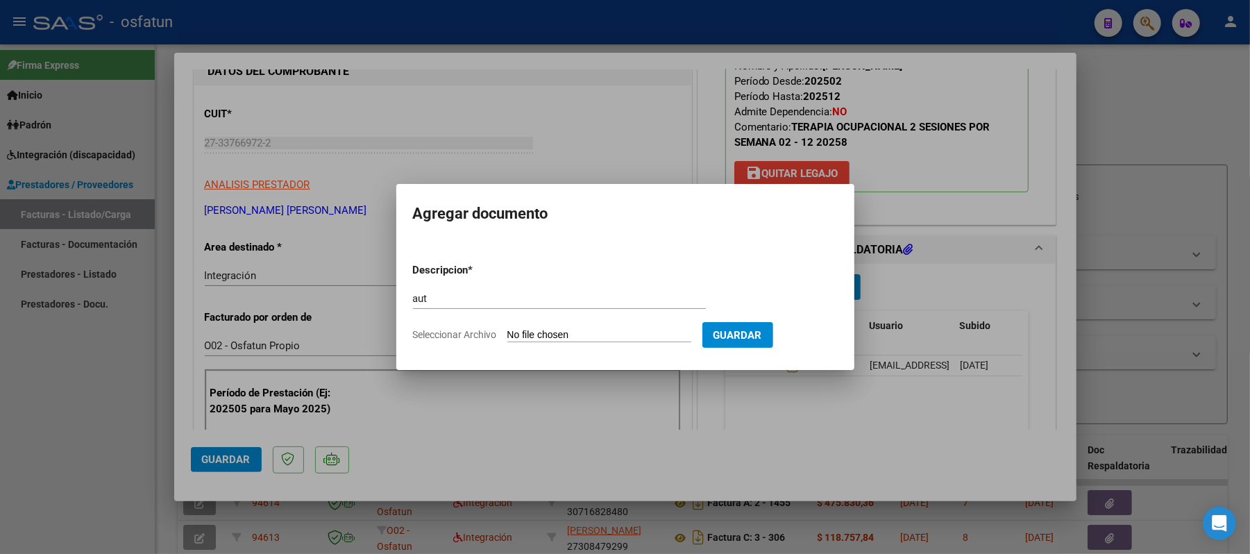
type input "C:\fakepath\AUT.pdf"
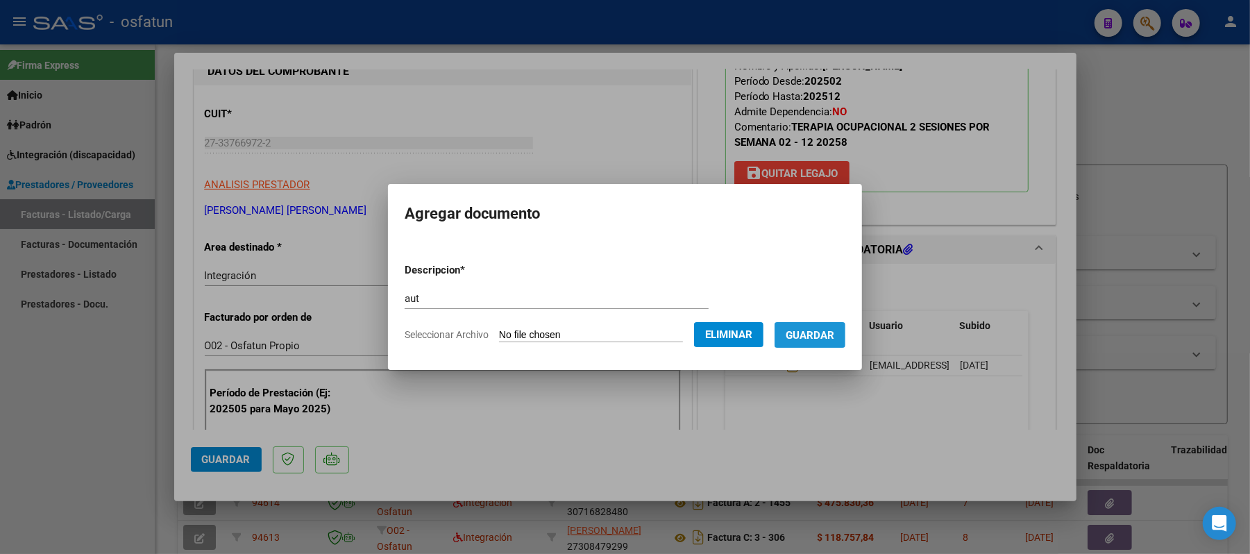
click at [834, 331] on span "Guardar" at bounding box center [810, 335] width 49 height 12
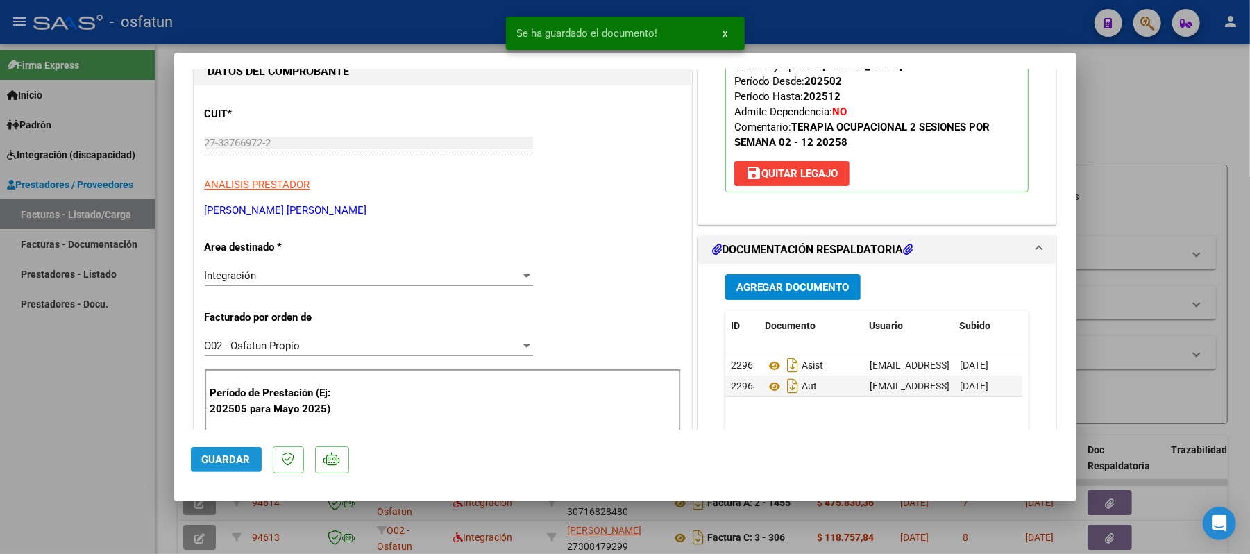
click at [235, 462] on span "Guardar" at bounding box center [226, 459] width 49 height 12
click at [1128, 136] on div at bounding box center [625, 277] width 1250 height 554
type input "$ 0,00"
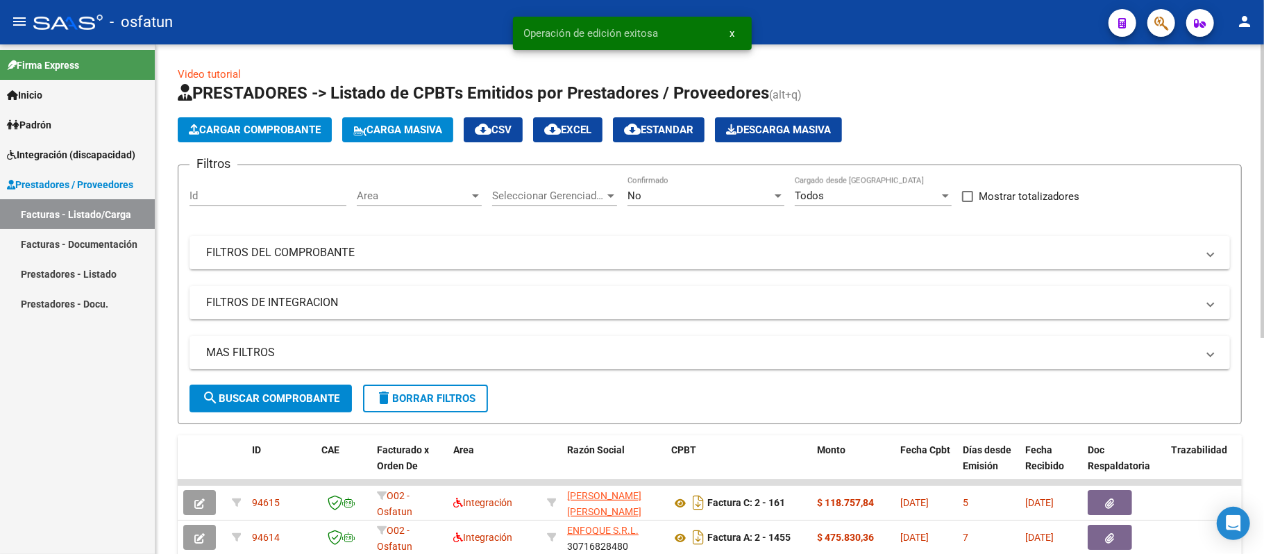
click at [298, 126] on span "Cargar Comprobante" at bounding box center [255, 130] width 132 height 12
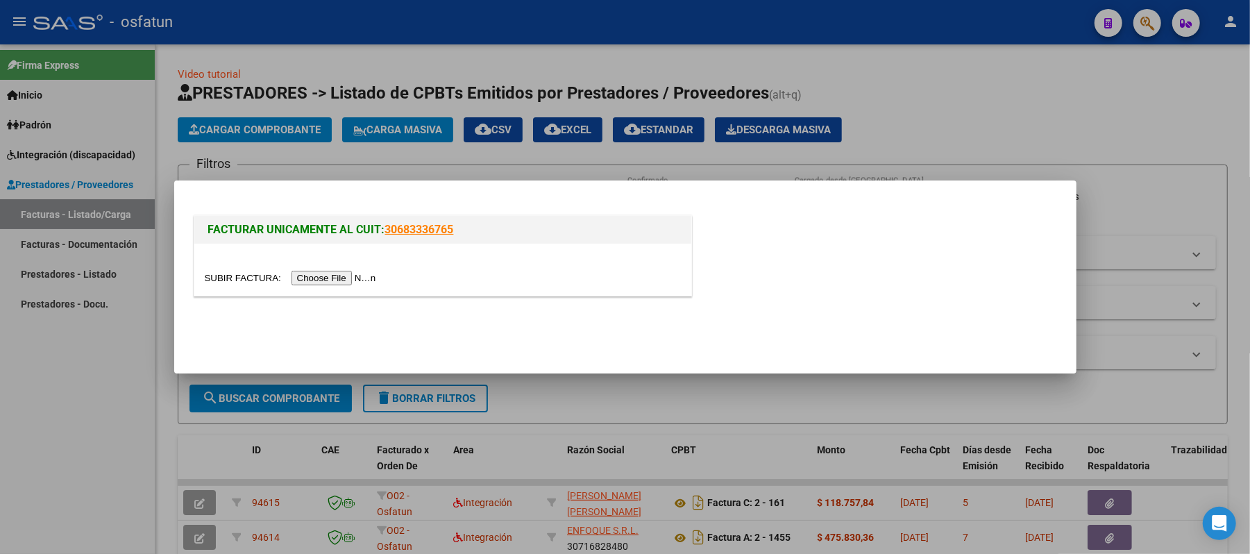
click at [325, 280] on input "file" at bounding box center [293, 278] width 176 height 15
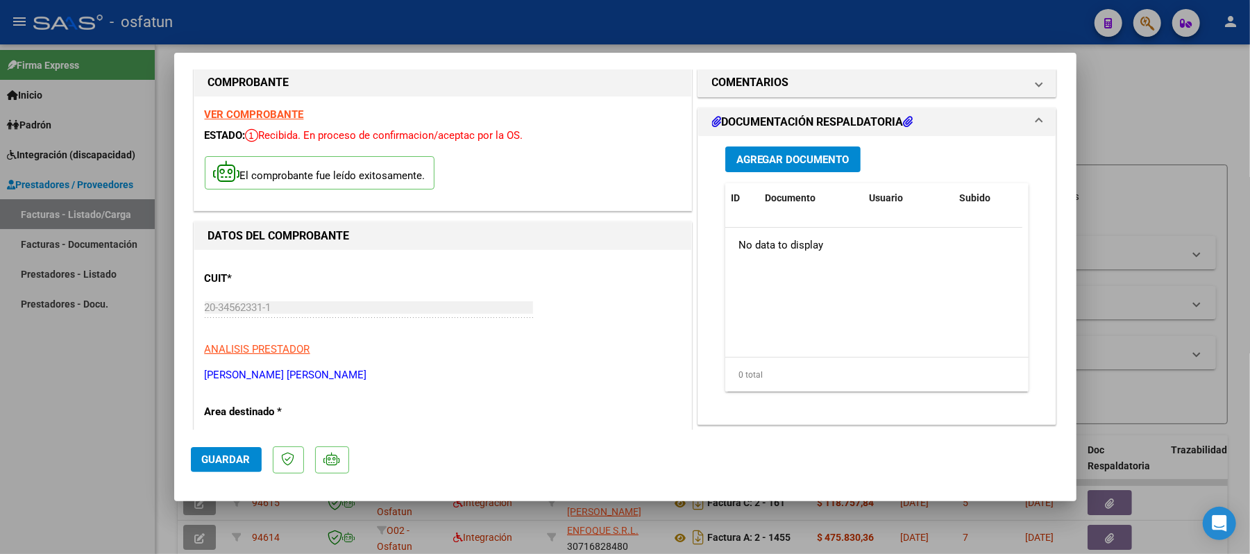
scroll to position [0, 0]
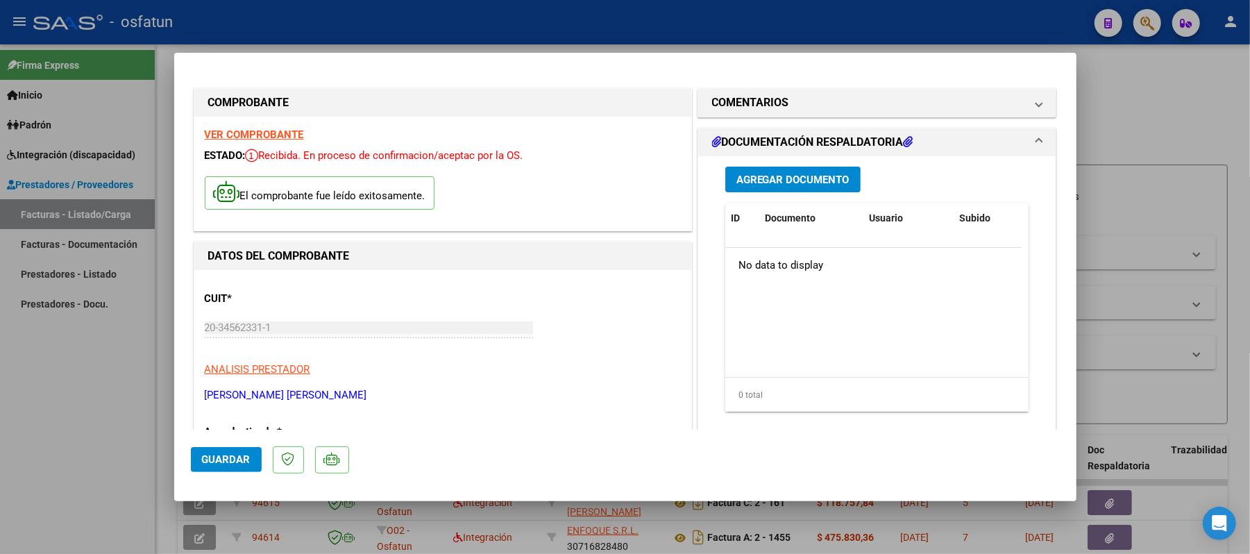
click at [814, 178] on span "Agregar Documento" at bounding box center [792, 180] width 113 height 12
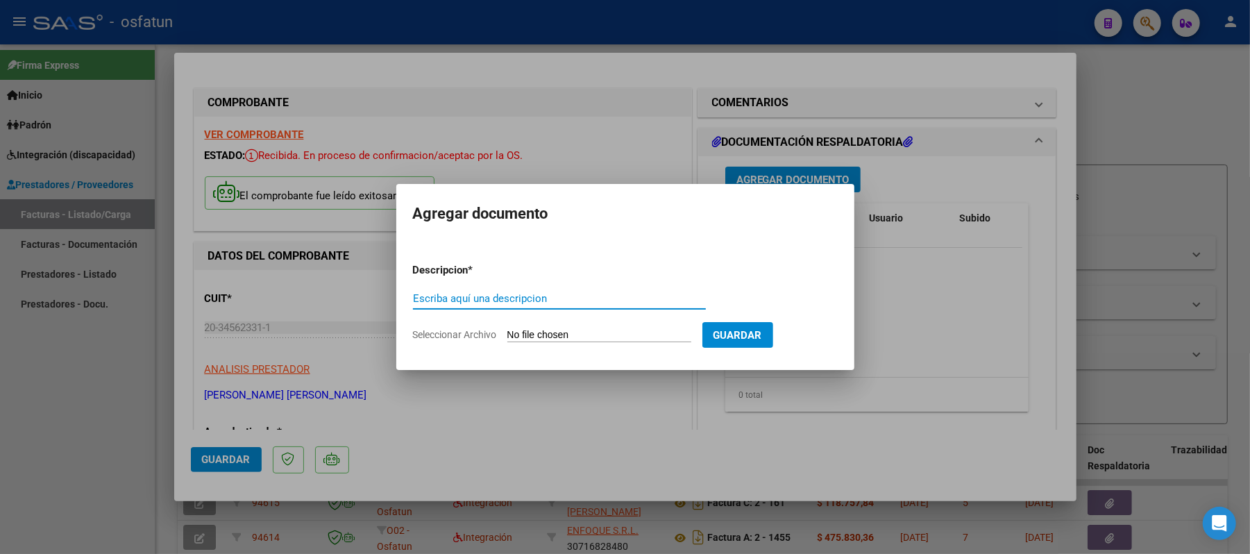
click at [620, 298] on input "Escriba aquí una descripcion" at bounding box center [559, 298] width 293 height 12
type input "asist"
click at [545, 333] on input "Seleccionar Archivo" at bounding box center [599, 335] width 184 height 13
type input "C:\fakepath\ASIST.pdf"
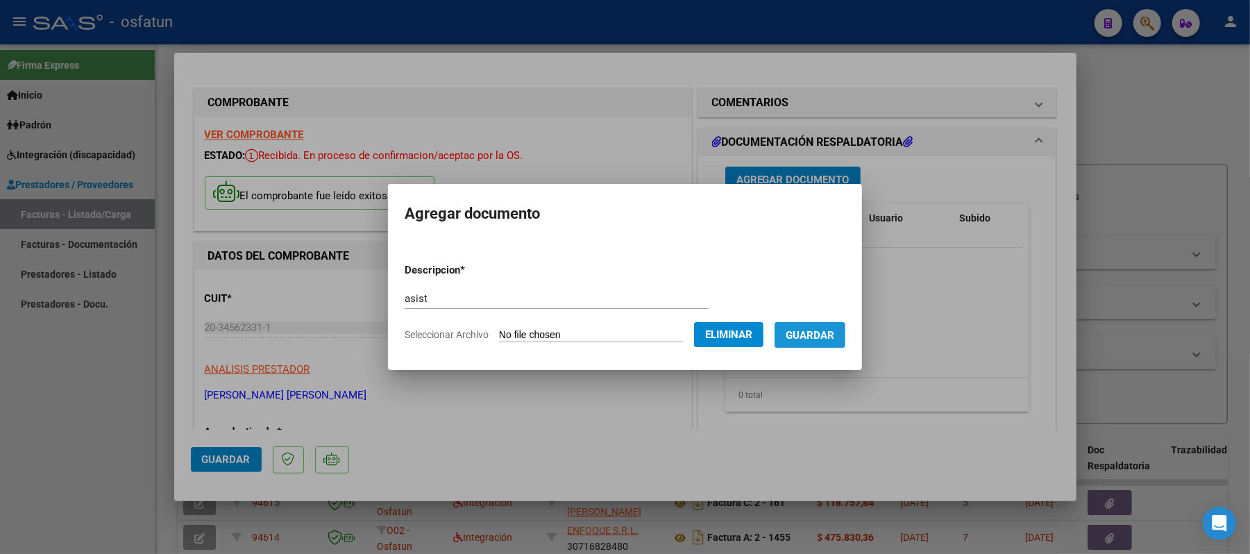
click at [823, 337] on span "Guardar" at bounding box center [810, 335] width 49 height 12
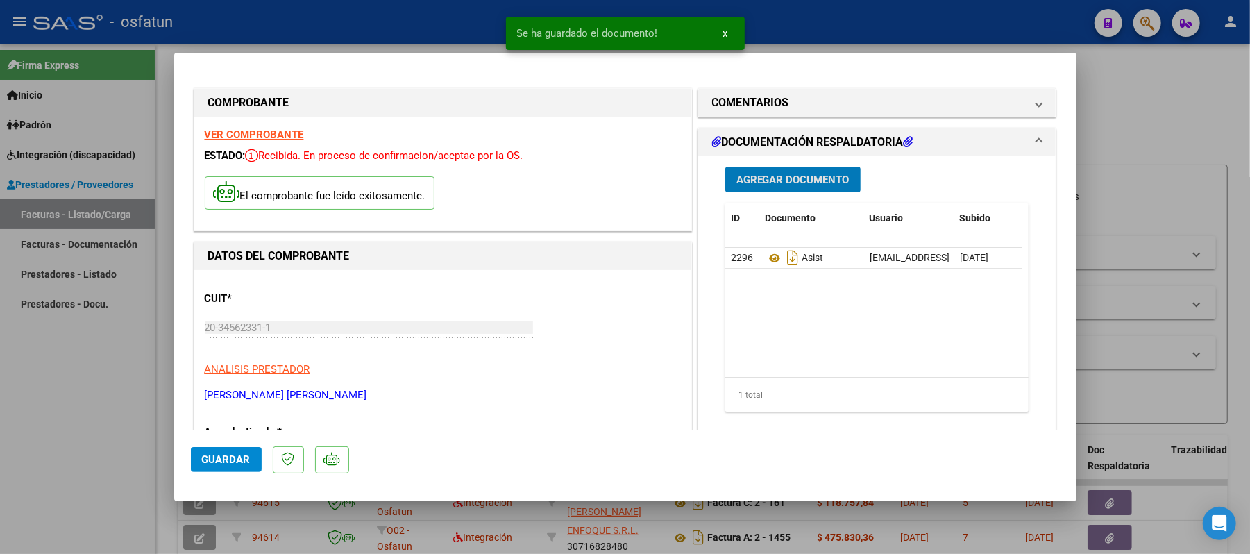
click at [802, 180] on span "Agregar Documento" at bounding box center [792, 180] width 113 height 12
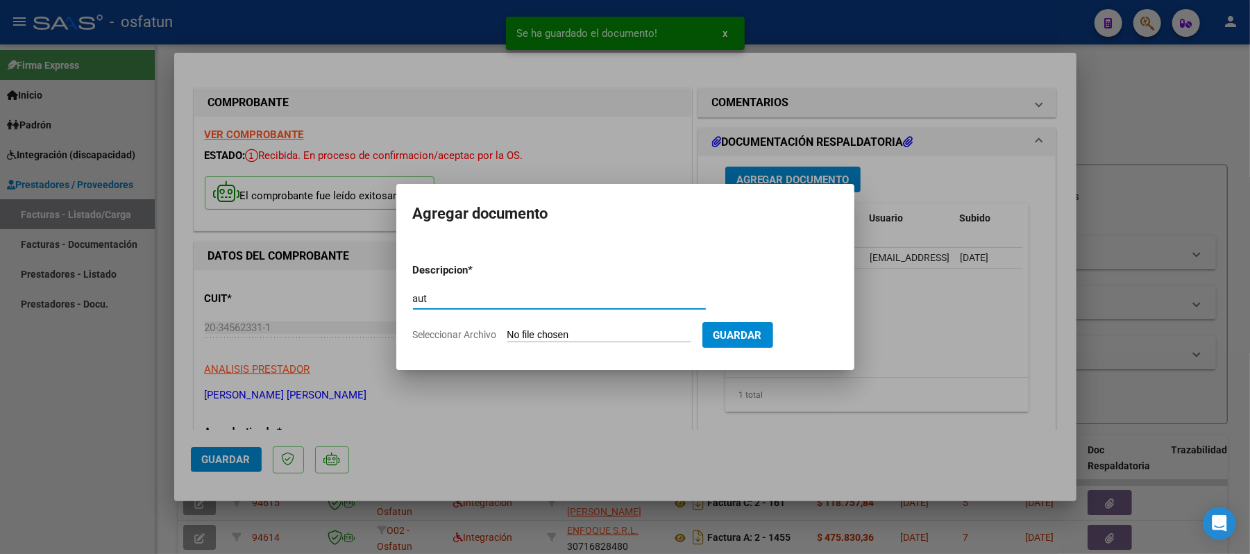
type input "aut"
click at [572, 332] on input "Seleccionar Archivo" at bounding box center [599, 335] width 184 height 13
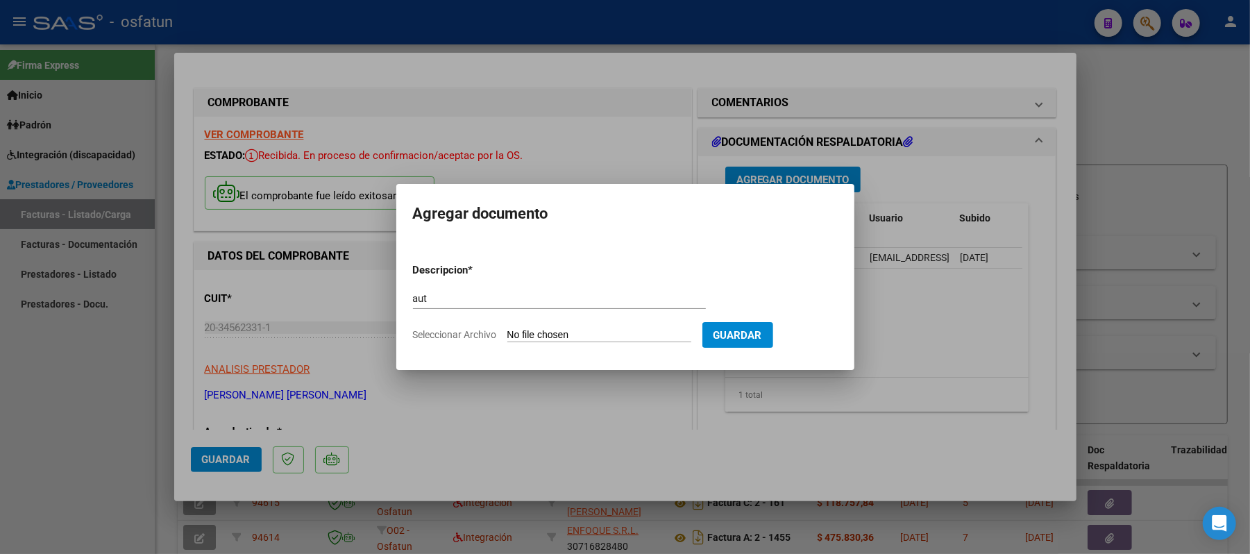
type input "C:\fakepath\AUT.pdf"
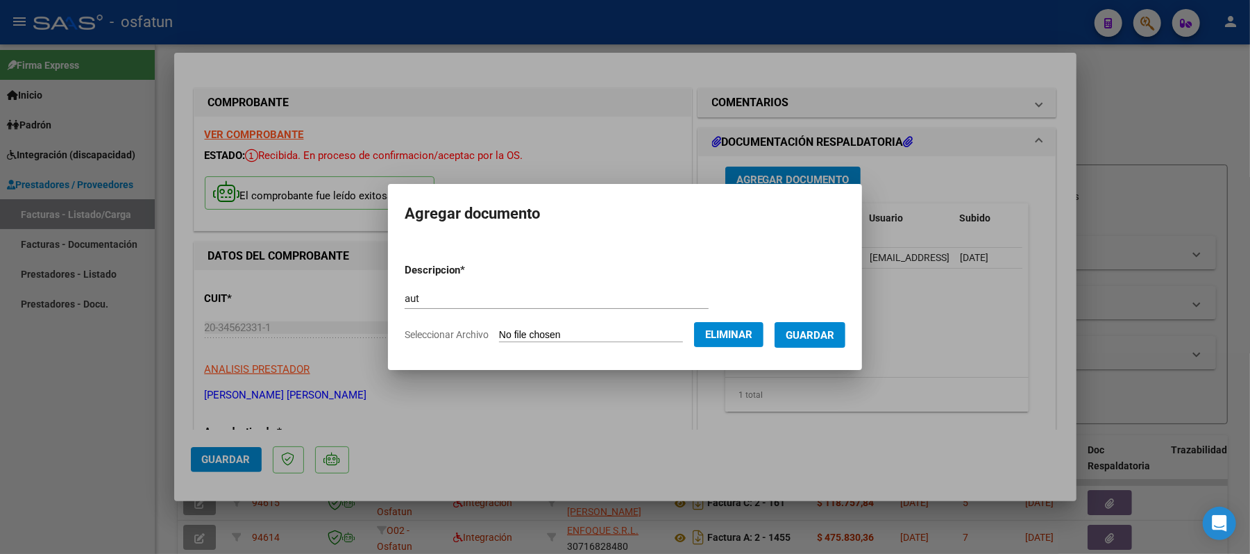
click at [819, 330] on span "Guardar" at bounding box center [810, 335] width 49 height 12
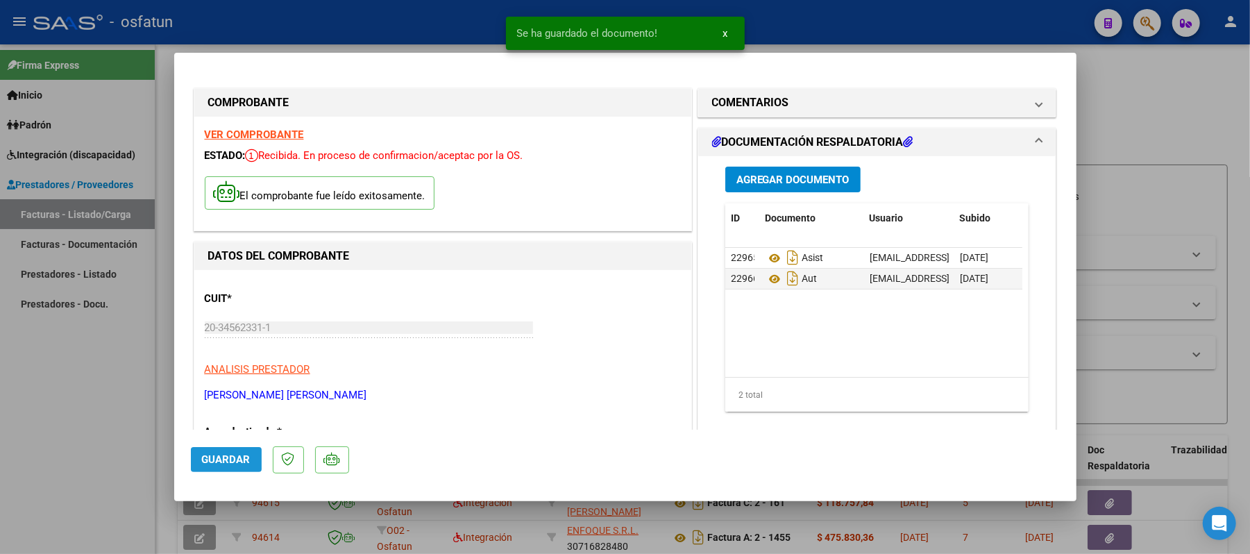
click at [225, 453] on span "Guardar" at bounding box center [226, 459] width 49 height 12
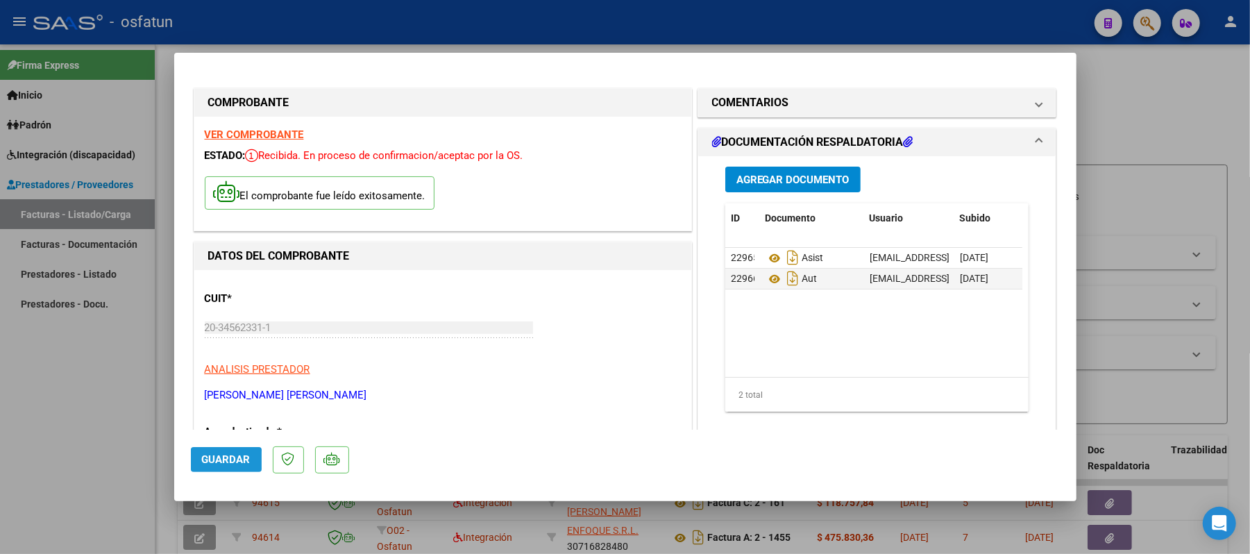
click at [218, 461] on span "Guardar" at bounding box center [226, 459] width 49 height 12
click at [1195, 130] on div at bounding box center [625, 277] width 1250 height 554
type input "$ 0,00"
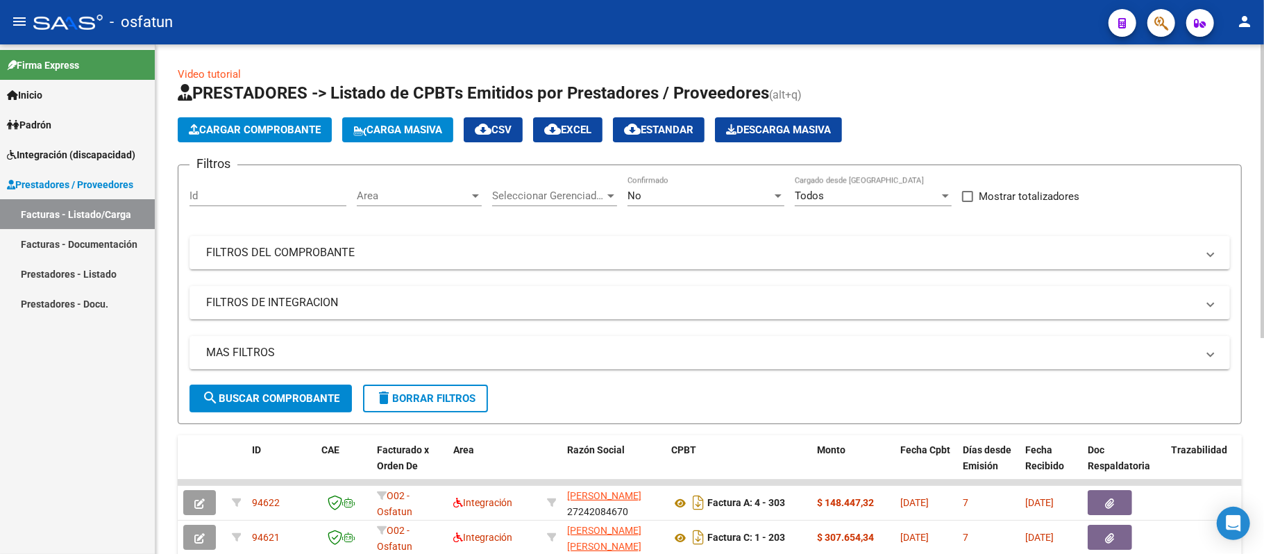
click at [294, 120] on button "Cargar Comprobante" at bounding box center [255, 129] width 154 height 25
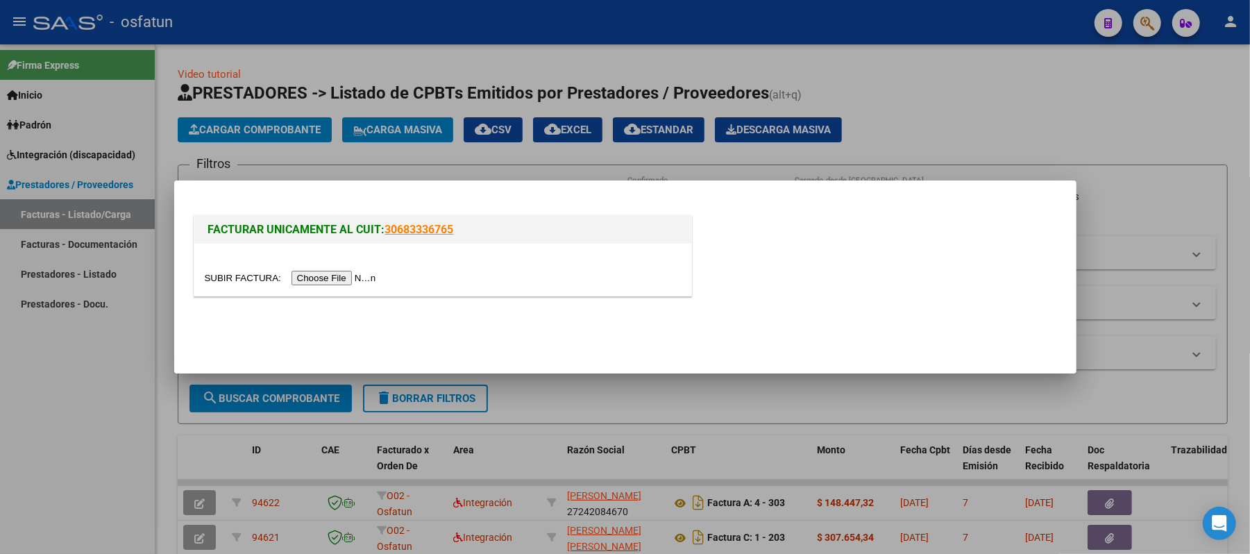
click at [350, 273] on input "file" at bounding box center [293, 278] width 176 height 15
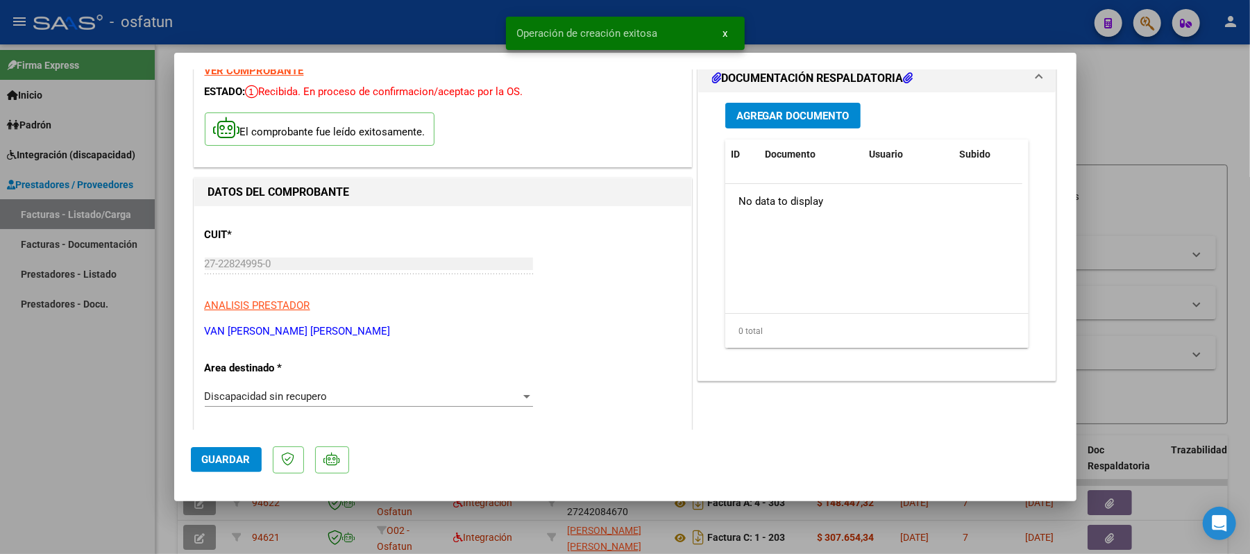
scroll to position [92, 0]
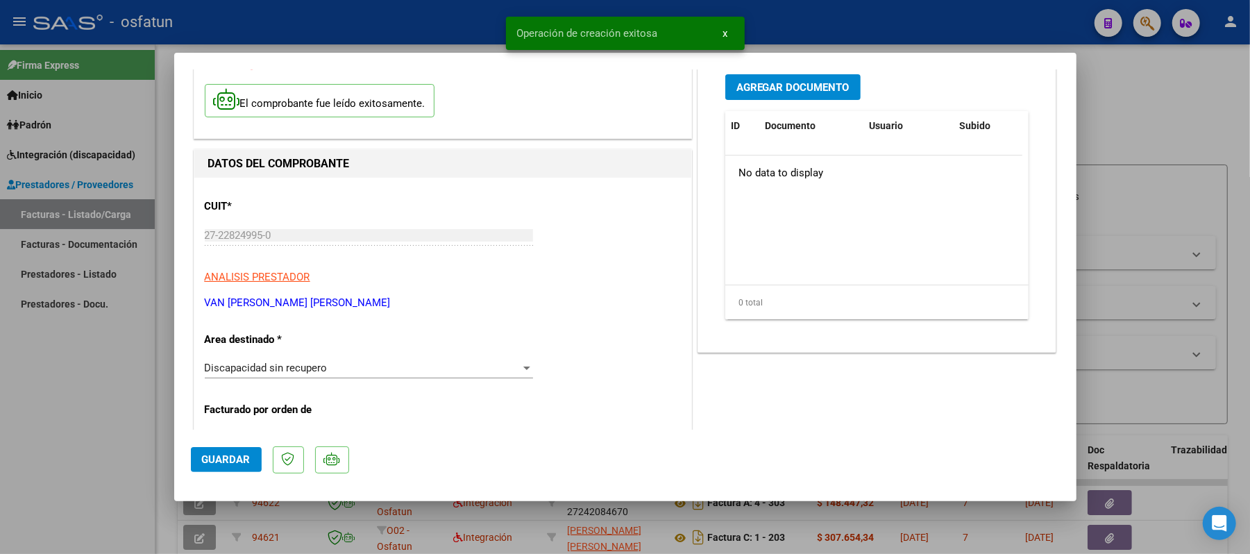
click at [523, 367] on div at bounding box center [526, 368] width 7 height 3
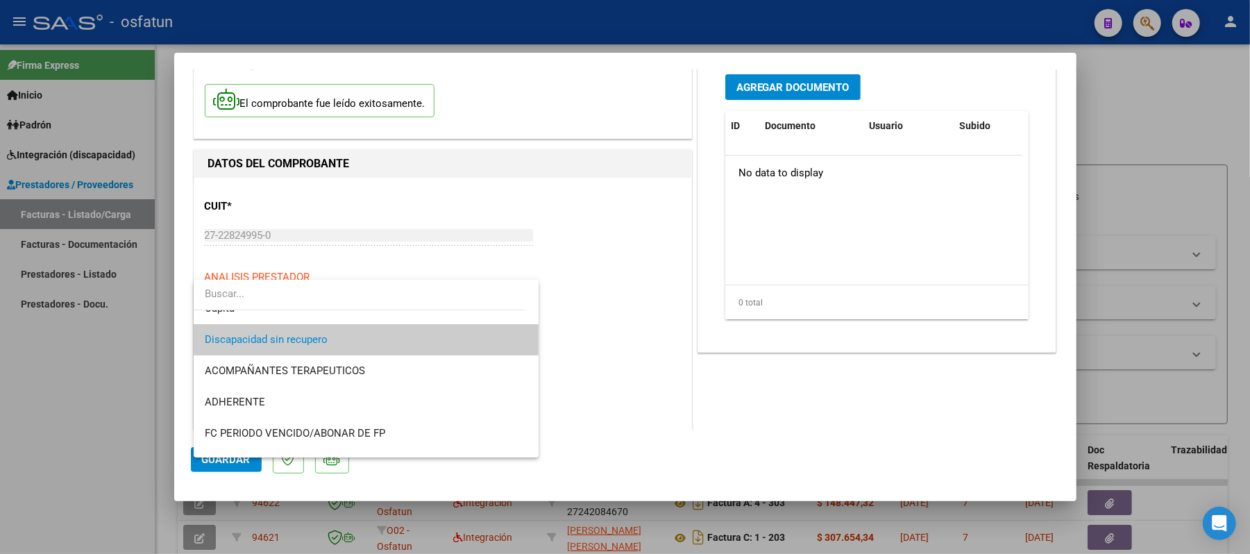
scroll to position [228, 0]
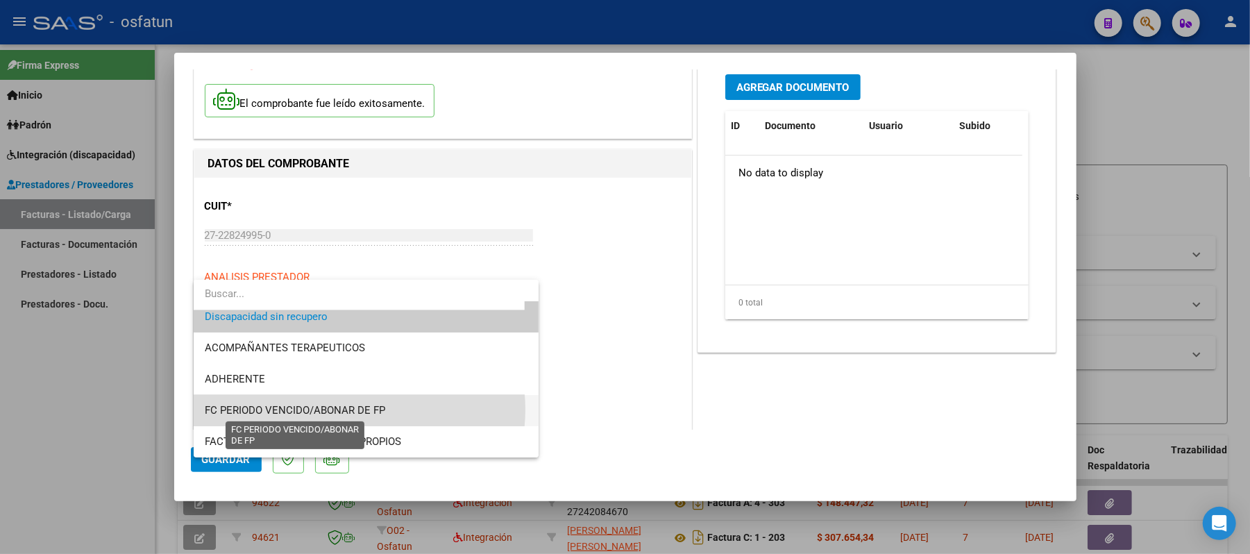
click at [356, 410] on span "FC PERIODO VENCIDO/ABONAR DE FP" at bounding box center [295, 410] width 180 height 12
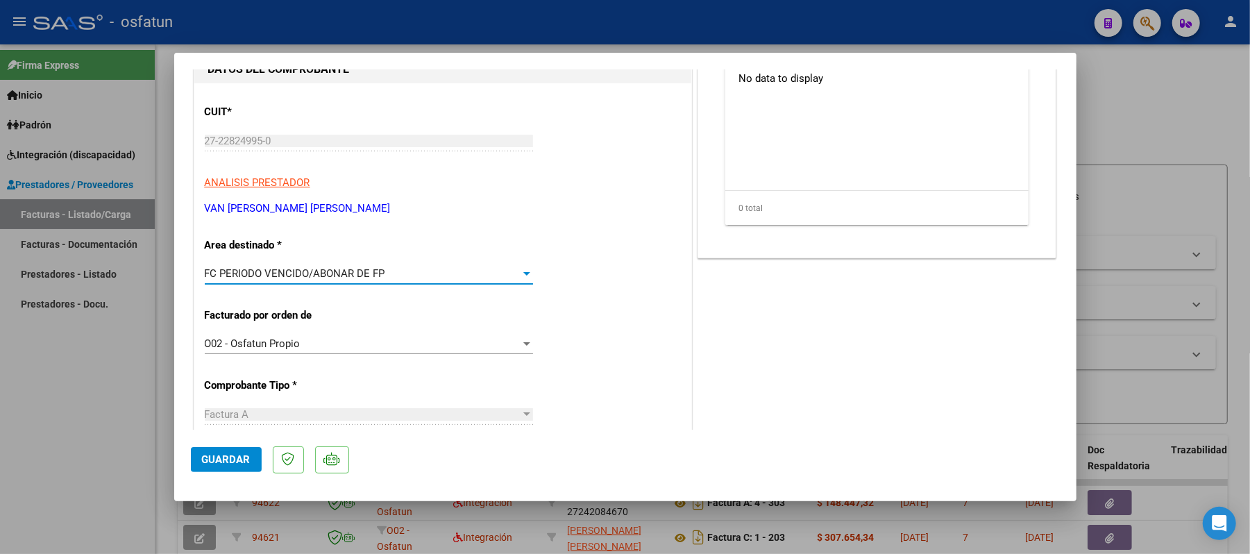
scroll to position [185, 0]
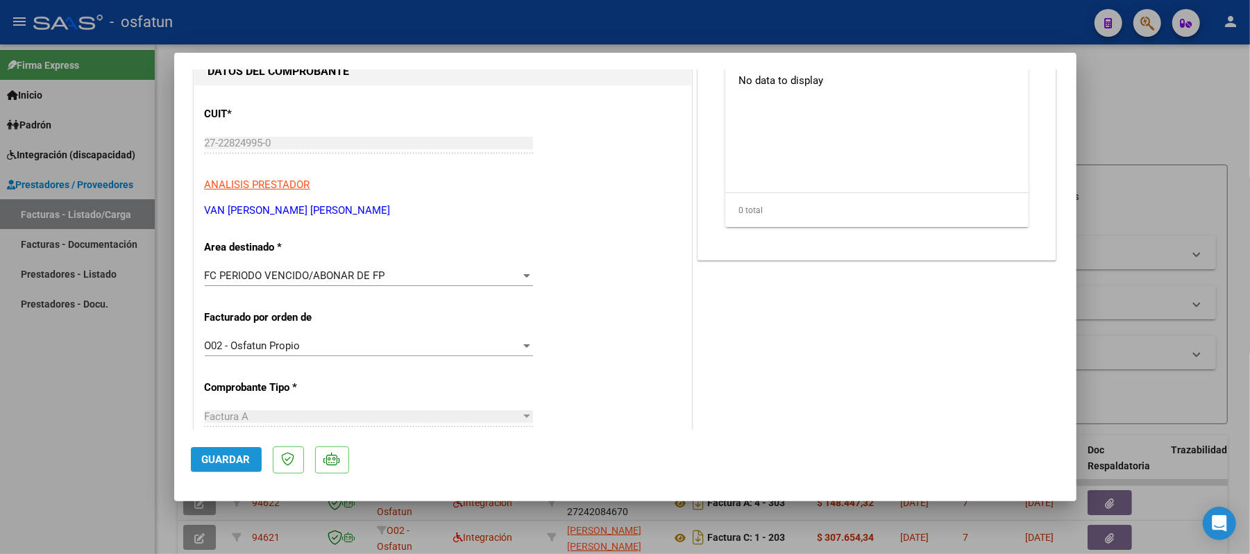
click at [235, 461] on span "Guardar" at bounding box center [226, 459] width 49 height 12
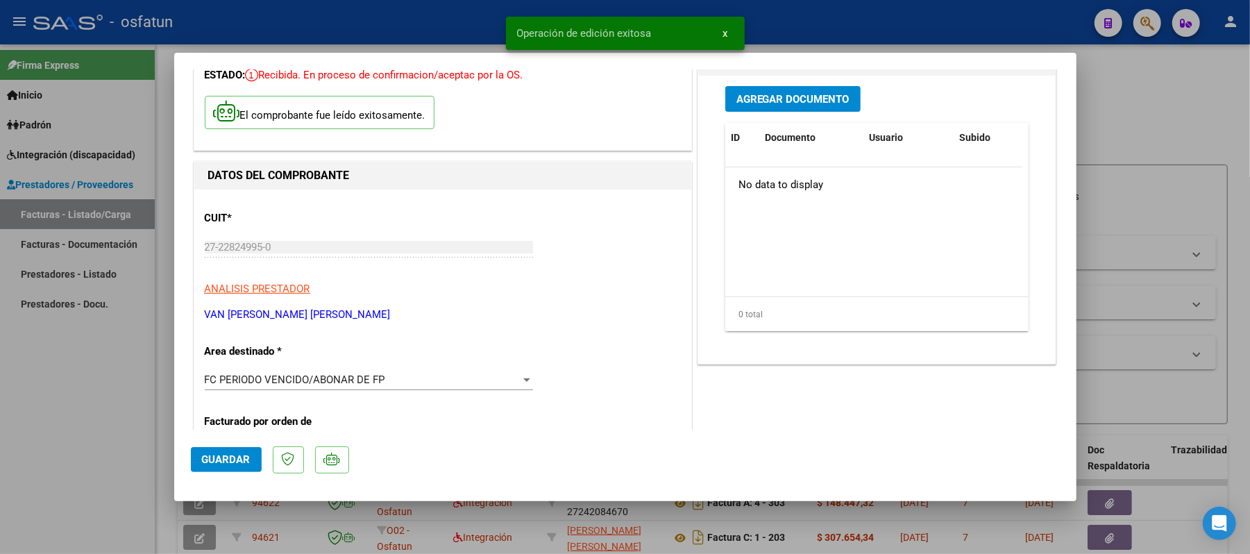
scroll to position [0, 0]
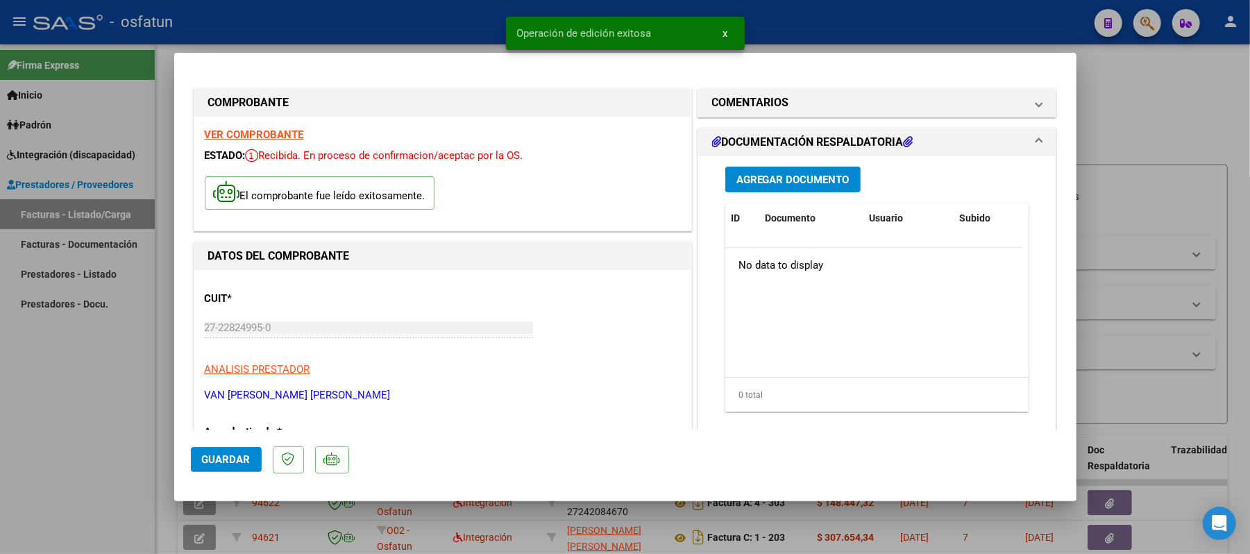
click at [797, 176] on span "Agregar Documento" at bounding box center [792, 180] width 113 height 12
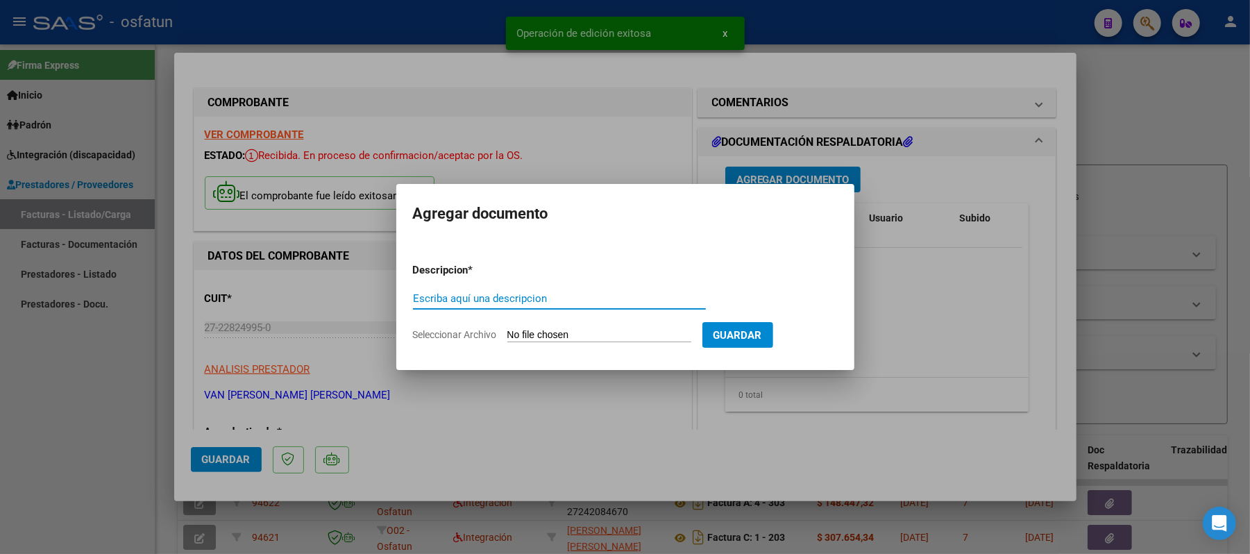
click at [569, 300] on input "Escriba aquí una descripcion" at bounding box center [559, 298] width 293 height 12
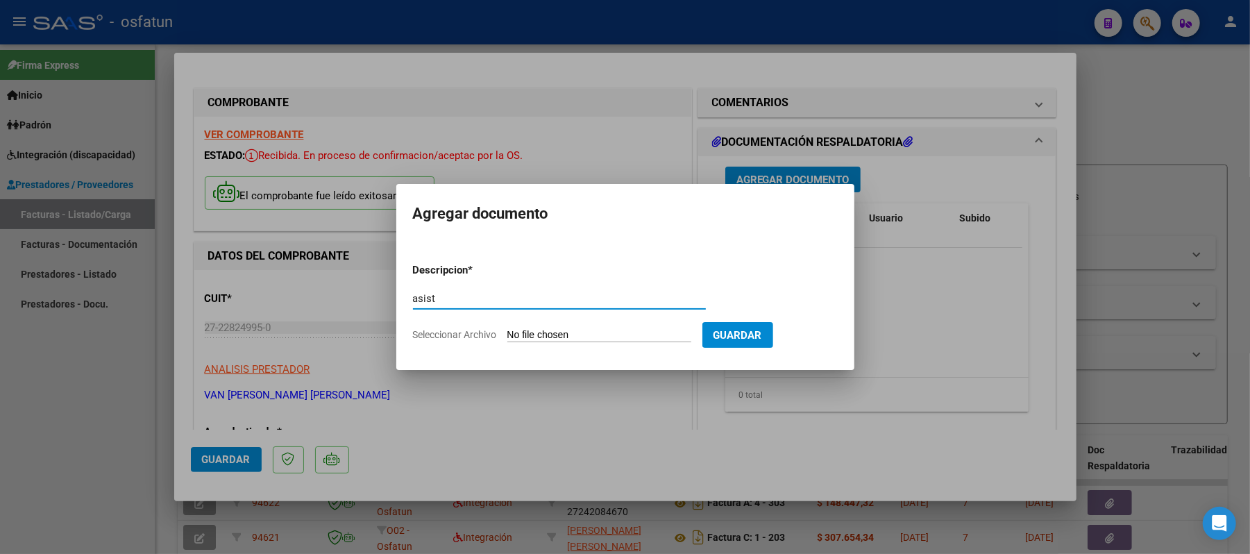
type input "asist"
click at [578, 326] on form "Descripcion * asist Escriba aquí una descripcion Seleccionar Archivo Guardar" at bounding box center [625, 302] width 425 height 101
click at [578, 335] on input "Seleccionar Archivo" at bounding box center [599, 335] width 184 height 13
type input "C:\fakepath\ASIST.pdf"
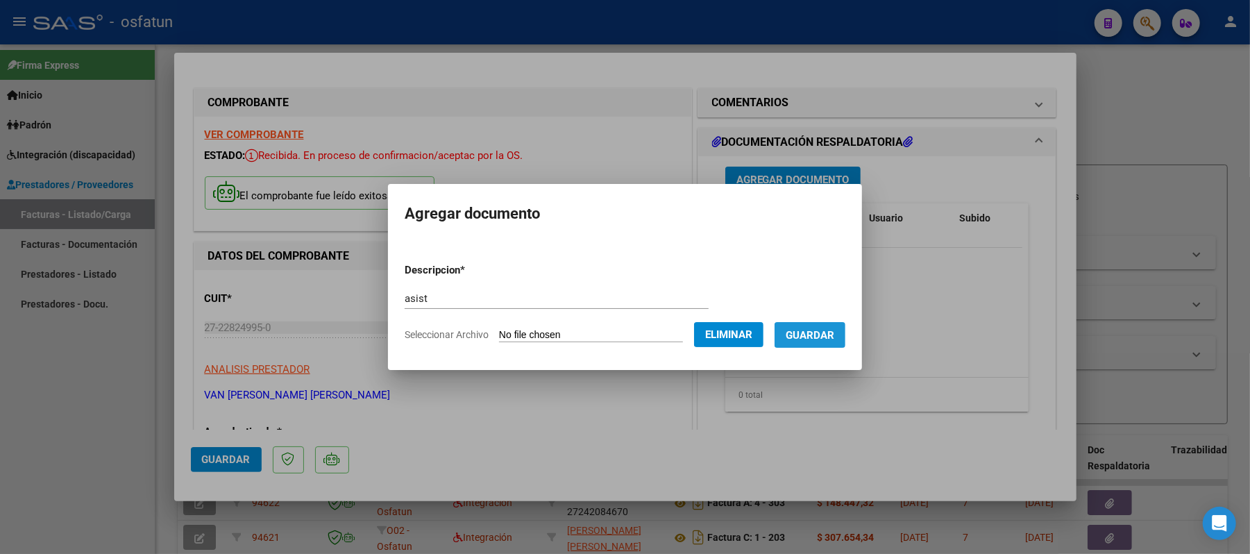
click at [818, 335] on span "Guardar" at bounding box center [810, 335] width 49 height 12
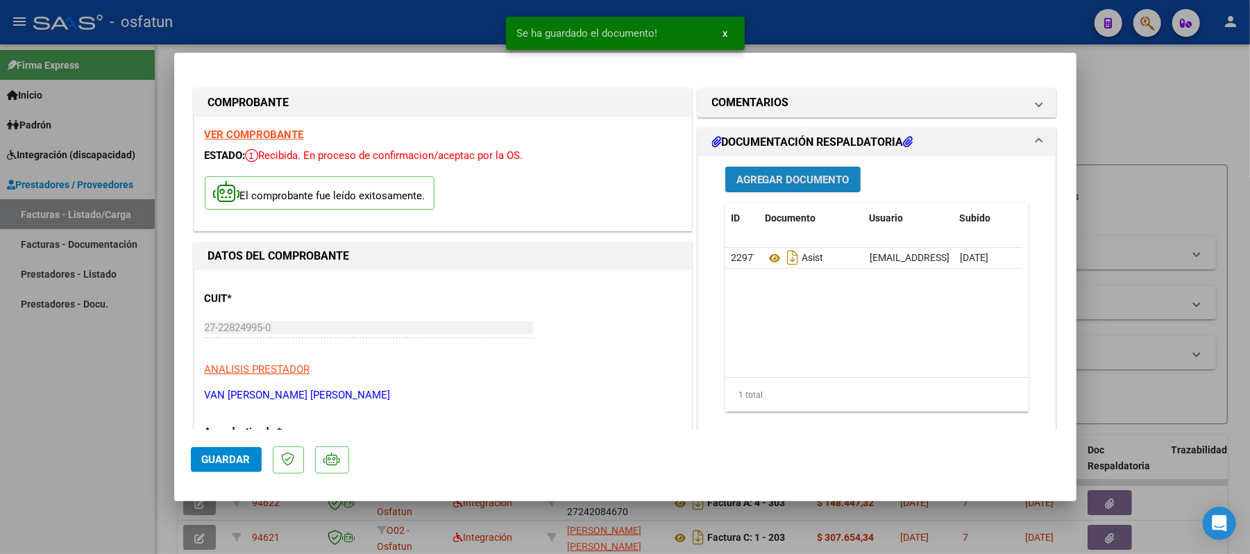
click at [811, 174] on span "Agregar Documento" at bounding box center [792, 180] width 113 height 12
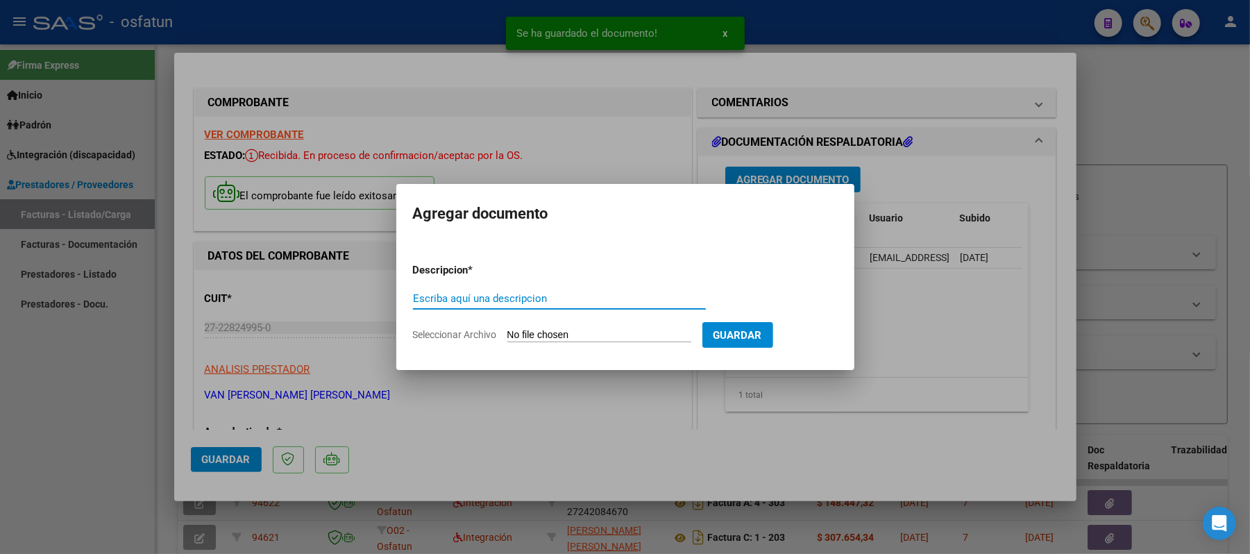
click at [533, 298] on input "Escriba aquí una descripcion" at bounding box center [559, 298] width 293 height 12
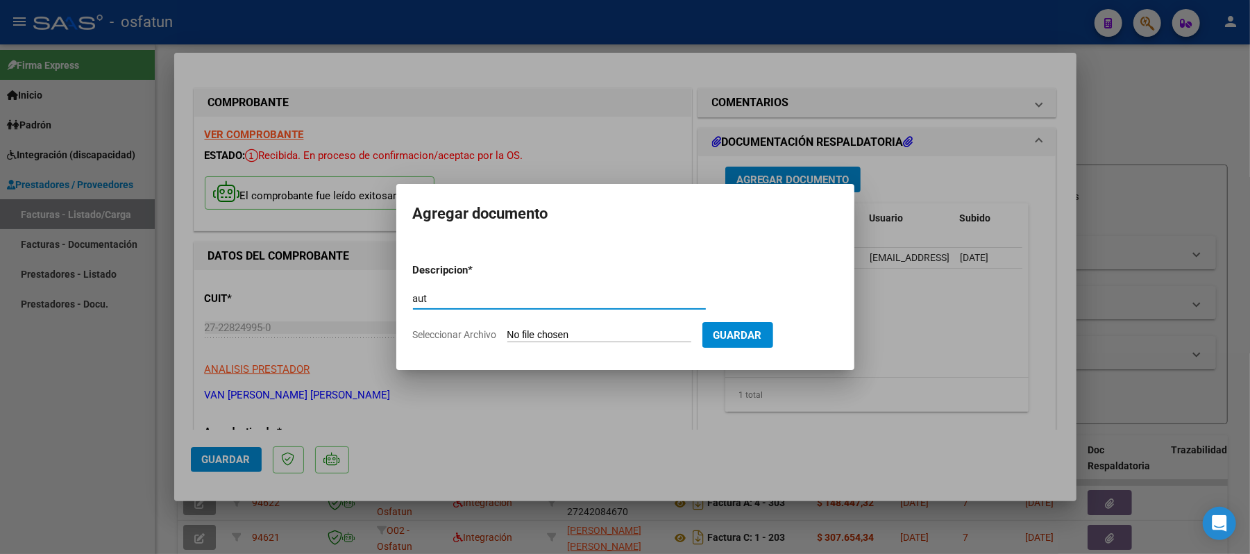
type input "aut"
click at [539, 330] on input "Seleccionar Archivo" at bounding box center [599, 335] width 184 height 13
click at [827, 323] on form "Descripcion * aut Escriba aquí una descripcion Seleccionar Archivo Guardar" at bounding box center [625, 302] width 425 height 101
click at [945, 330] on div at bounding box center [625, 277] width 1250 height 554
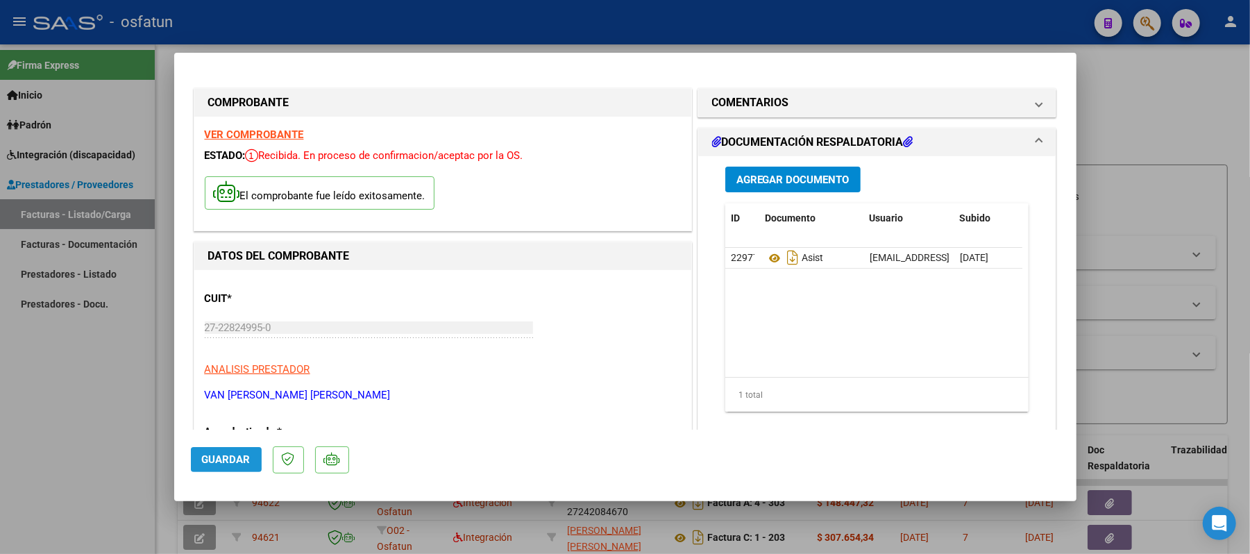
click at [231, 459] on span "Guardar" at bounding box center [226, 459] width 49 height 12
click at [1144, 130] on div at bounding box center [625, 277] width 1250 height 554
type input "$ 0,00"
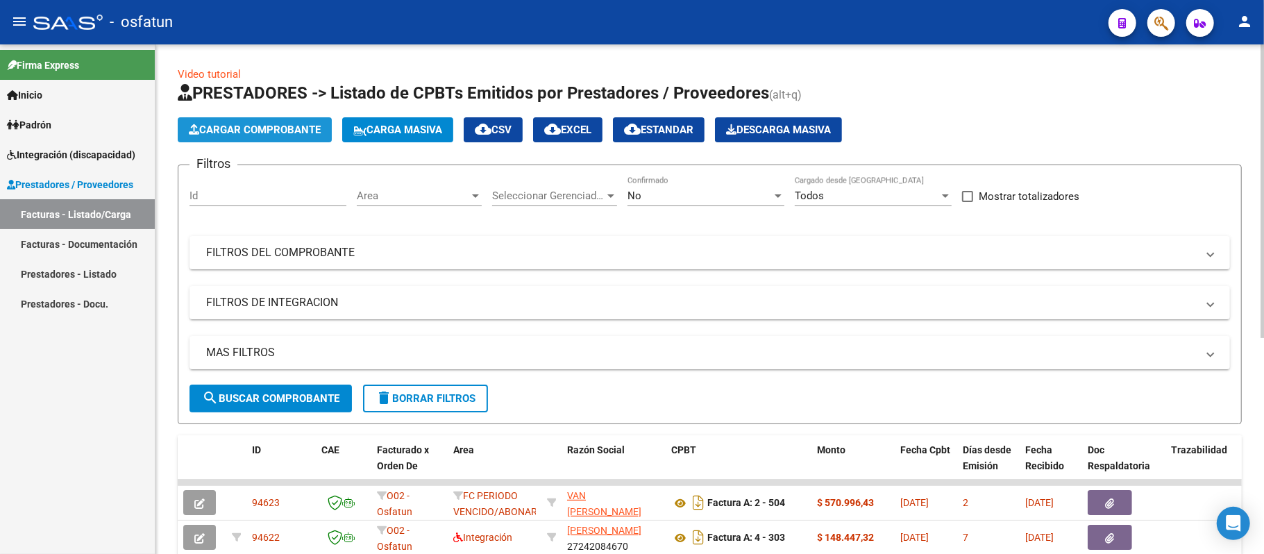
click at [258, 128] on span "Cargar Comprobante" at bounding box center [255, 130] width 132 height 12
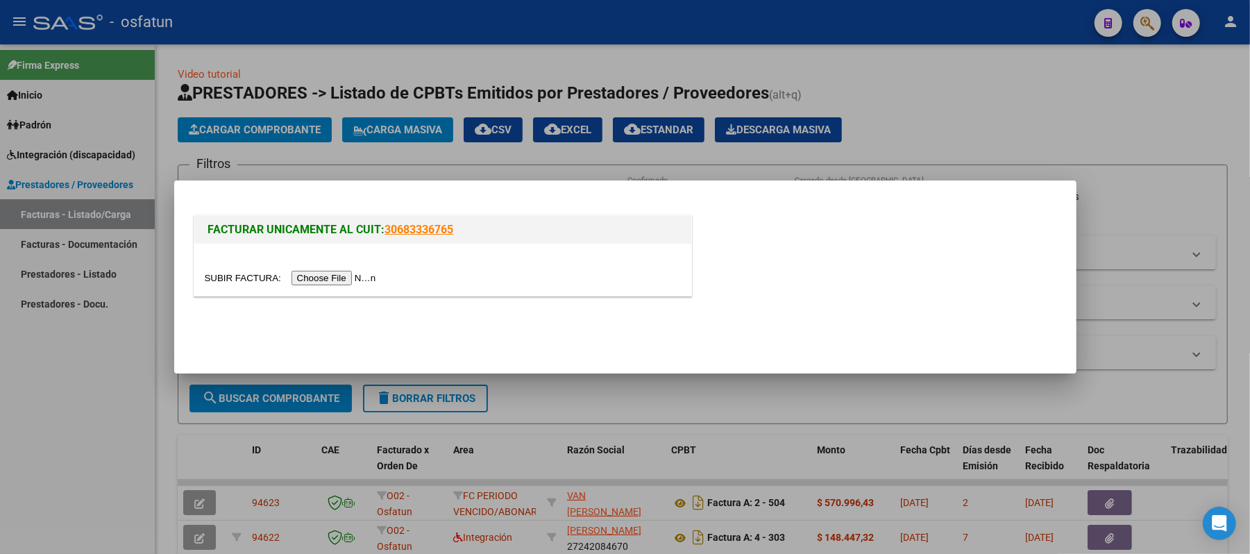
click at [334, 279] on input "file" at bounding box center [293, 278] width 176 height 15
